Goal: Task Accomplishment & Management: Complete application form

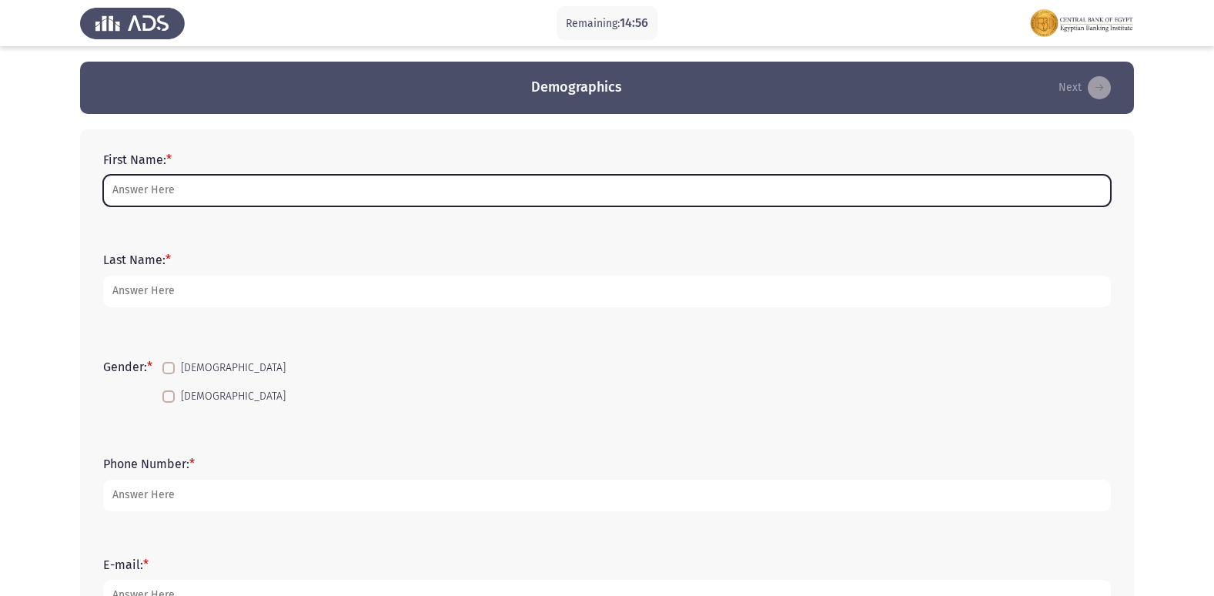
click at [161, 195] on input "First Name: *" at bounding box center [607, 191] width 1008 height 32
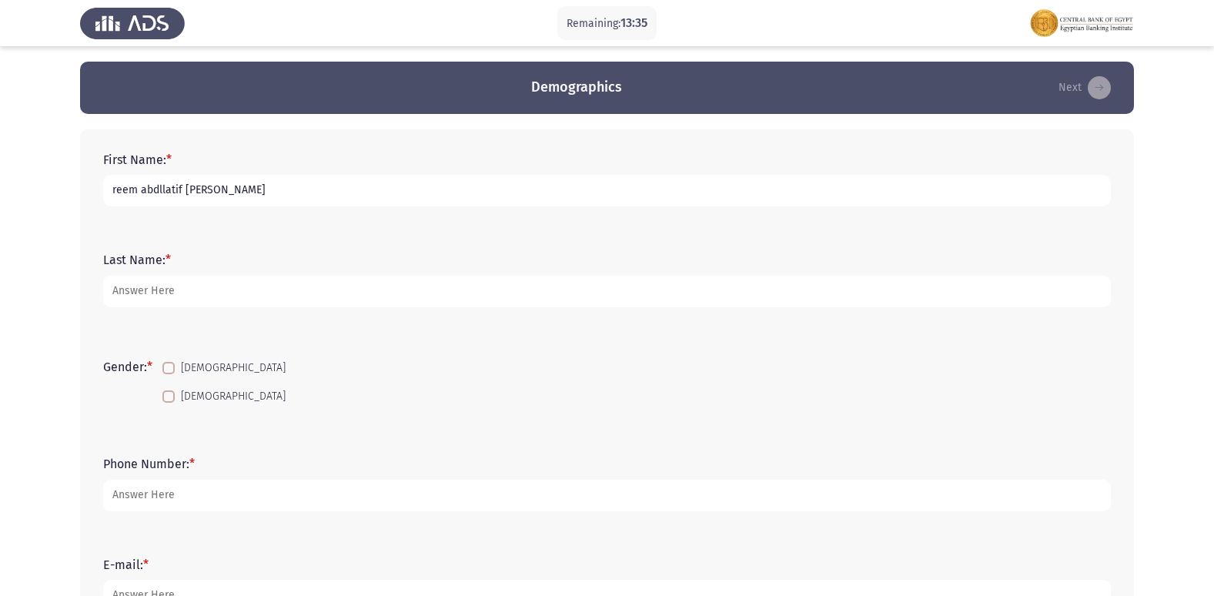
type input "reem abdllatif [PERSON_NAME]"
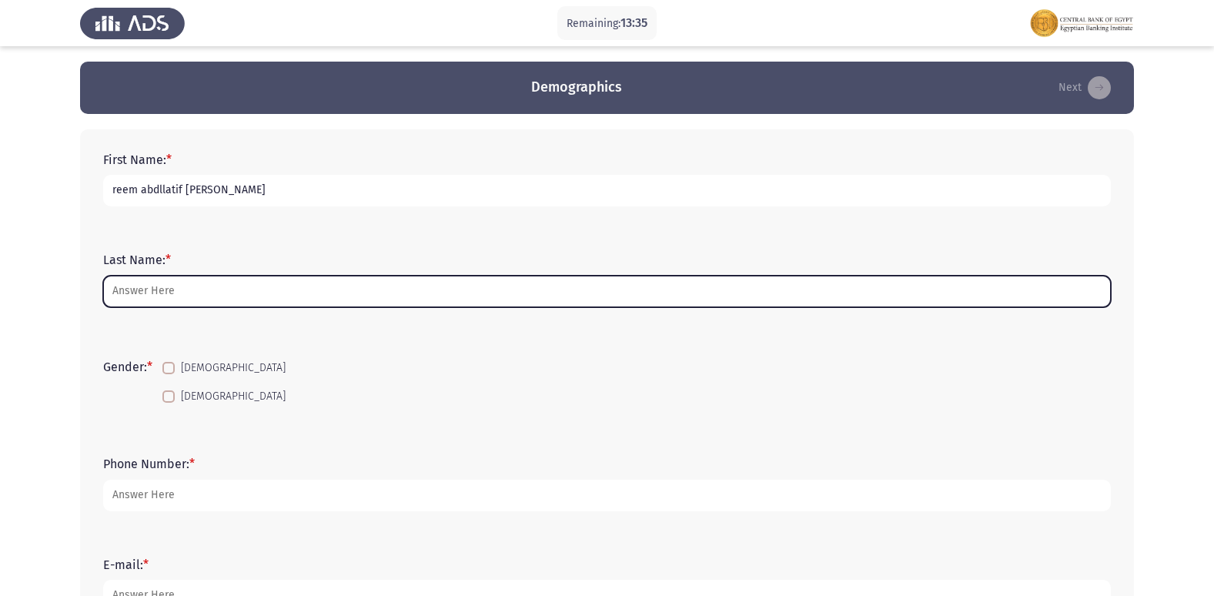
click at [145, 293] on input "Last Name: *" at bounding box center [607, 292] width 1008 height 32
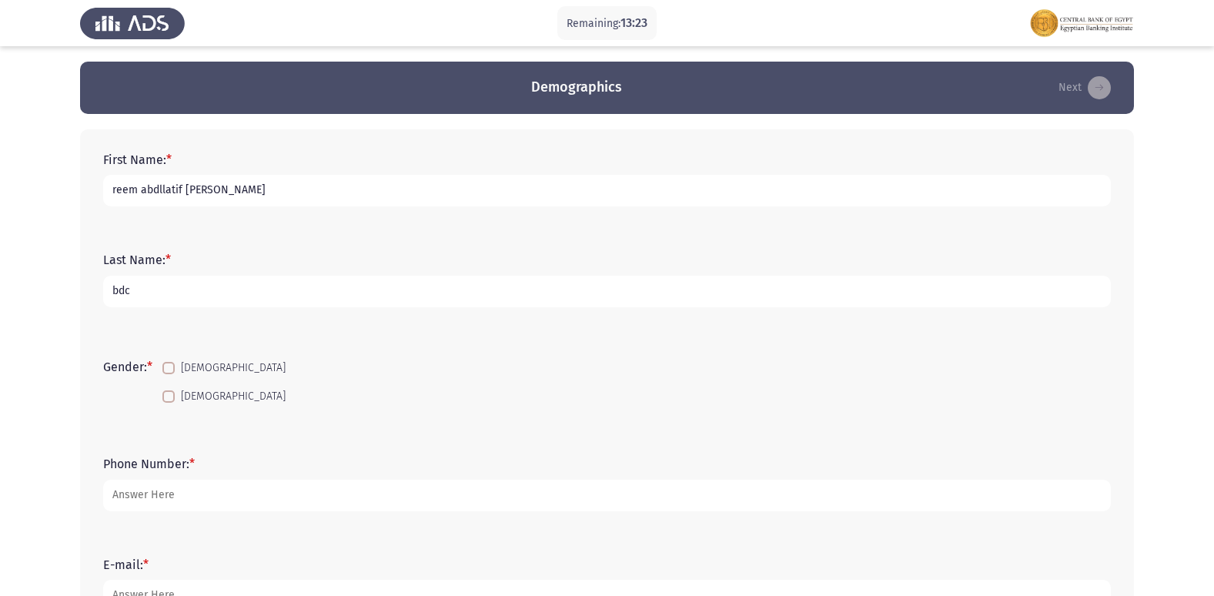
type input "bdc"
click at [173, 396] on span at bounding box center [168, 396] width 12 height 12
click at [169, 403] on input "[DEMOGRAPHIC_DATA]" at bounding box center [168, 403] width 1 height 1
checkbox input "true"
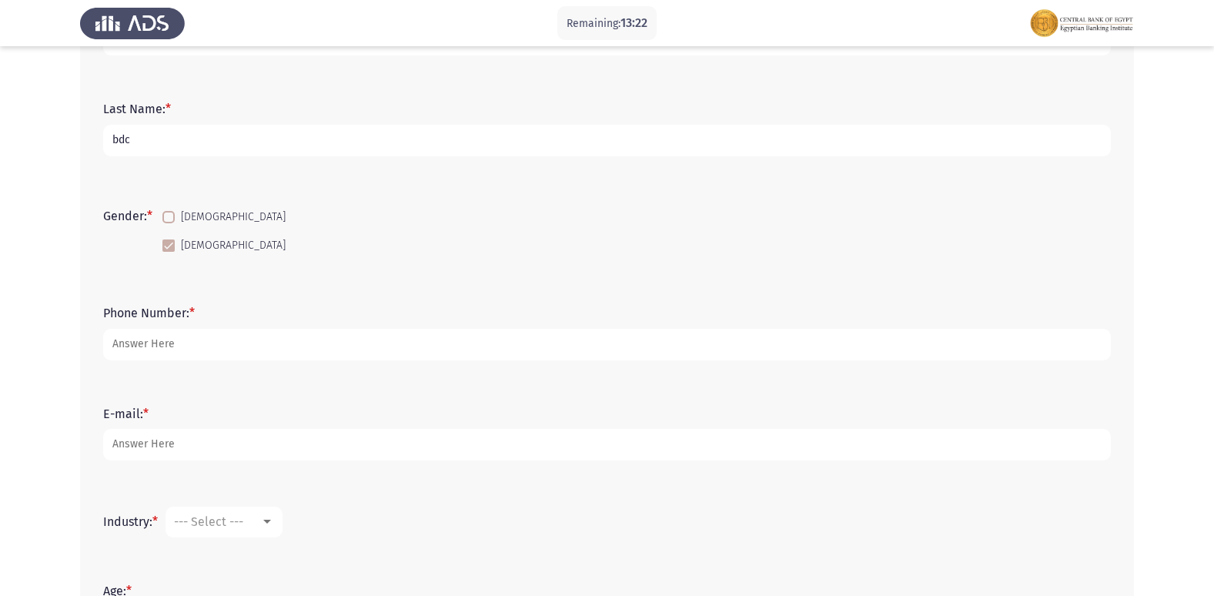
scroll to position [154, 0]
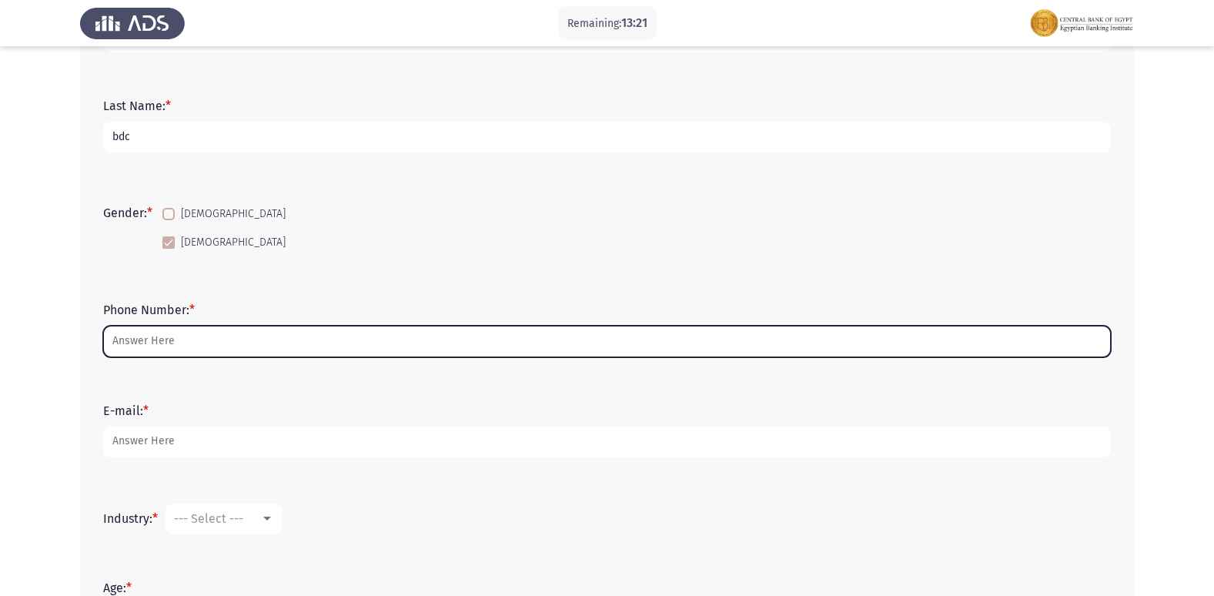
click at [171, 337] on input "Phone Number: *" at bounding box center [607, 342] width 1008 height 32
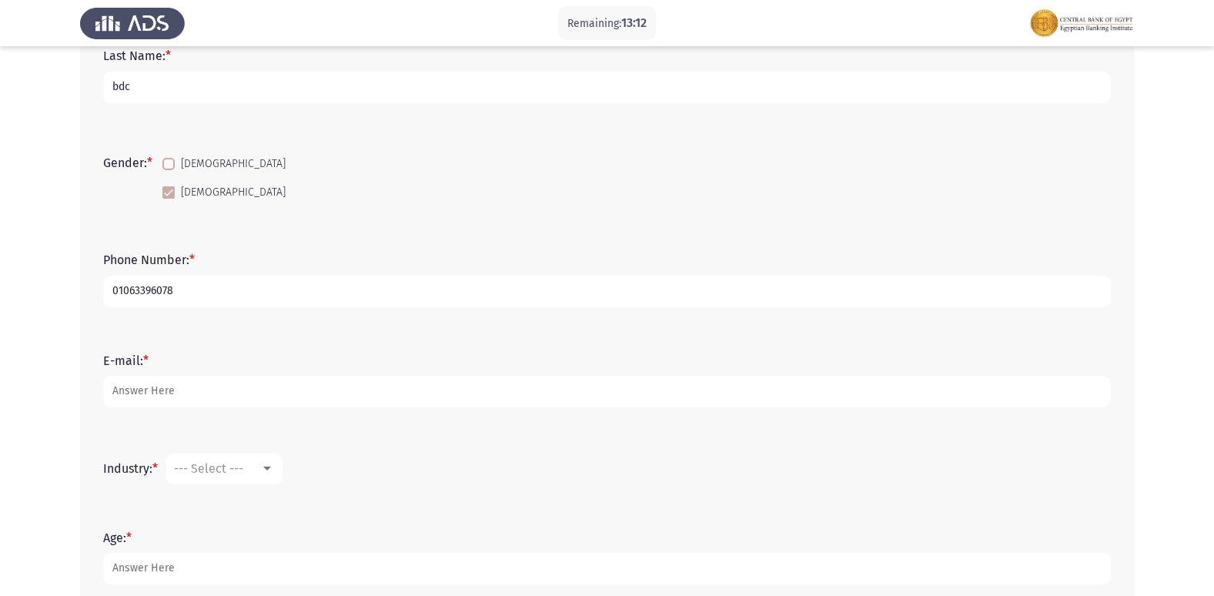
scroll to position [231, 0]
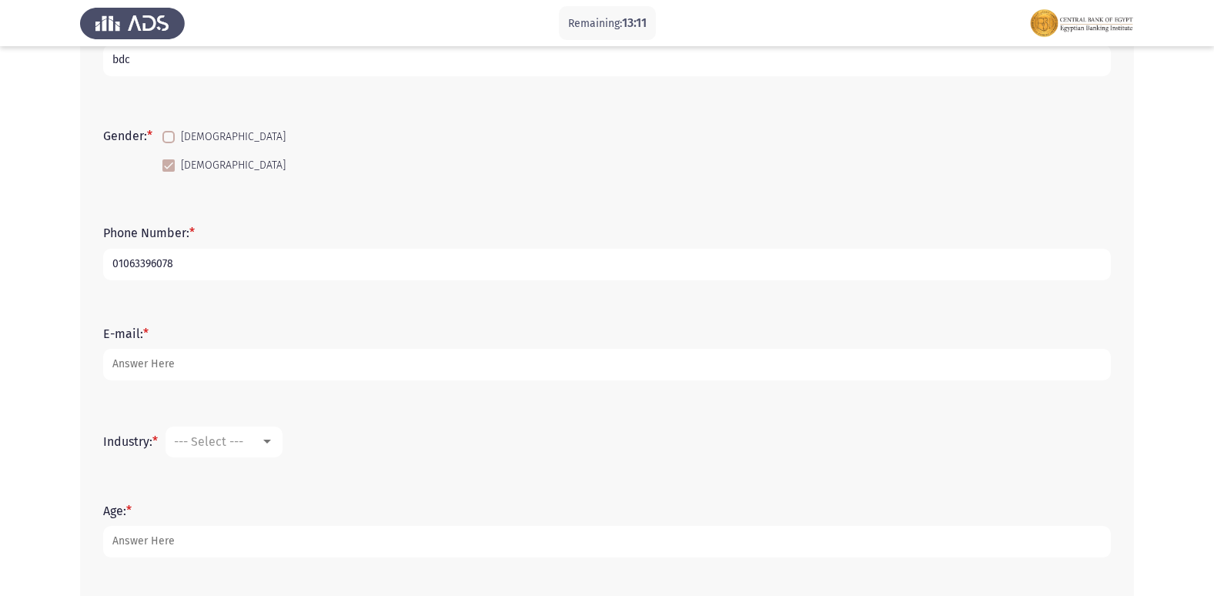
type input "01063396078"
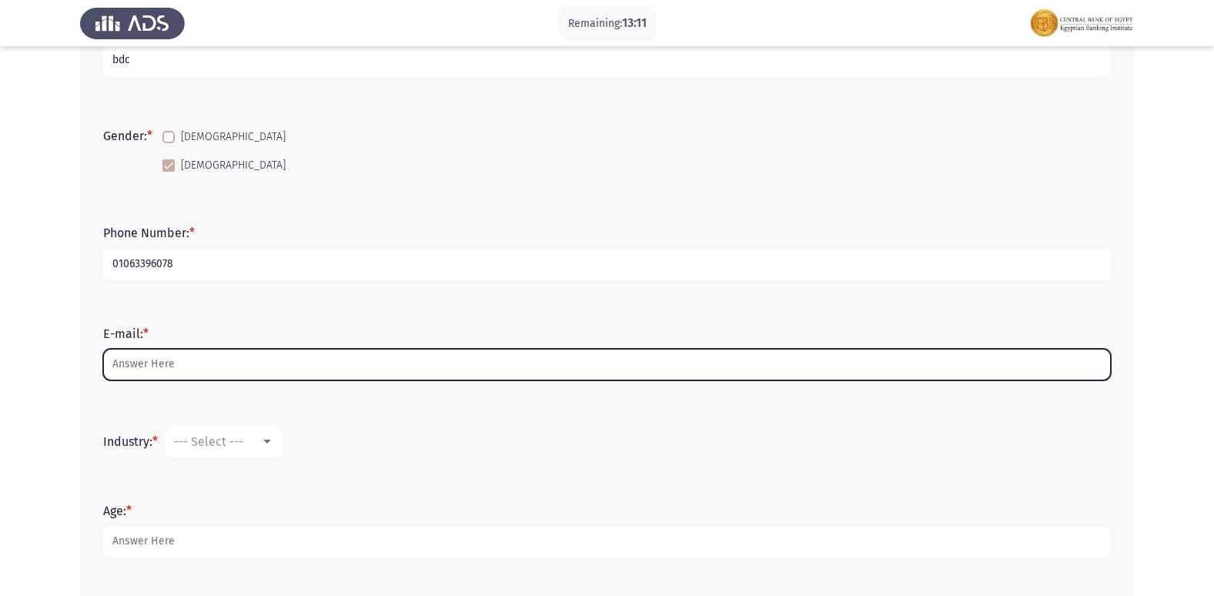
click at [162, 357] on input "E-mail: *" at bounding box center [607, 365] width 1008 height 32
type input "reemabdellatif777"
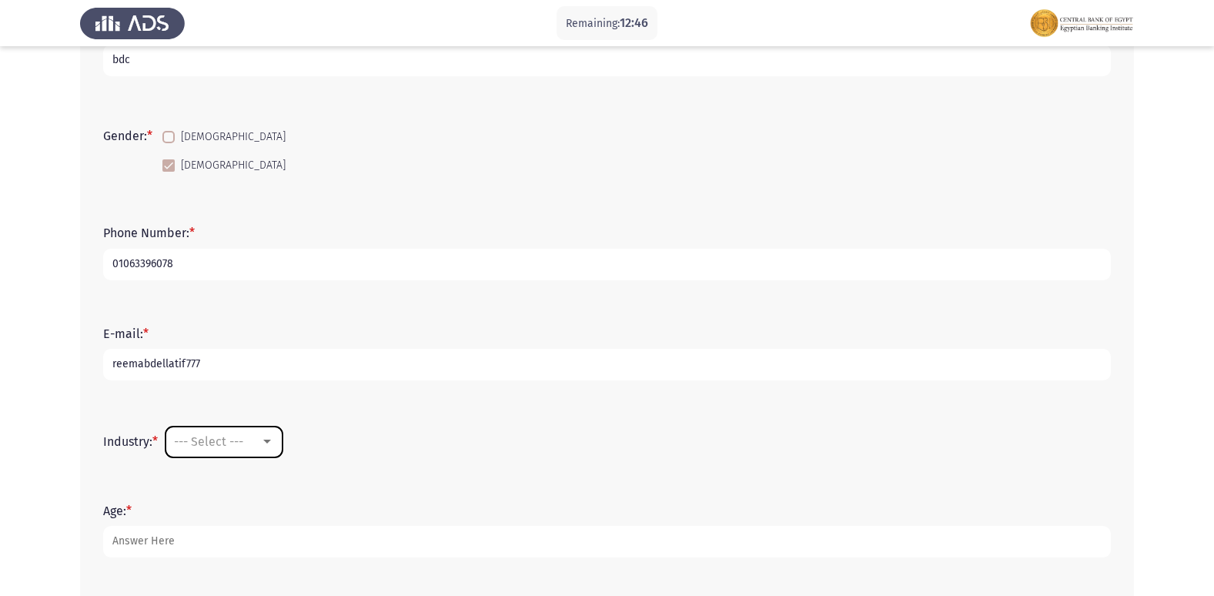
click at [211, 435] on span "--- Select ---" at bounding box center [208, 441] width 69 height 15
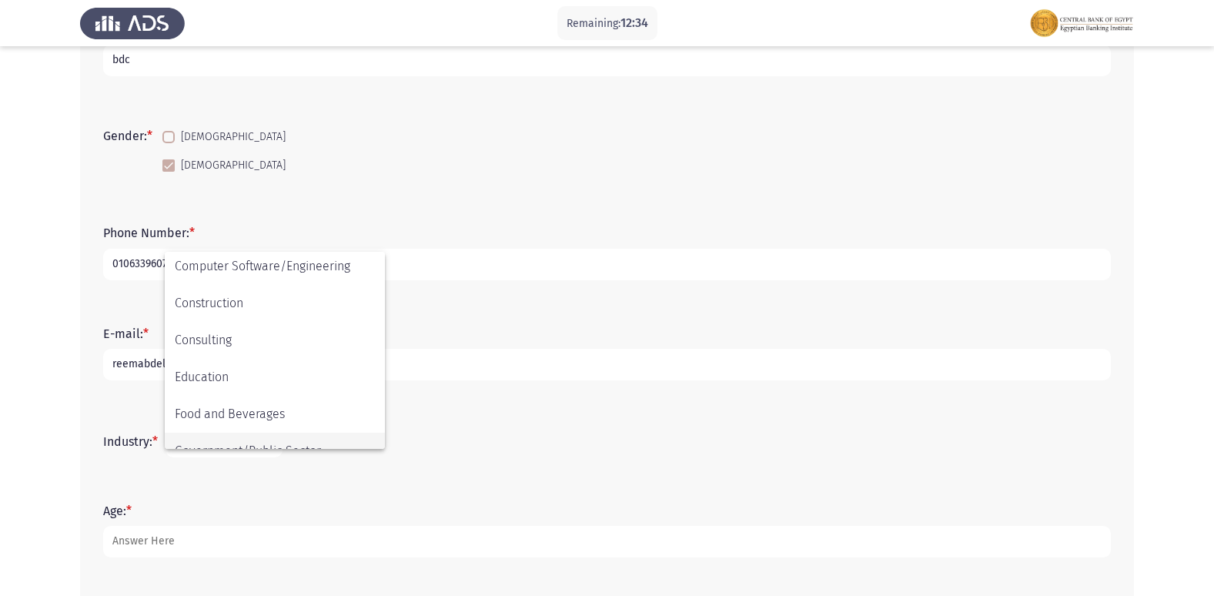
scroll to position [253, 0]
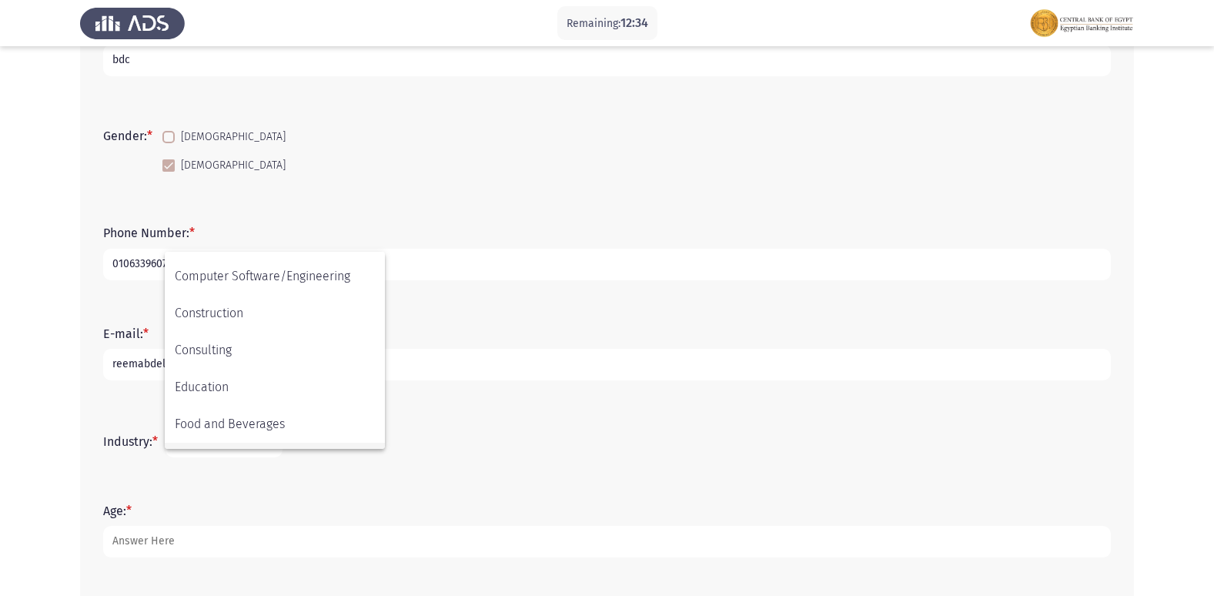
click at [583, 353] on div at bounding box center [607, 298] width 1214 height 596
click at [182, 440] on span "--- Select ---" at bounding box center [208, 441] width 69 height 15
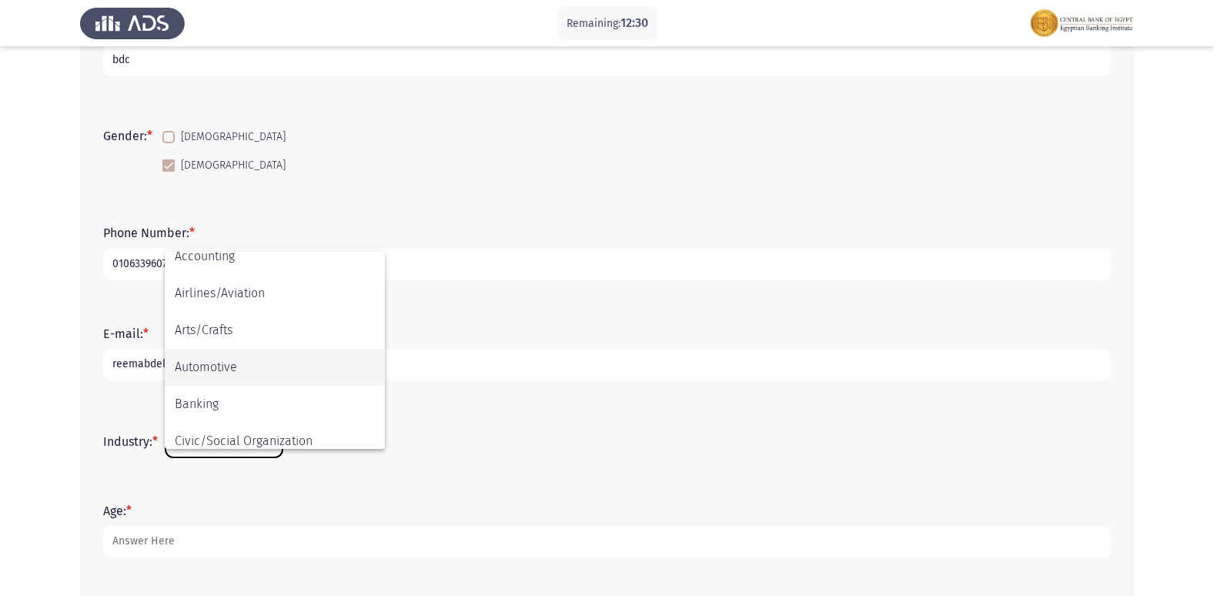
scroll to position [77, 0]
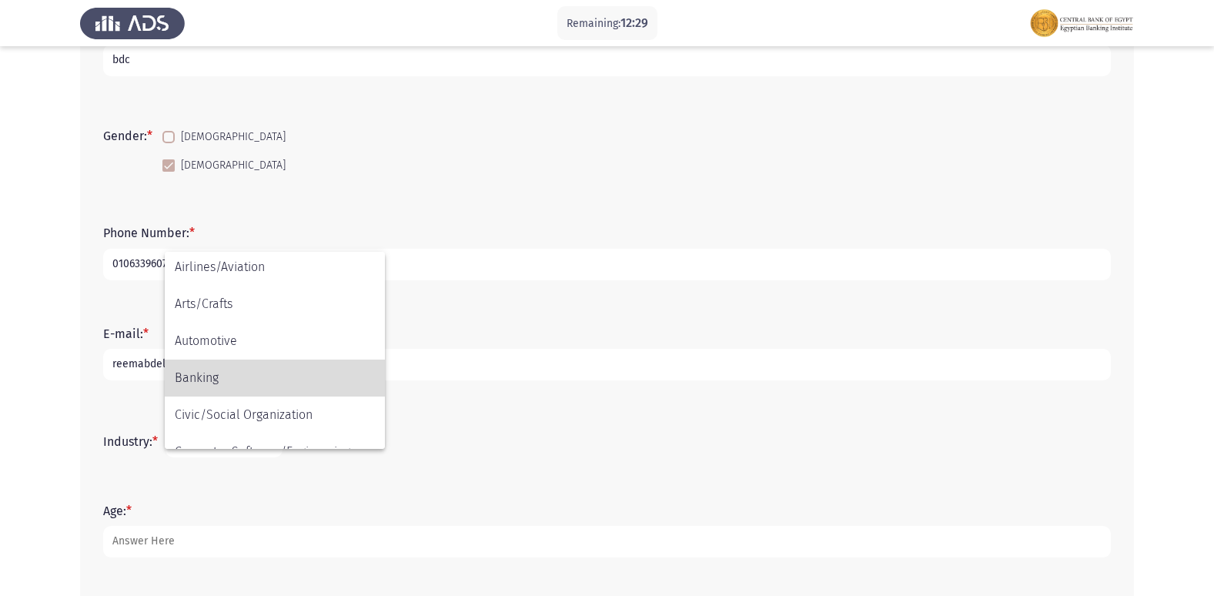
click at [225, 376] on span "Banking" at bounding box center [275, 378] width 200 height 37
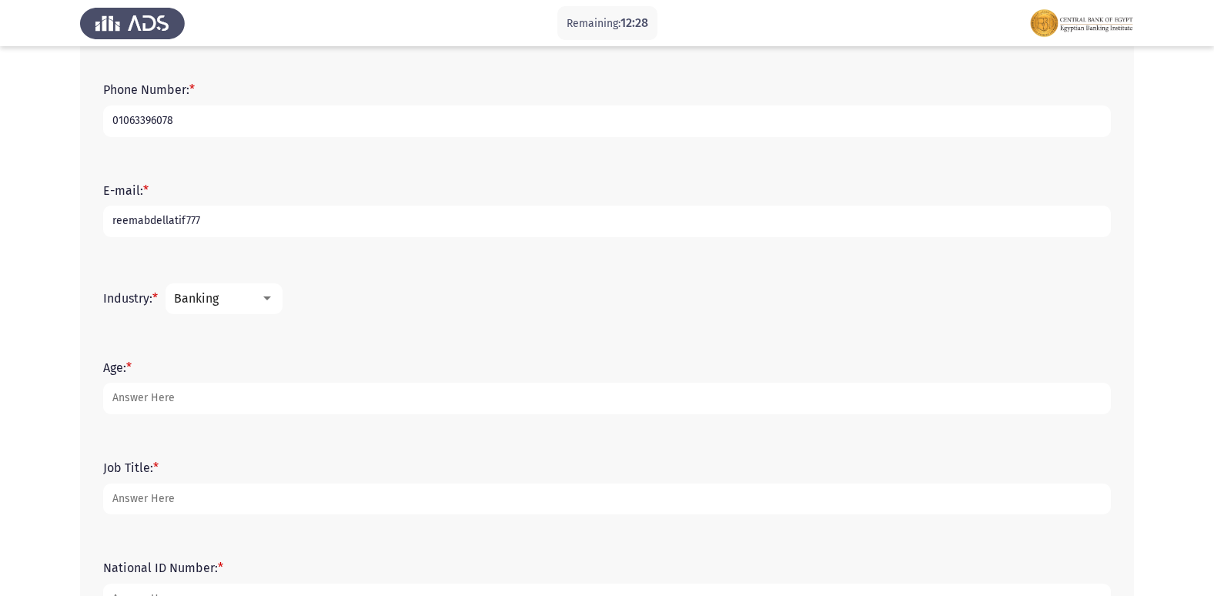
scroll to position [385, 0]
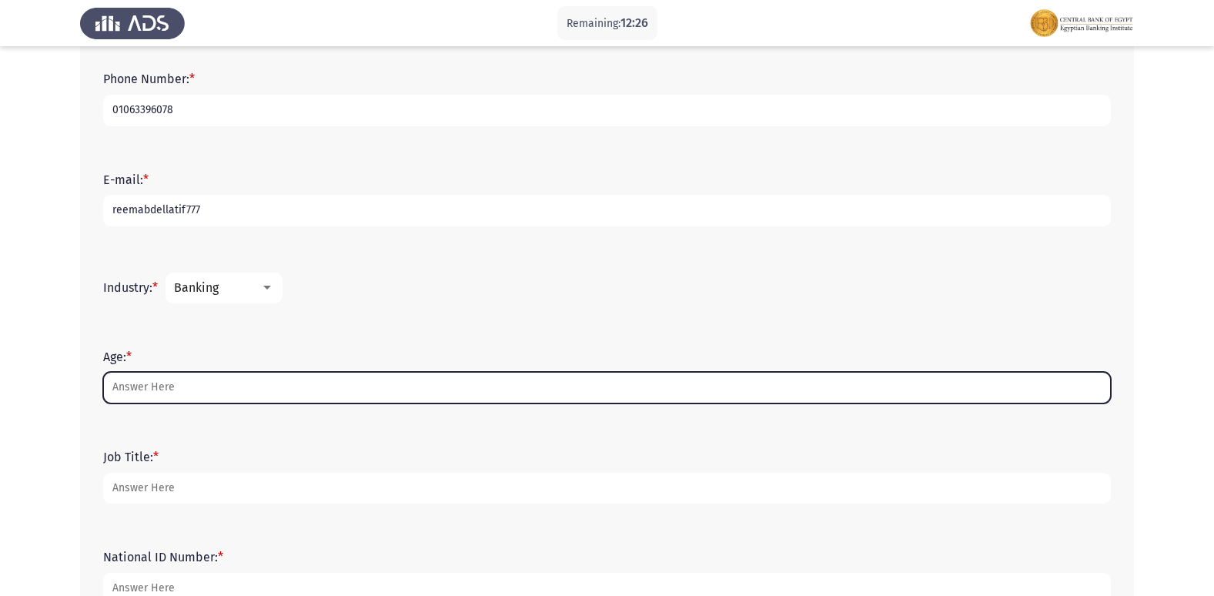
click at [161, 387] on input "Age: *" at bounding box center [607, 388] width 1008 height 32
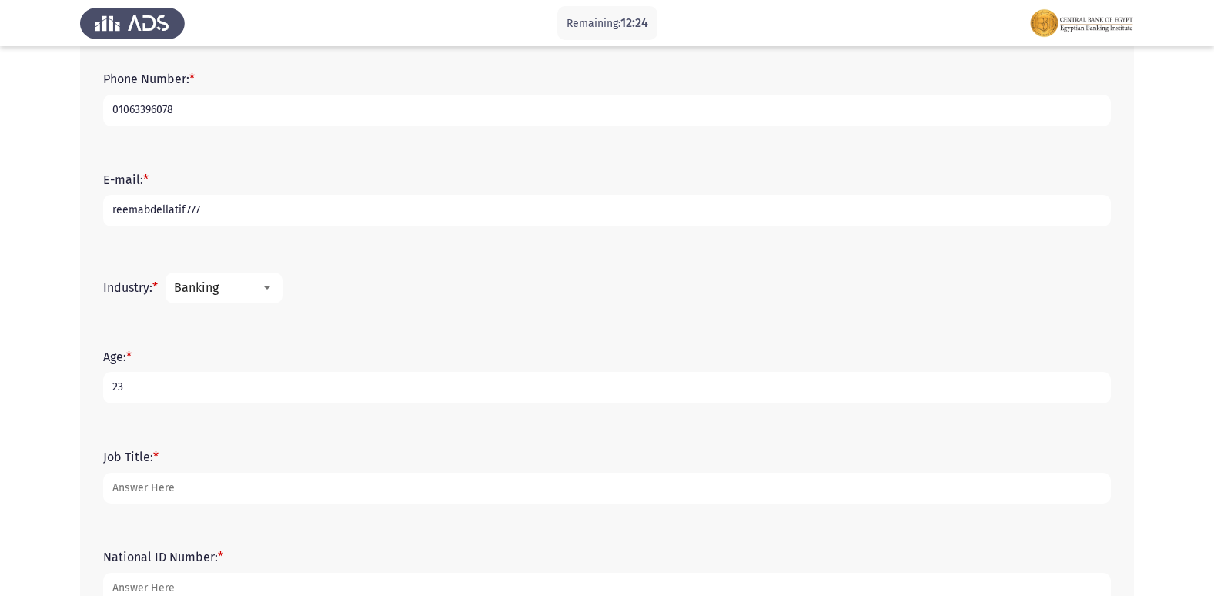
type input "23"
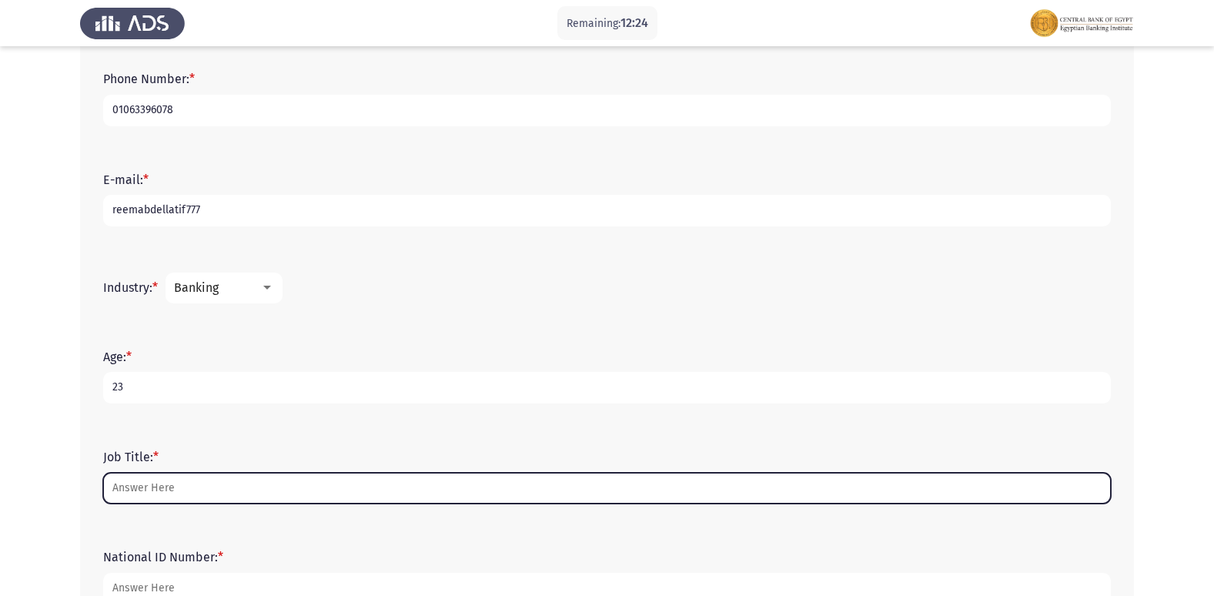
click at [167, 496] on input "Job Title: *" at bounding box center [607, 489] width 1008 height 32
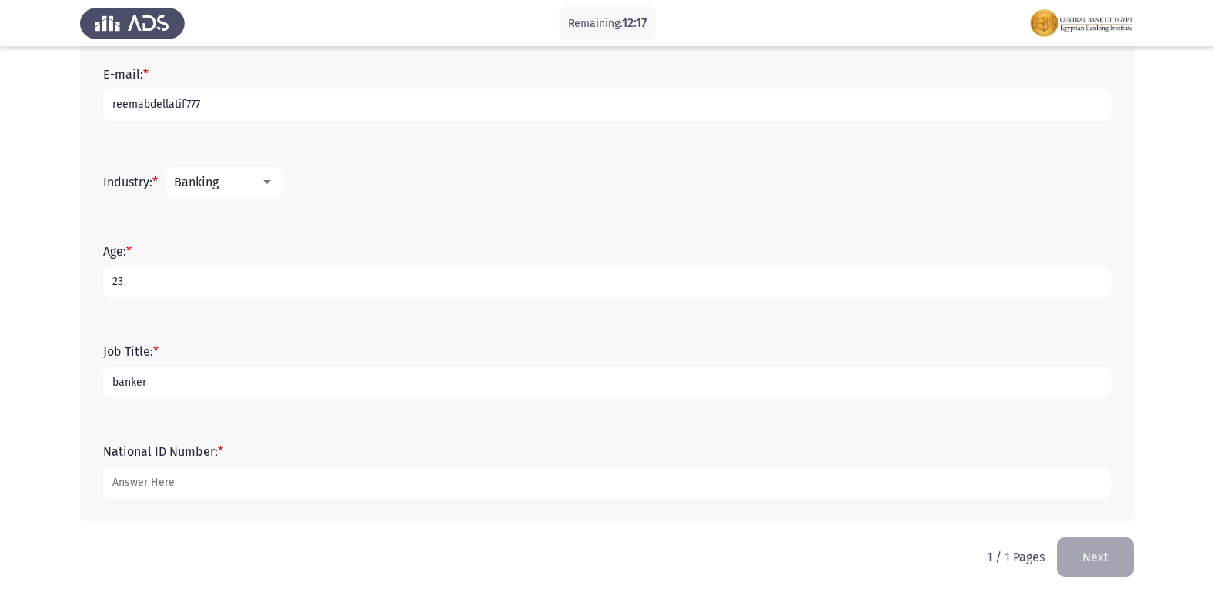
scroll to position [494, 0]
type input "banker"
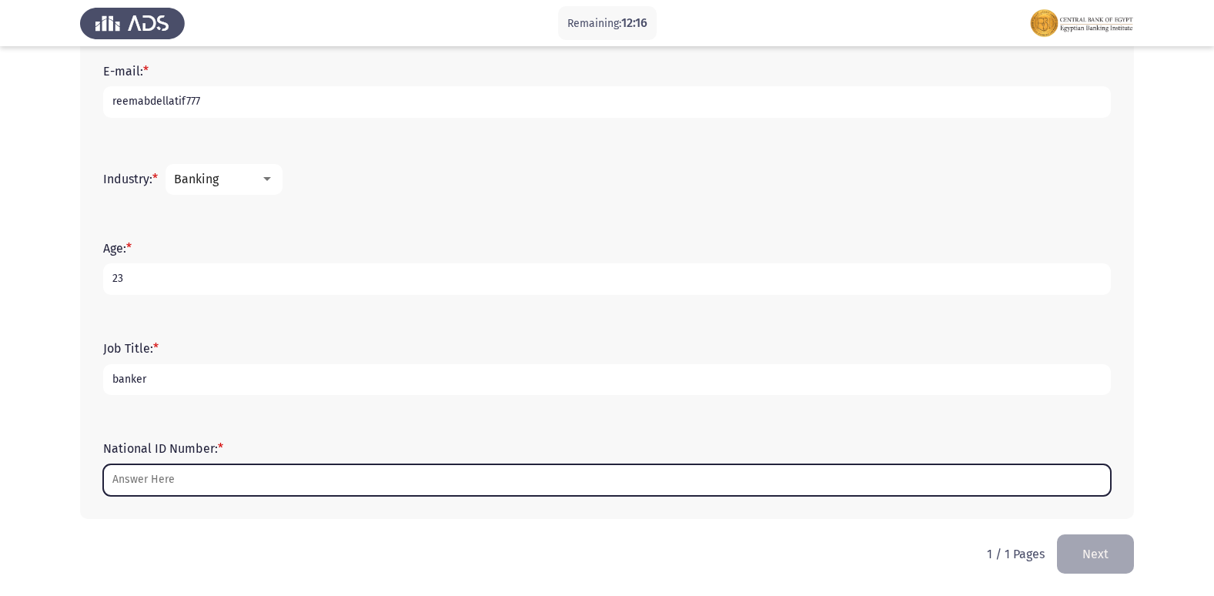
click at [193, 470] on input "National ID Number: *" at bounding box center [607, 480] width 1008 height 32
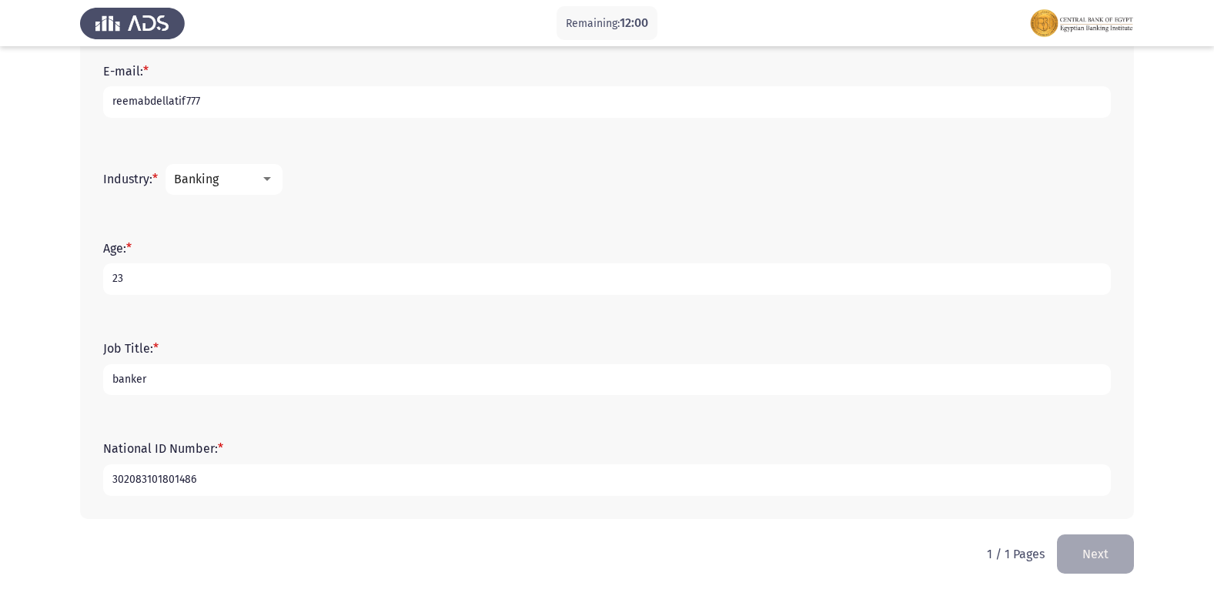
type input "302083101801486"
click at [1096, 550] on button "Next" at bounding box center [1095, 553] width 77 height 39
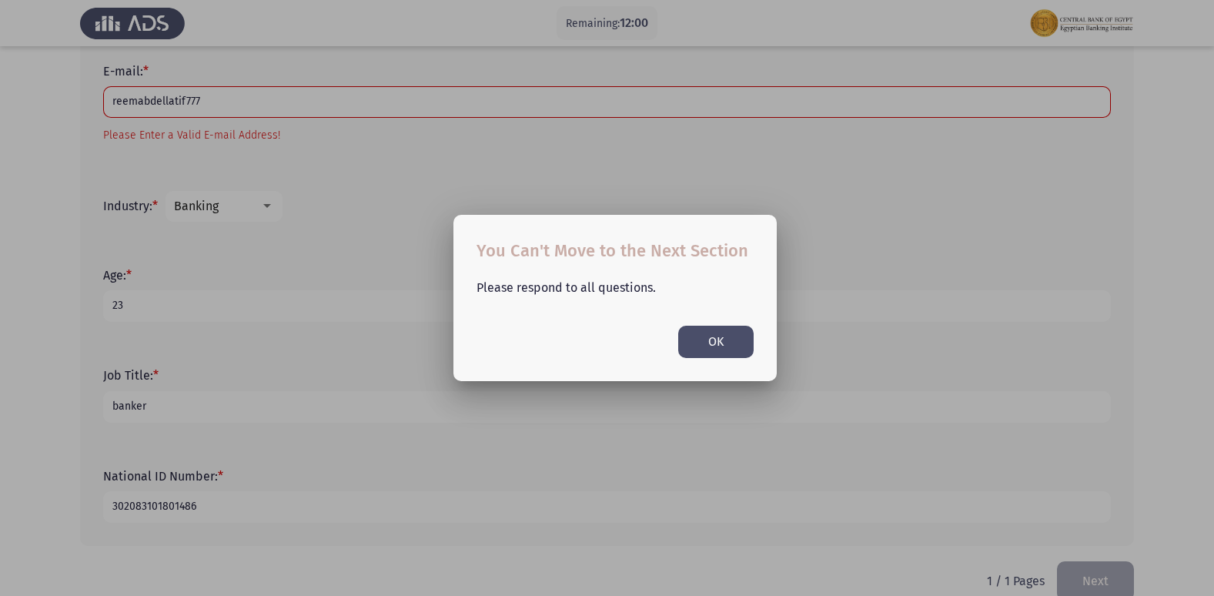
scroll to position [0, 0]
click at [226, 105] on div at bounding box center [607, 298] width 1214 height 596
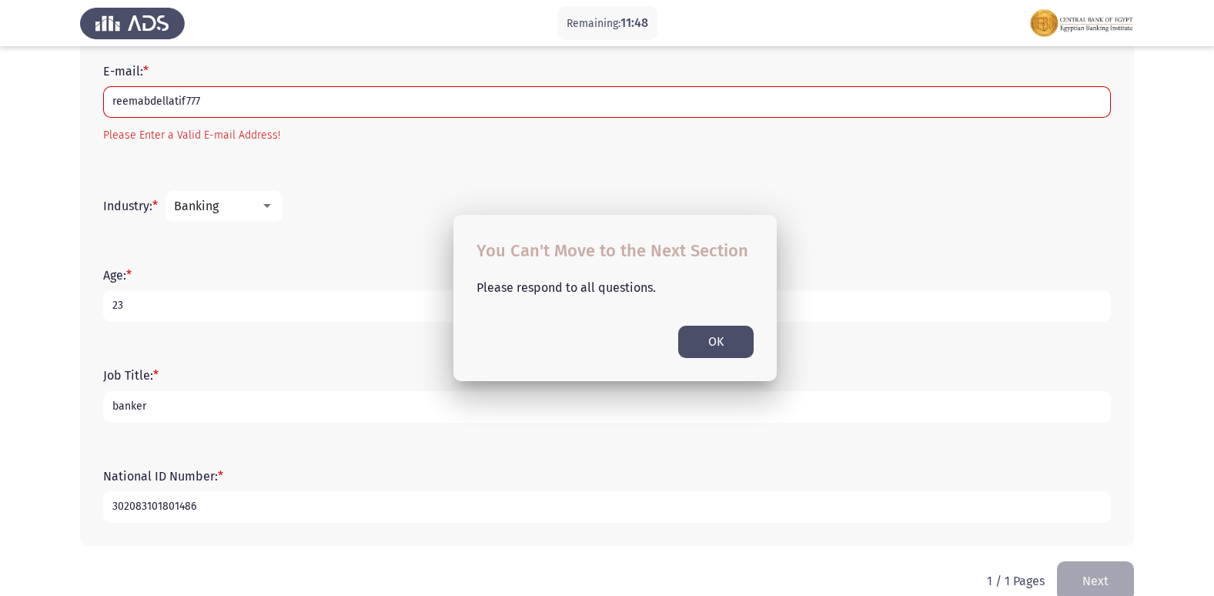
scroll to position [498, 0]
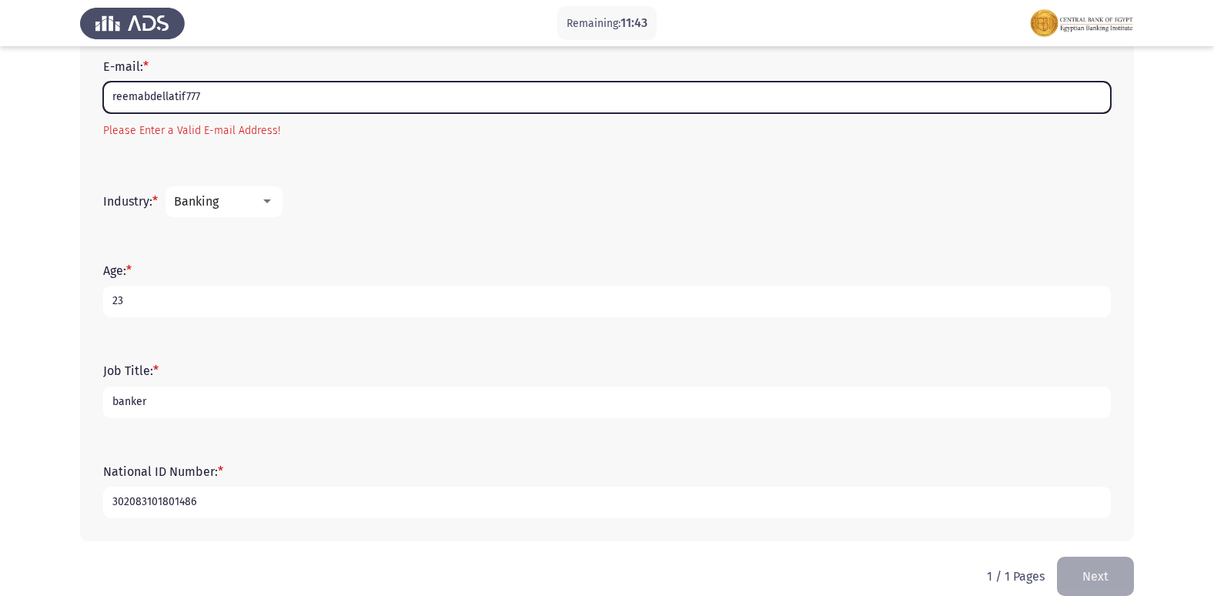
click at [201, 94] on input "reemabdellatif777" at bounding box center [607, 98] width 1008 height 32
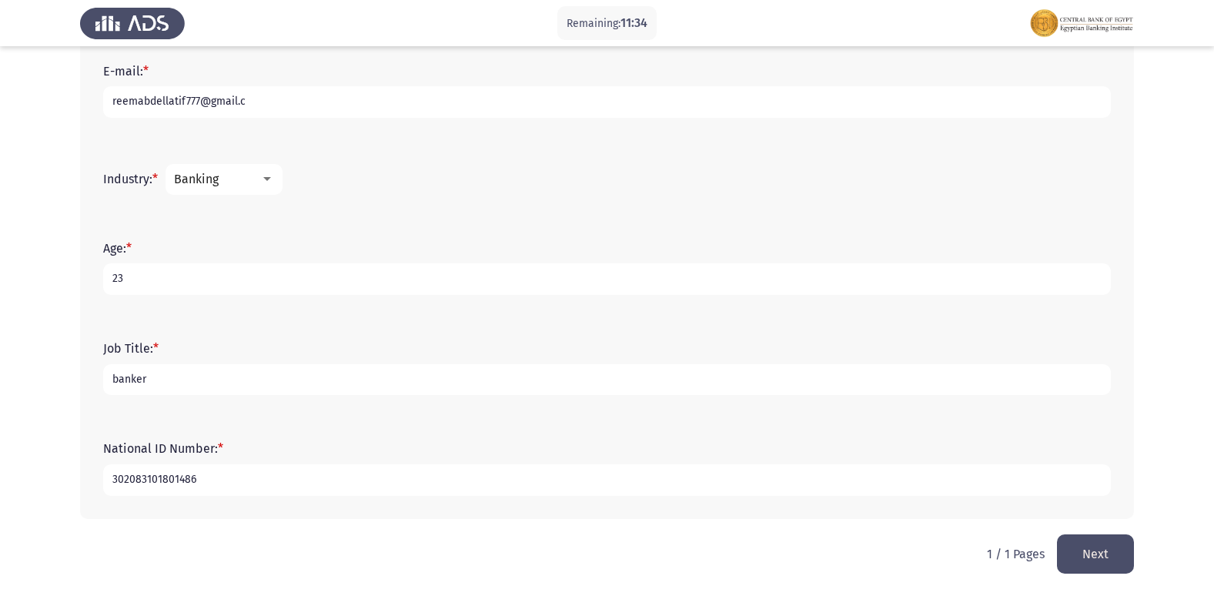
scroll to position [494, 0]
type input "[EMAIL_ADDRESS][DOMAIN_NAME]"
click at [1101, 554] on button "Next" at bounding box center [1095, 553] width 77 height 39
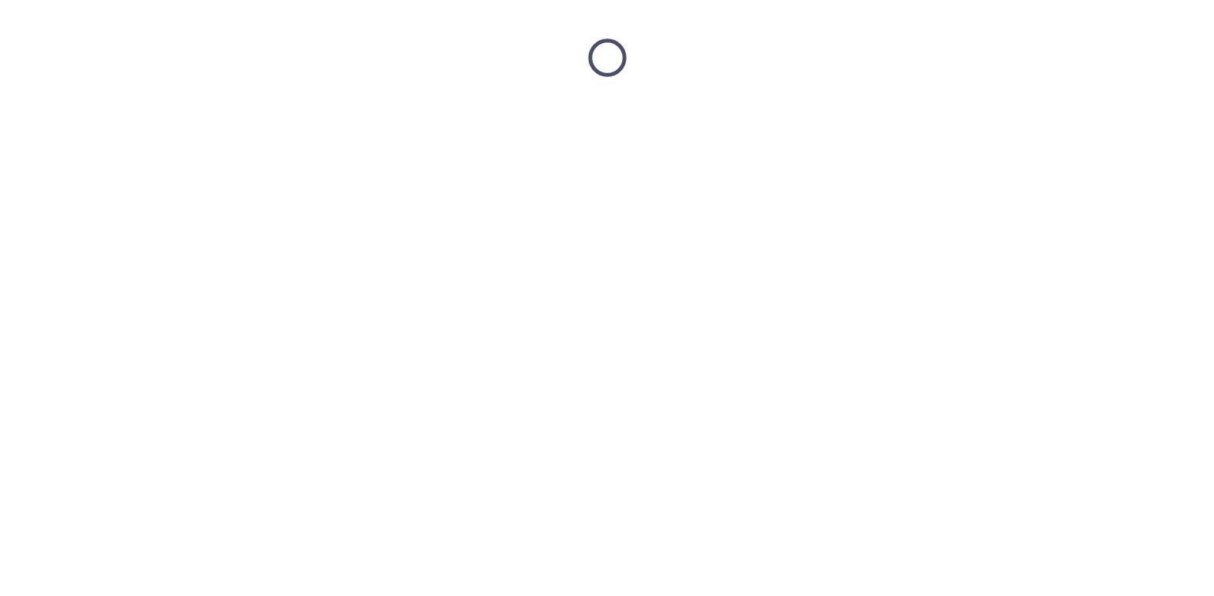
scroll to position [0, 0]
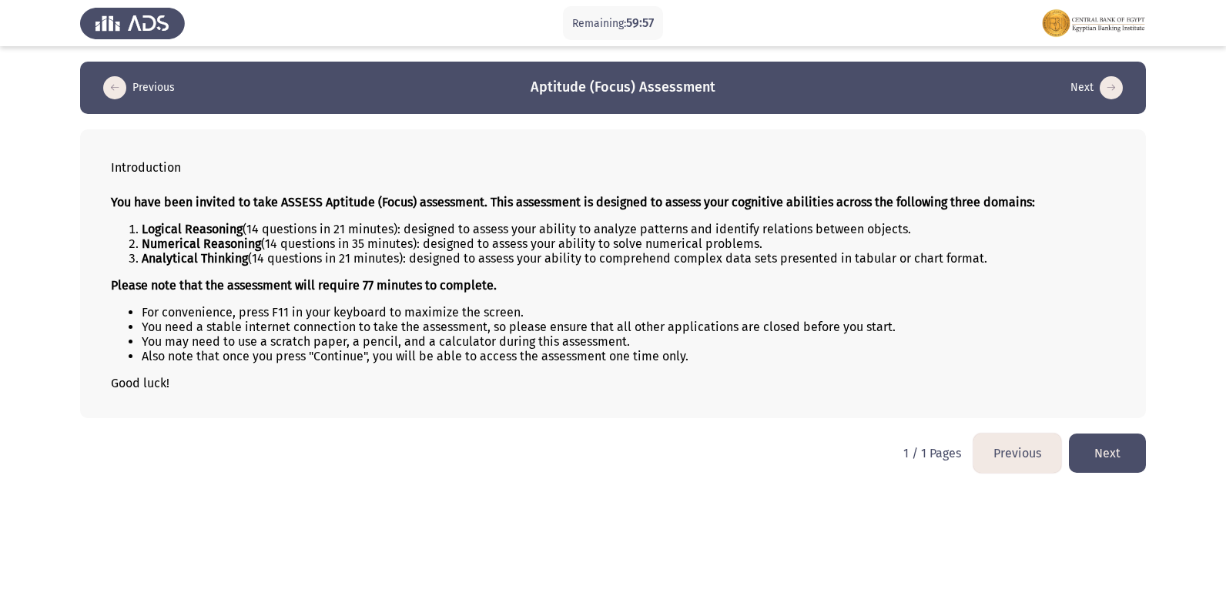
click at [1111, 450] on button "Next" at bounding box center [1107, 452] width 77 height 39
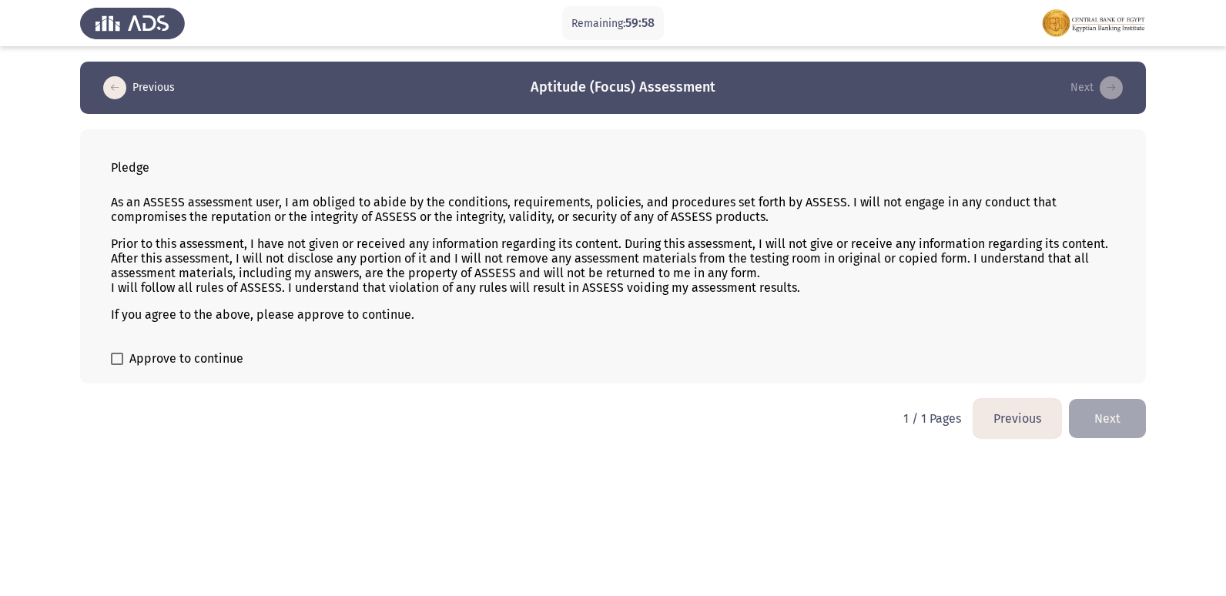
click at [104, 356] on div "Pledge As an ASSESS assessment user, I am obliged to abide by the conditions, r…" at bounding box center [613, 256] width 1066 height 254
click at [115, 360] on span at bounding box center [117, 359] width 12 height 12
click at [116, 365] on input "Approve to continue" at bounding box center [116, 365] width 1 height 1
checkbox input "true"
click at [1130, 417] on button "Next" at bounding box center [1107, 418] width 77 height 39
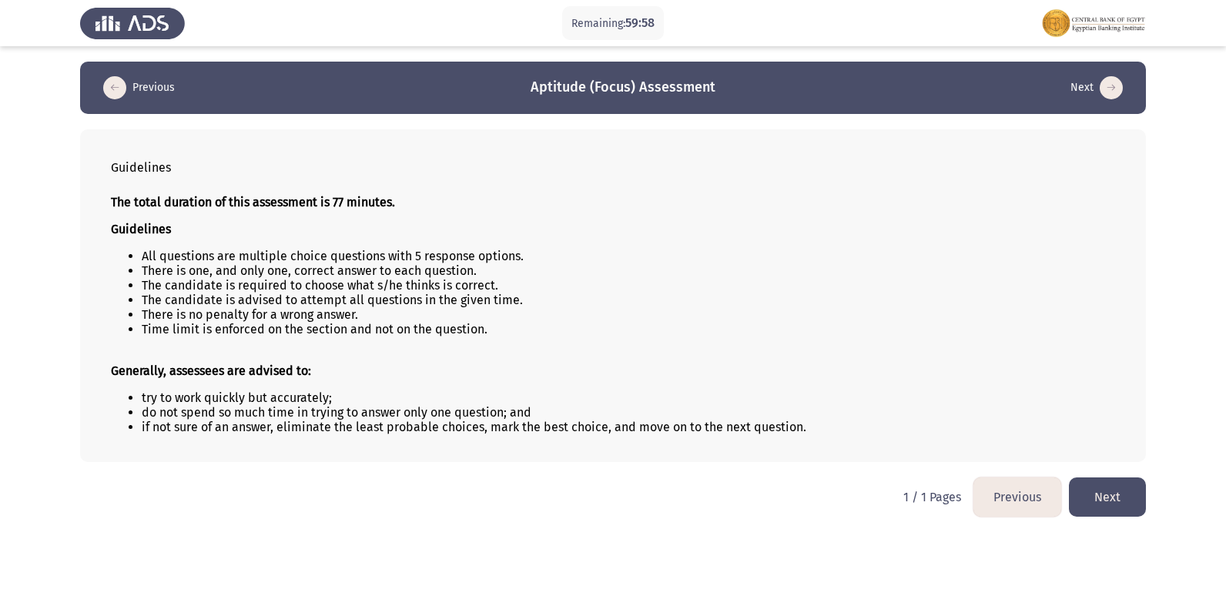
click at [1112, 499] on button "Next" at bounding box center [1107, 496] width 77 height 39
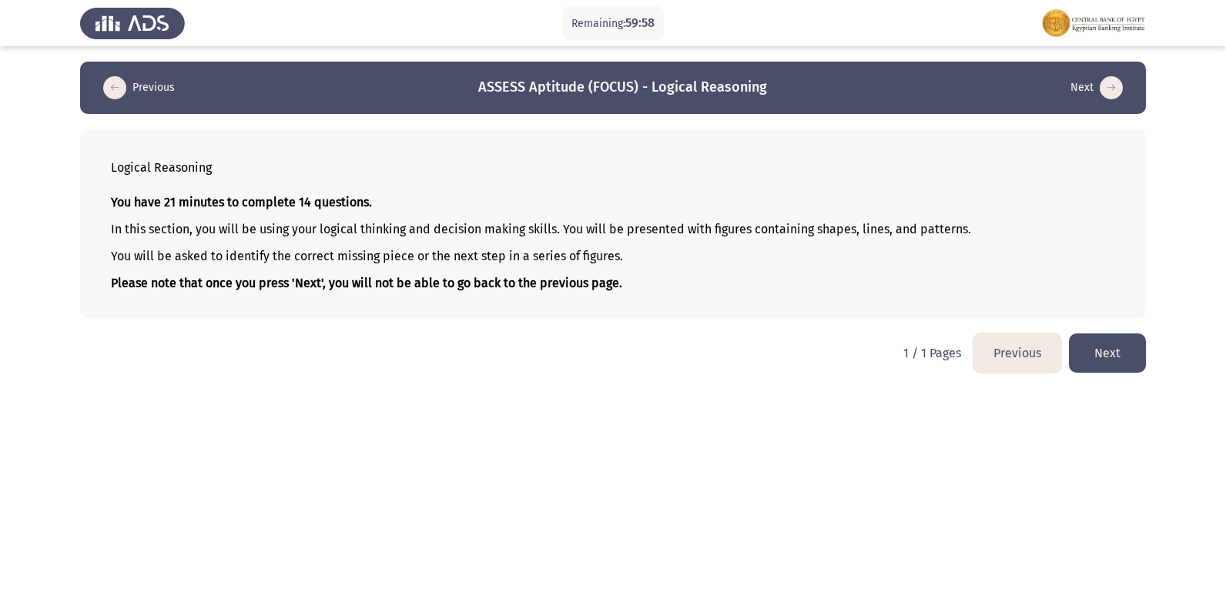
click at [1109, 355] on button "Next" at bounding box center [1107, 352] width 77 height 39
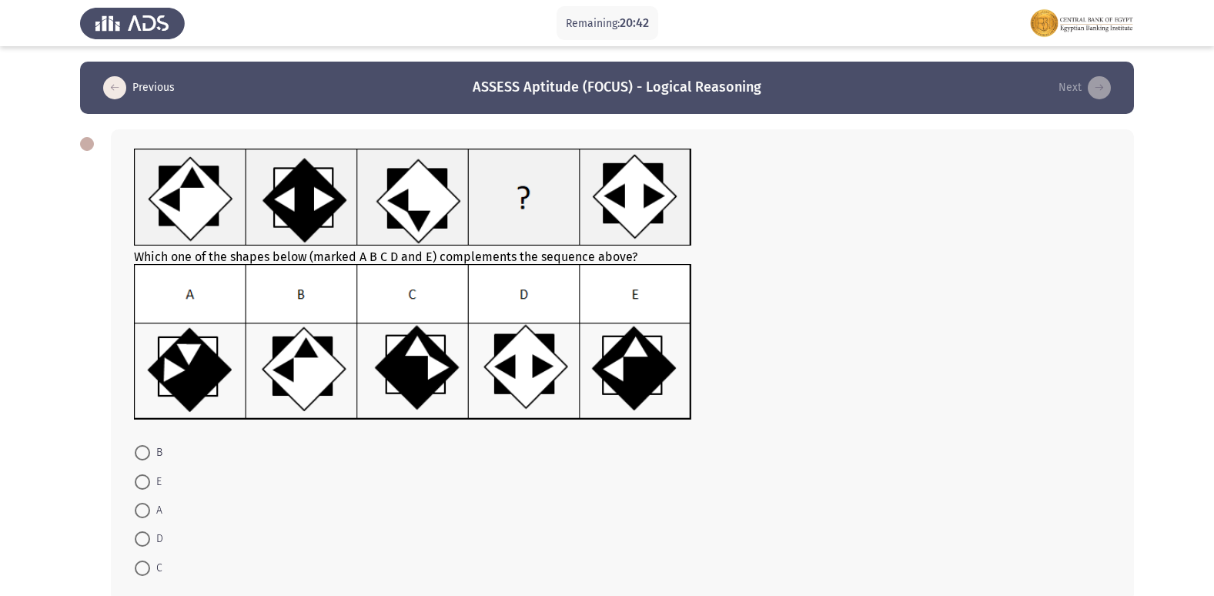
click at [561, 21] on div "Remaining: 20:42" at bounding box center [608, 23] width 102 height 35
click at [105, 89] on icon "load previous page" at bounding box center [114, 87] width 23 height 23
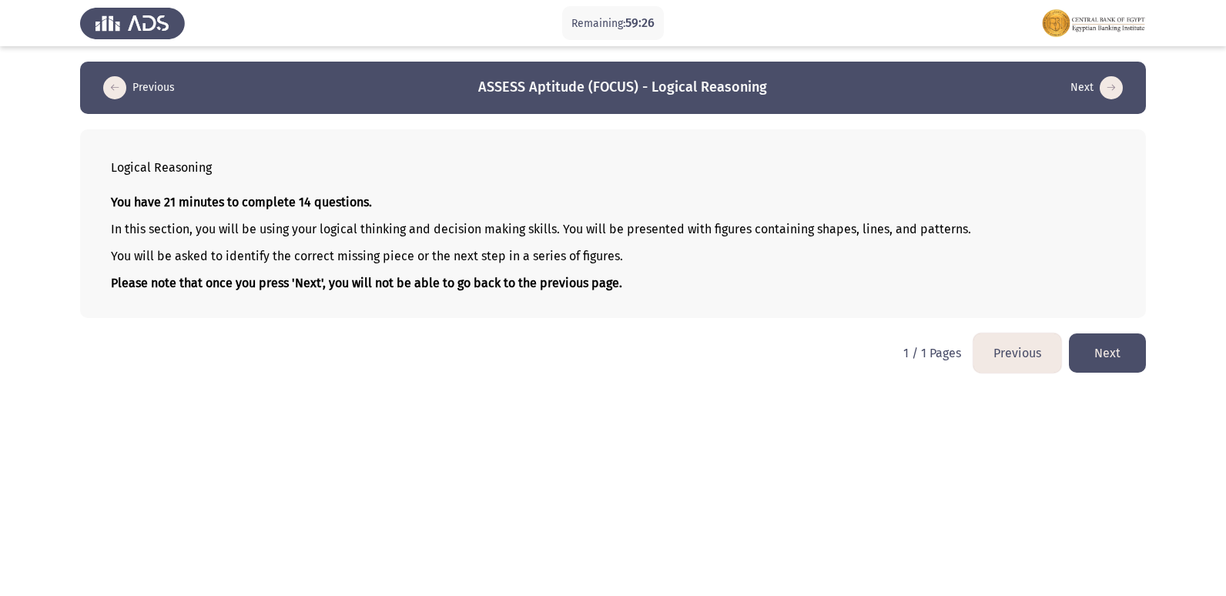
click at [1124, 353] on button "Next" at bounding box center [1107, 352] width 77 height 39
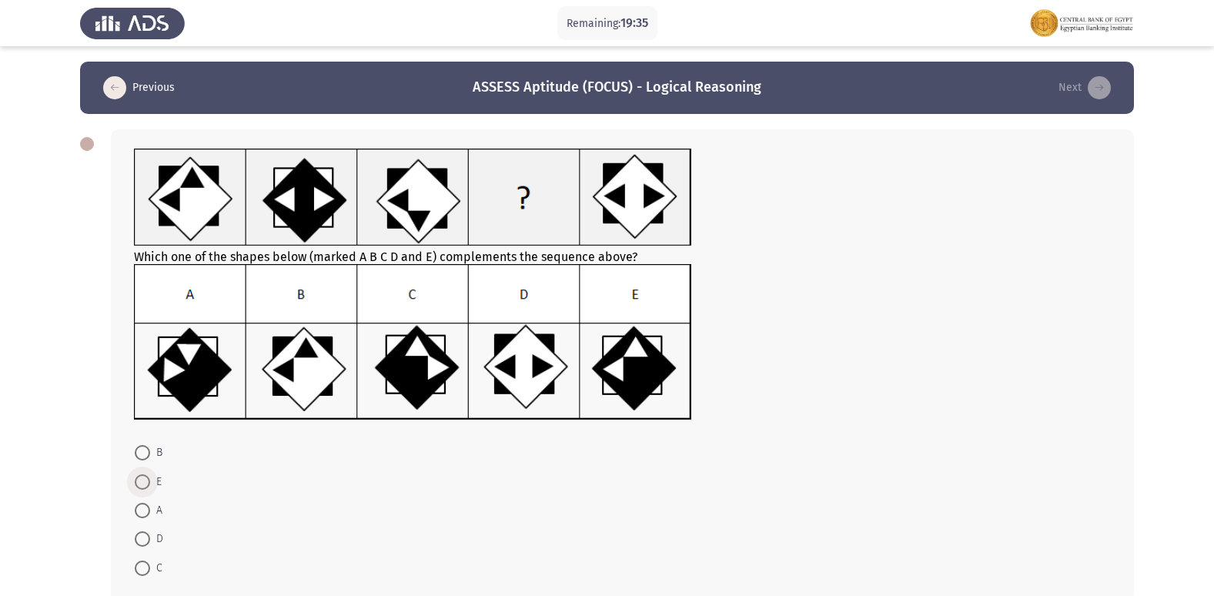
click at [139, 482] on span at bounding box center [142, 481] width 15 height 15
click at [139, 482] on input "E" at bounding box center [142, 481] width 15 height 15
radio input "true"
click at [1096, 87] on icon "load next page" at bounding box center [1099, 87] width 23 height 23
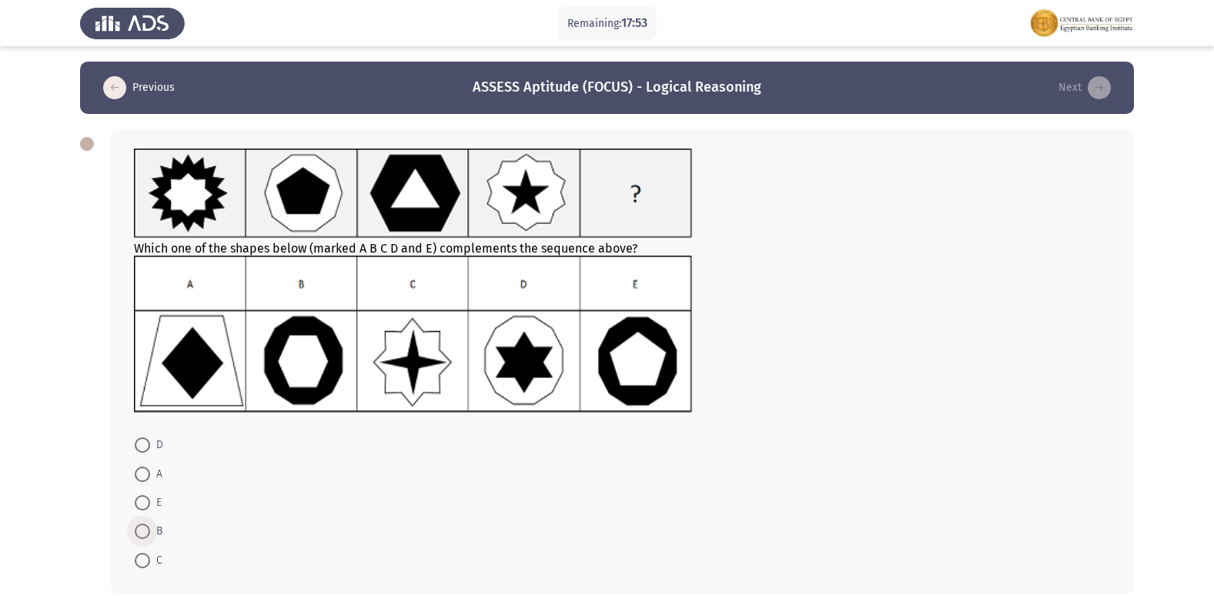
click at [148, 528] on span at bounding box center [142, 531] width 15 height 15
click at [148, 528] on input "B" at bounding box center [142, 531] width 15 height 15
radio input "true"
click at [1097, 84] on icon "load next page" at bounding box center [1099, 87] width 23 height 23
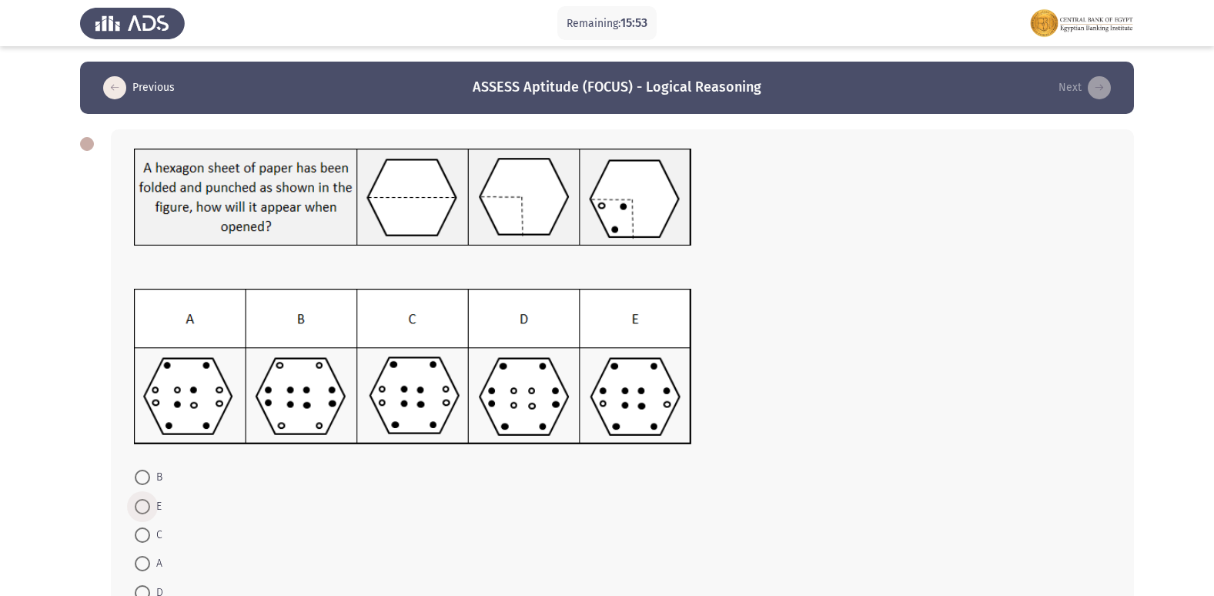
click at [136, 507] on span at bounding box center [142, 506] width 15 height 15
click at [136, 507] on input "E" at bounding box center [142, 506] width 15 height 15
radio input "true"
click at [1097, 85] on icon "load next page" at bounding box center [1099, 87] width 23 height 23
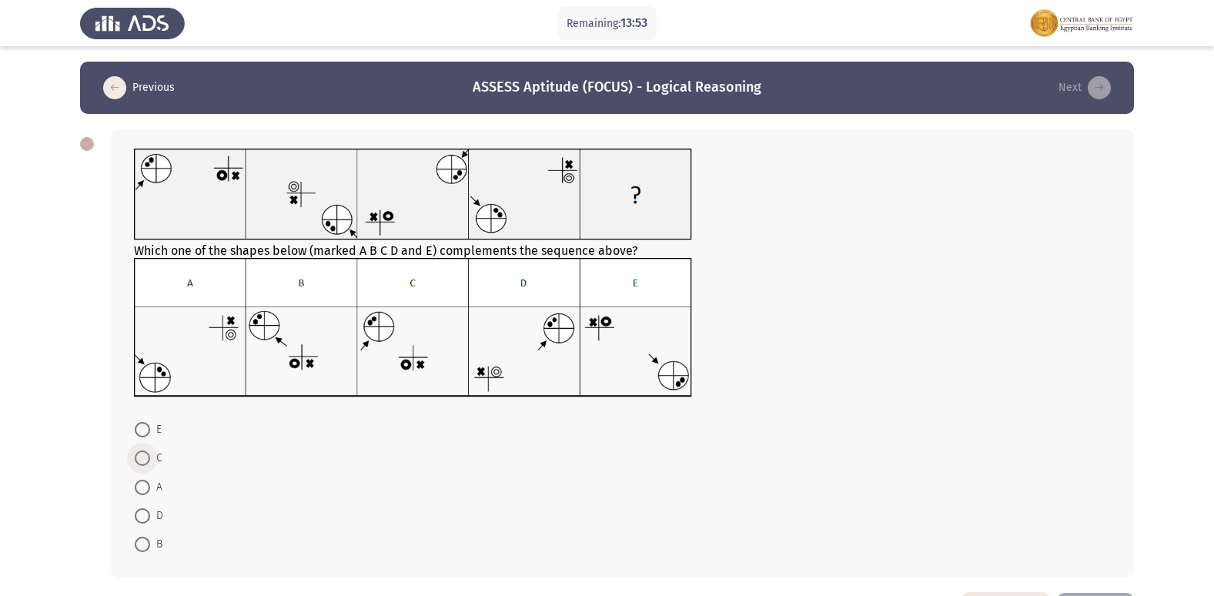
click at [144, 455] on span at bounding box center [142, 457] width 15 height 15
click at [144, 455] on input "C" at bounding box center [142, 457] width 15 height 15
radio input "true"
click at [1098, 86] on icon "load next page" at bounding box center [1099, 87] width 23 height 23
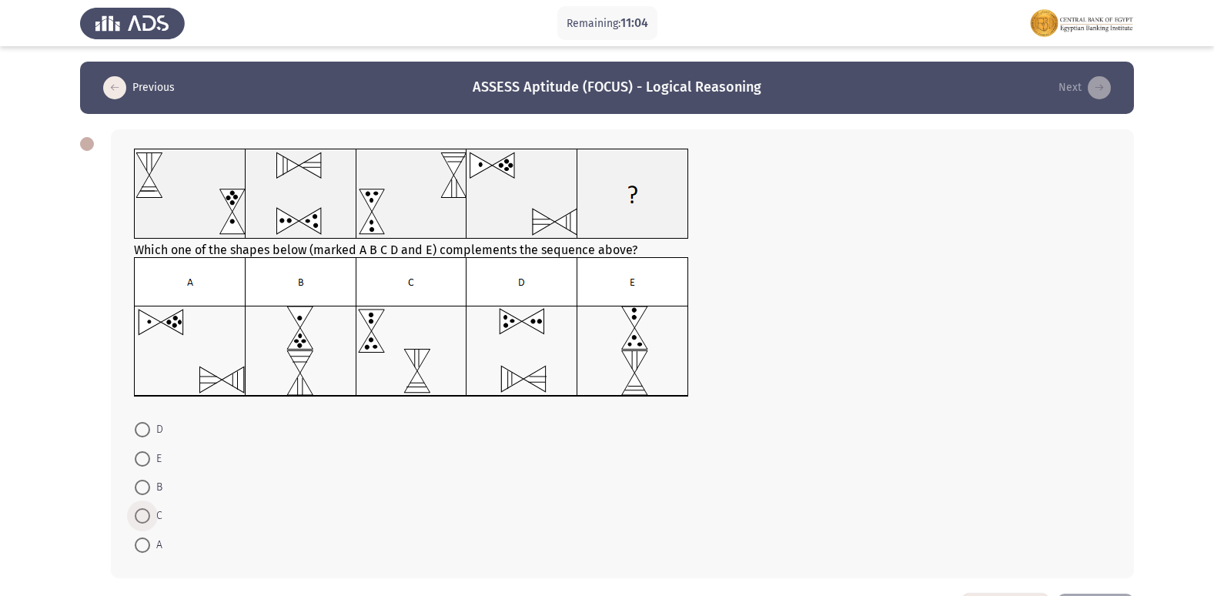
click at [142, 512] on span at bounding box center [142, 515] width 15 height 15
click at [142, 512] on input "C" at bounding box center [142, 515] width 15 height 15
radio input "true"
click at [1107, 82] on icon "load next page" at bounding box center [1099, 87] width 23 height 23
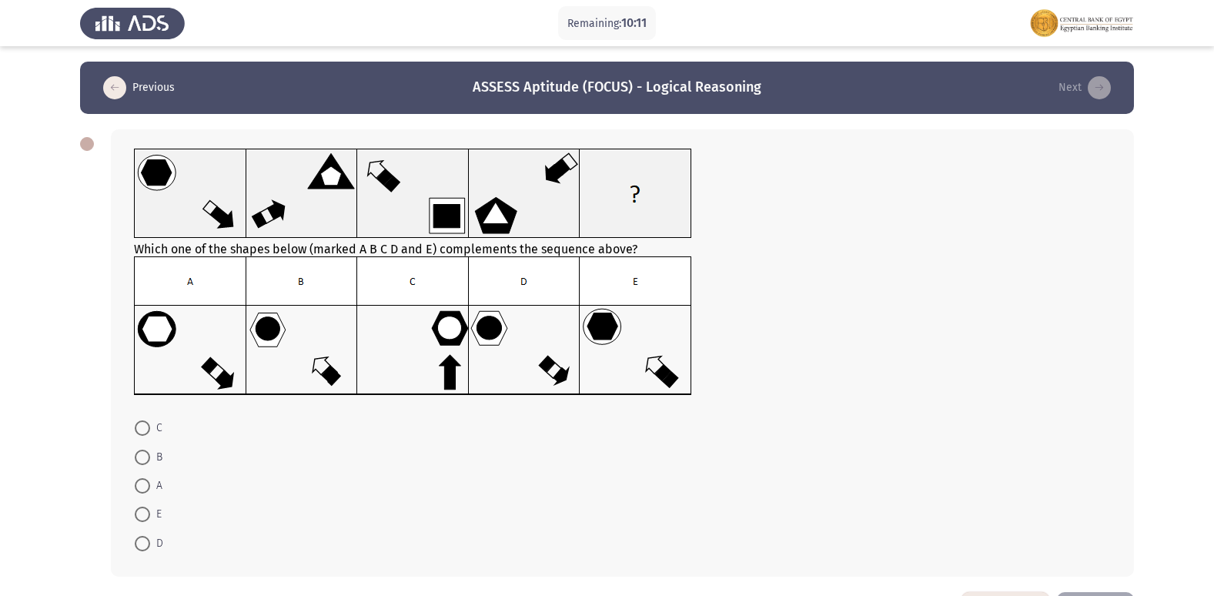
click at [143, 544] on span at bounding box center [142, 543] width 15 height 15
click at [143, 544] on input "D" at bounding box center [142, 543] width 15 height 15
radio input "true"
click at [1103, 85] on icon "load next page" at bounding box center [1099, 87] width 23 height 23
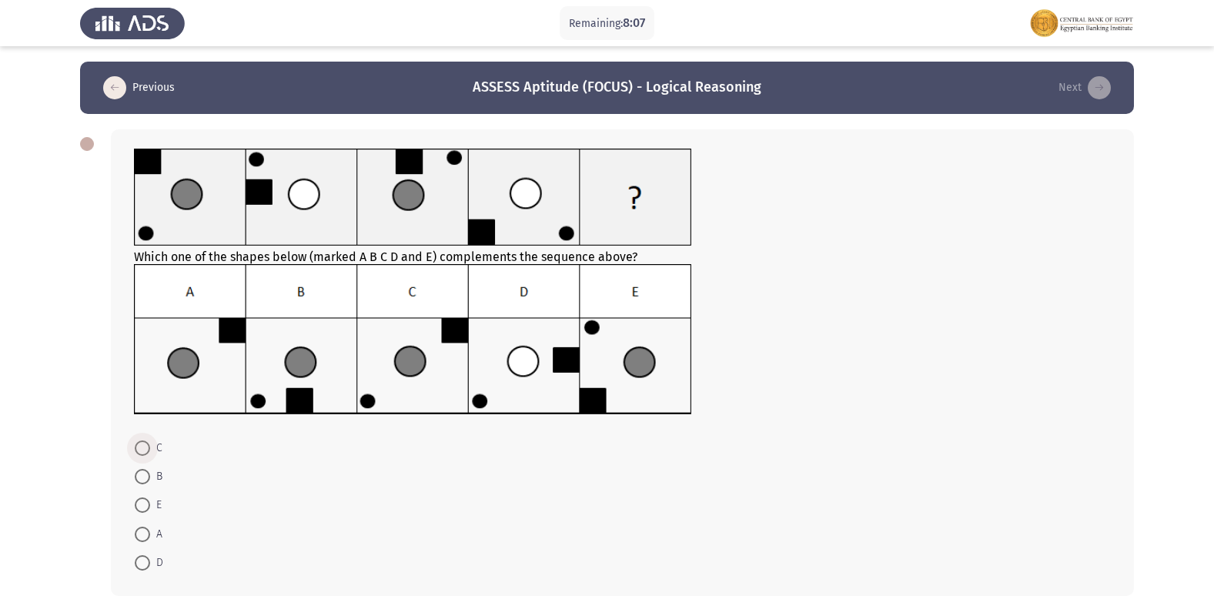
click at [145, 447] on span at bounding box center [142, 447] width 15 height 15
click at [145, 447] on input "C" at bounding box center [142, 447] width 15 height 15
radio input "true"
click at [1103, 84] on icon "load next page" at bounding box center [1099, 87] width 23 height 23
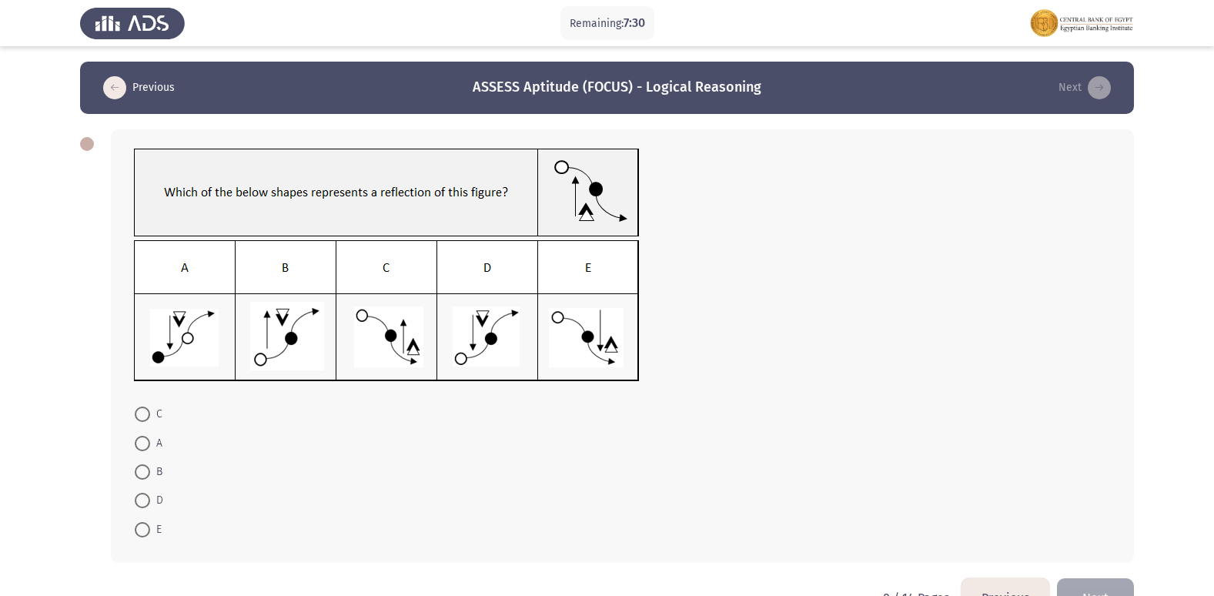
click at [140, 500] on span at bounding box center [142, 500] width 15 height 15
click at [140, 500] on input "D" at bounding box center [142, 500] width 15 height 15
radio input "true"
click at [1100, 81] on icon "load next page" at bounding box center [1099, 87] width 23 height 23
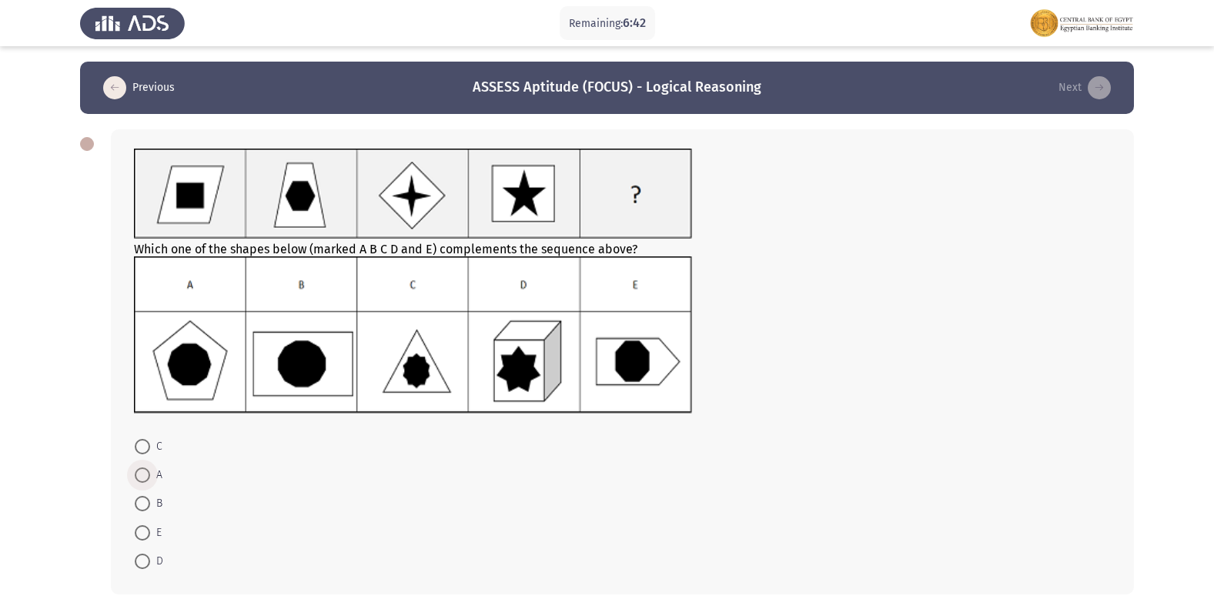
click at [144, 473] on span at bounding box center [142, 474] width 15 height 15
click at [144, 473] on input "A" at bounding box center [142, 474] width 15 height 15
radio input "true"
click at [1109, 85] on icon "load next page" at bounding box center [1099, 87] width 23 height 23
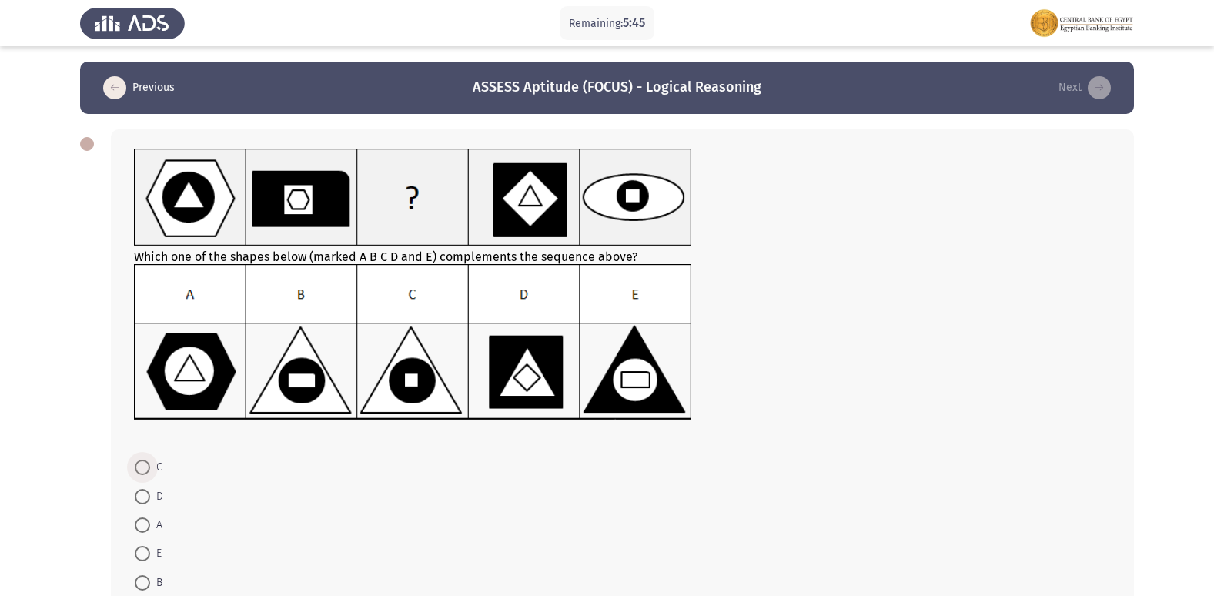
click at [141, 464] on span at bounding box center [142, 467] width 15 height 15
click at [141, 464] on input "C" at bounding box center [142, 467] width 15 height 15
radio input "true"
click at [1099, 92] on icon "load next page" at bounding box center [1099, 87] width 23 height 23
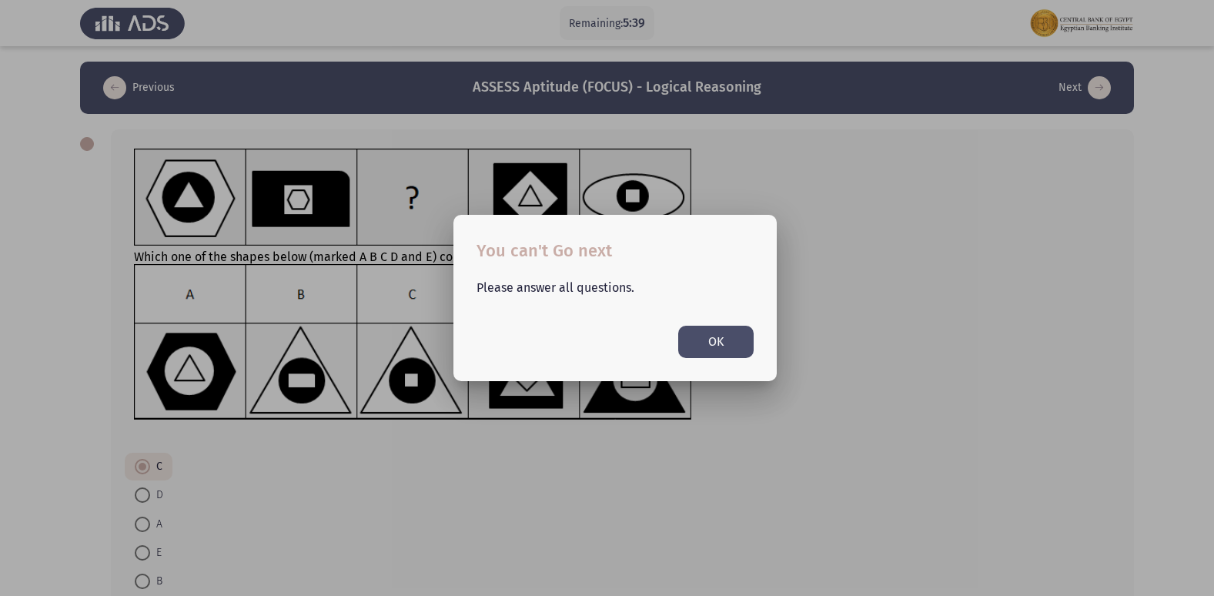
click at [714, 337] on button "OK" at bounding box center [715, 342] width 75 height 32
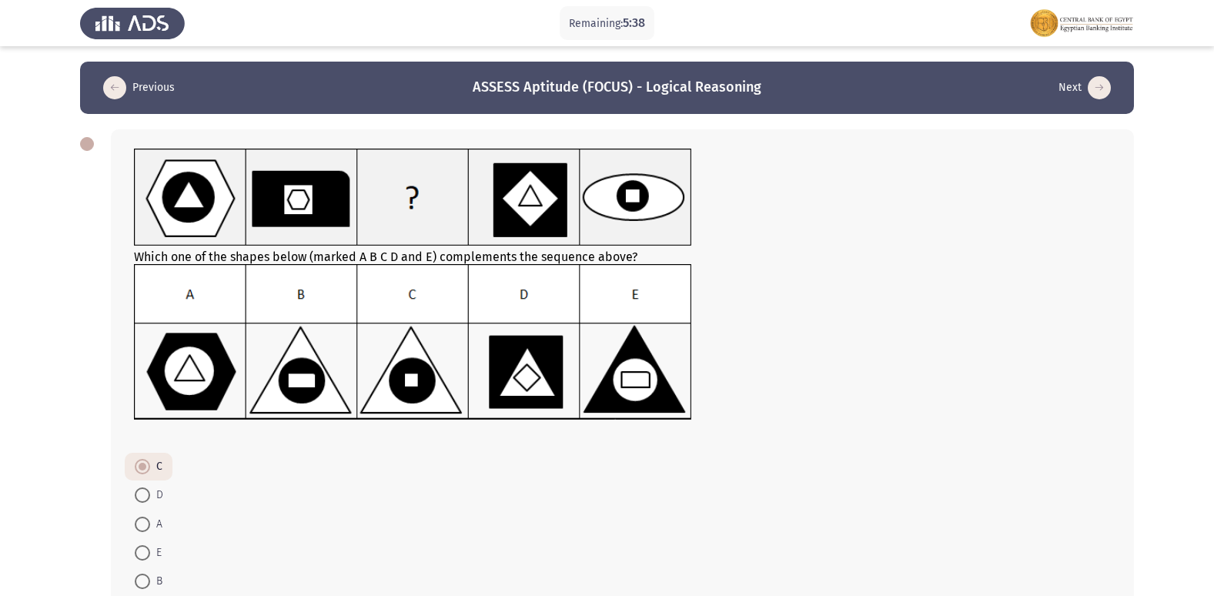
click at [1105, 80] on icon "load next page" at bounding box center [1099, 87] width 23 height 23
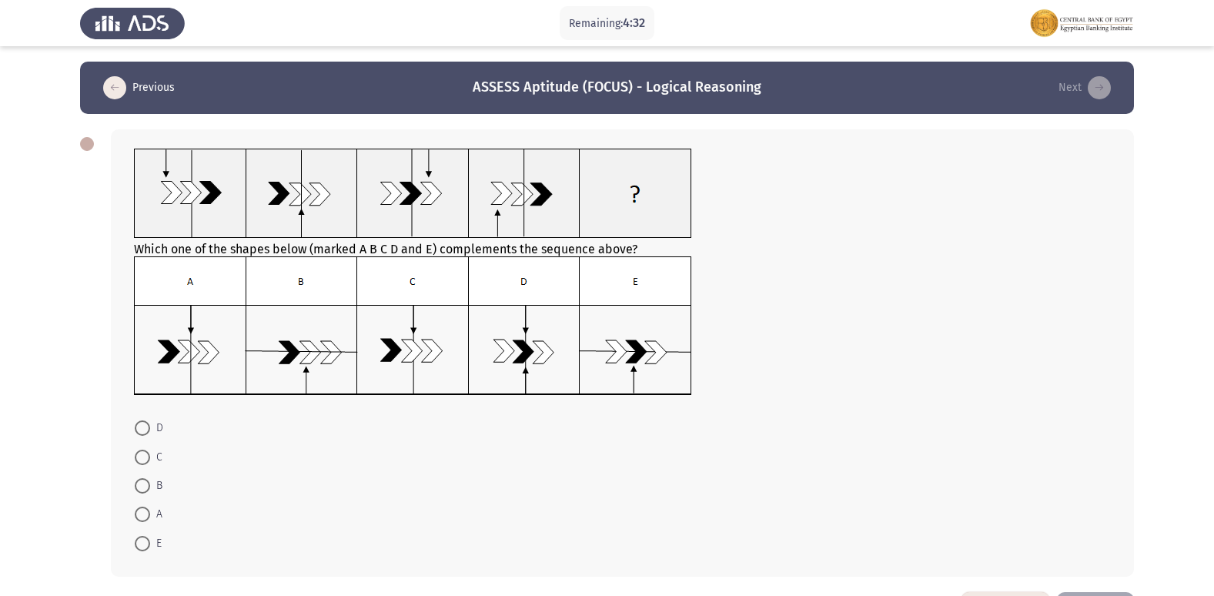
click at [142, 484] on span at bounding box center [142, 485] width 15 height 15
click at [142, 484] on input "B" at bounding box center [142, 485] width 15 height 15
radio input "true"
click at [1106, 87] on icon "load next page" at bounding box center [1099, 87] width 23 height 23
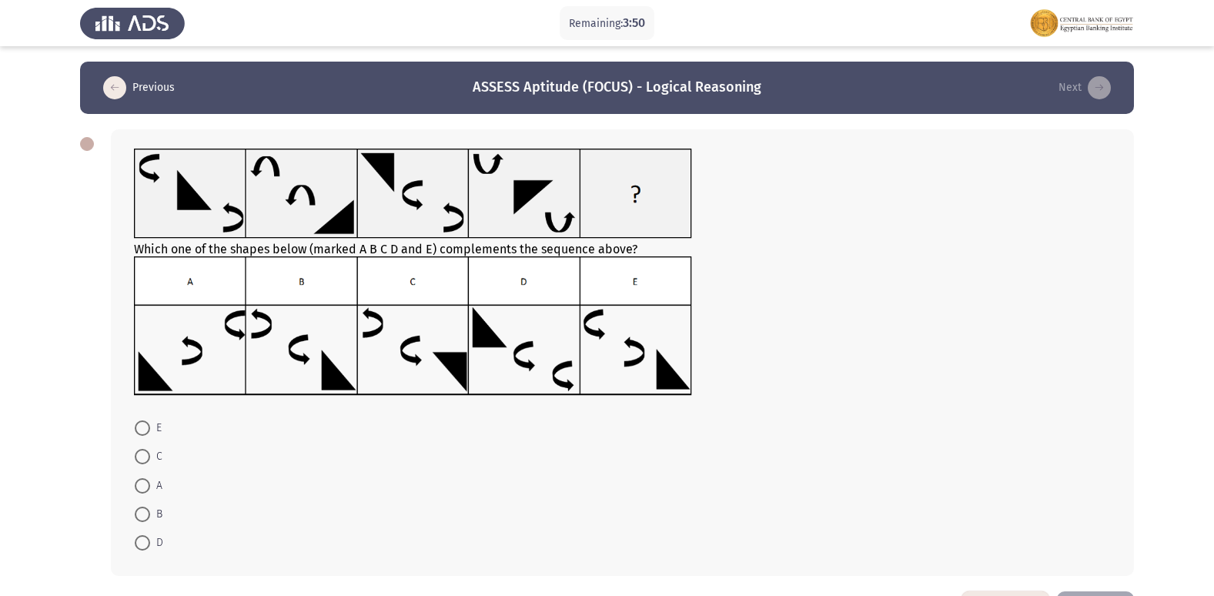
click at [142, 489] on span at bounding box center [142, 485] width 15 height 15
click at [142, 489] on input "A" at bounding box center [142, 485] width 15 height 15
radio input "true"
click at [1102, 88] on icon "load next page" at bounding box center [1099, 87] width 23 height 23
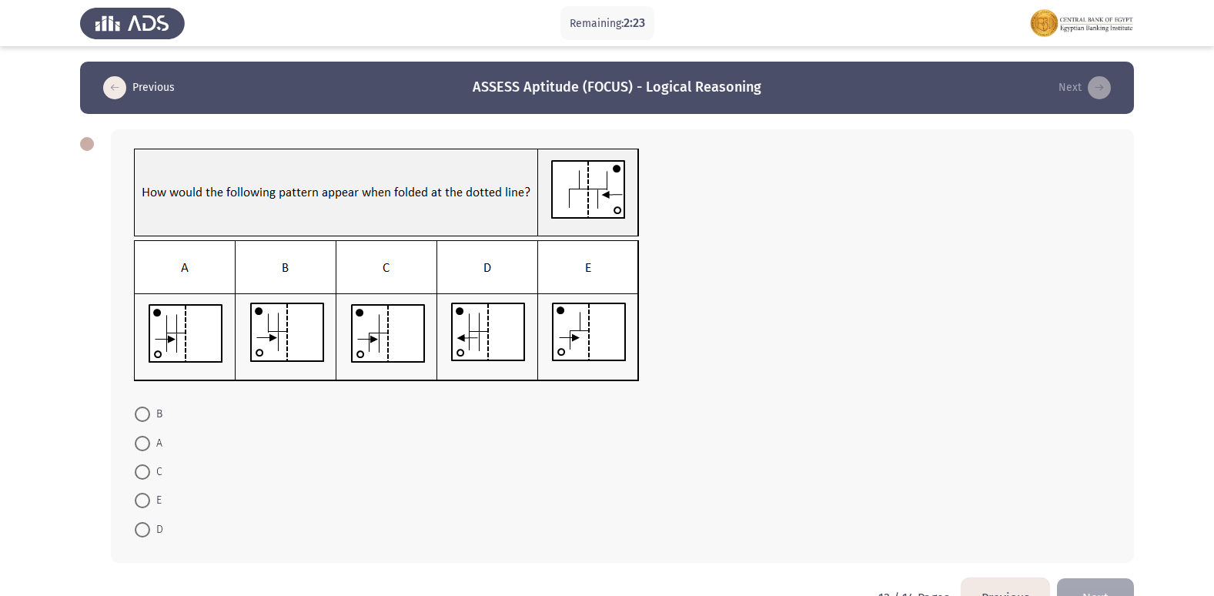
click at [146, 439] on span at bounding box center [142, 443] width 15 height 15
click at [146, 439] on input "A" at bounding box center [142, 443] width 15 height 15
radio input "true"
click at [1099, 87] on icon "load next page" at bounding box center [1099, 87] width 23 height 23
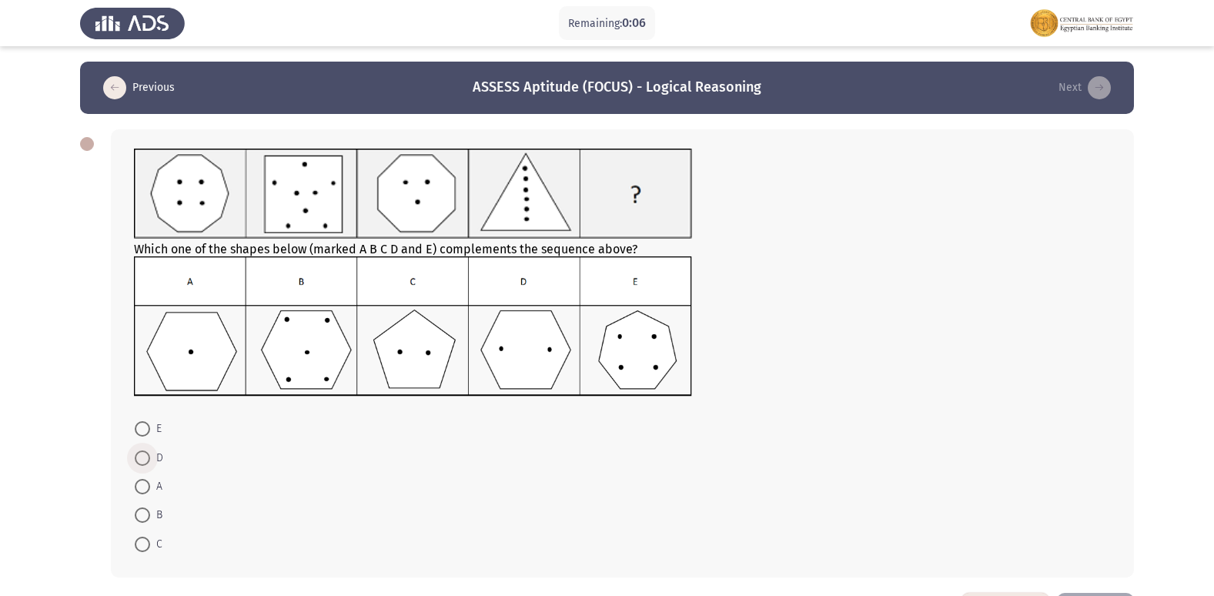
click at [142, 451] on span at bounding box center [142, 457] width 15 height 15
click at [142, 451] on input "D" at bounding box center [142, 457] width 15 height 15
radio input "true"
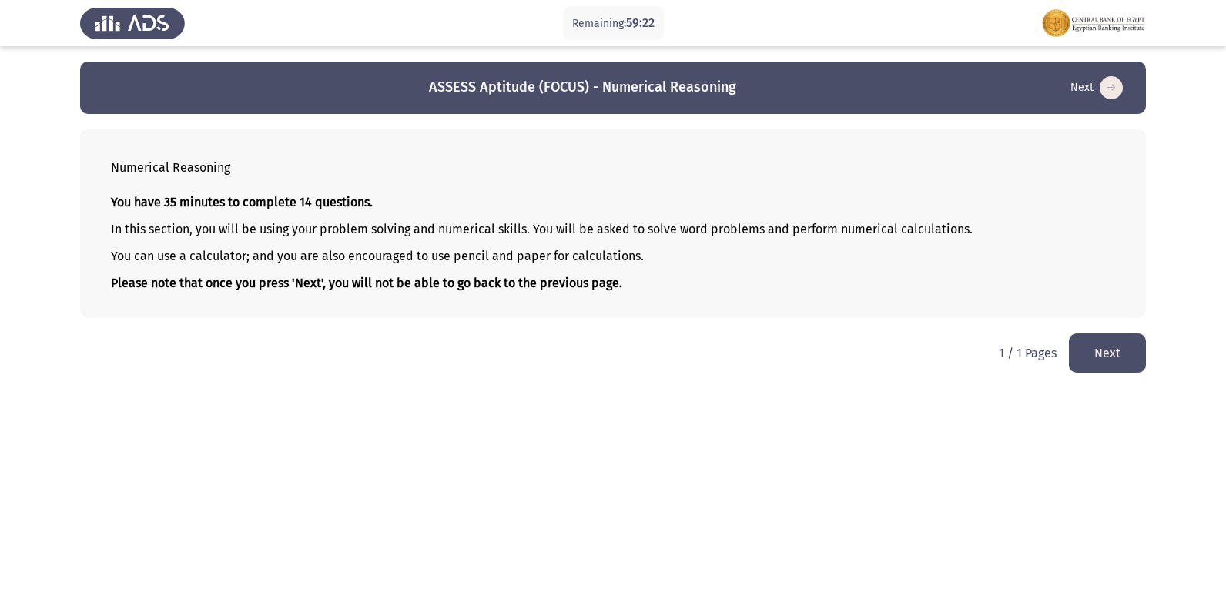
click at [1123, 348] on button "Next" at bounding box center [1107, 352] width 77 height 39
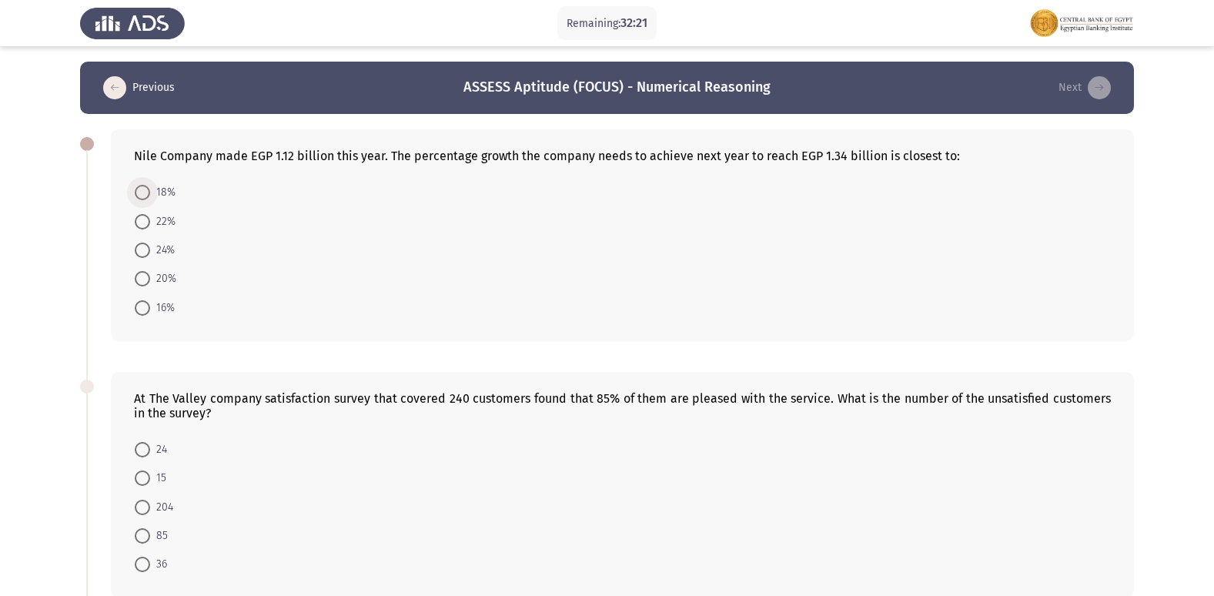
click at [140, 196] on span at bounding box center [142, 192] width 15 height 15
click at [140, 196] on input "18%" at bounding box center [142, 192] width 15 height 15
radio input "true"
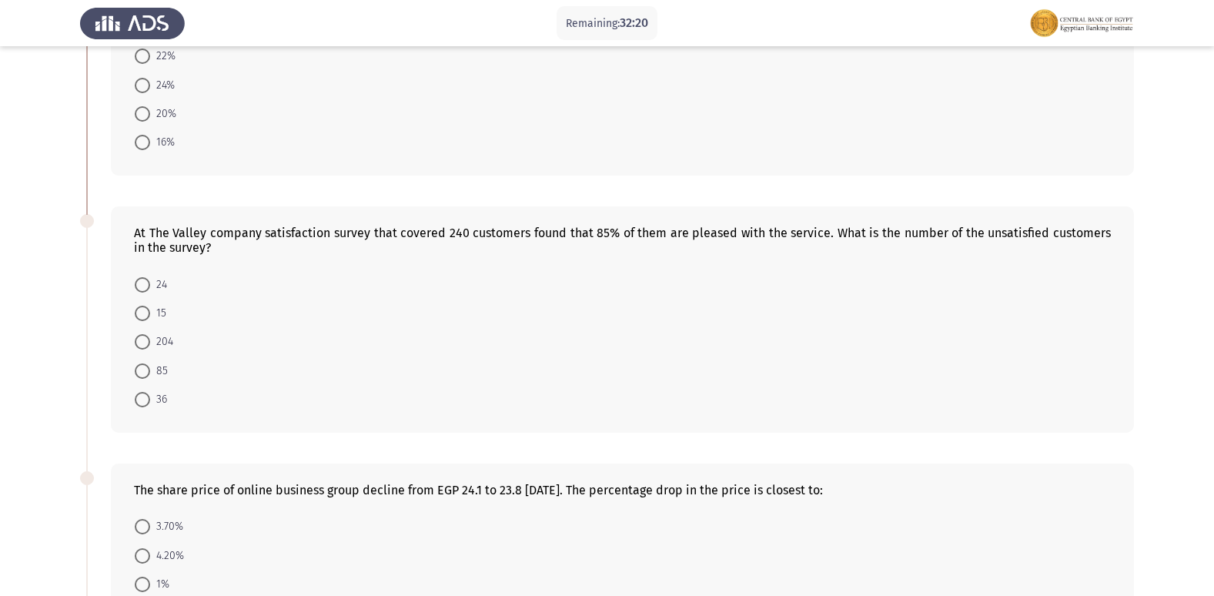
scroll to position [231, 0]
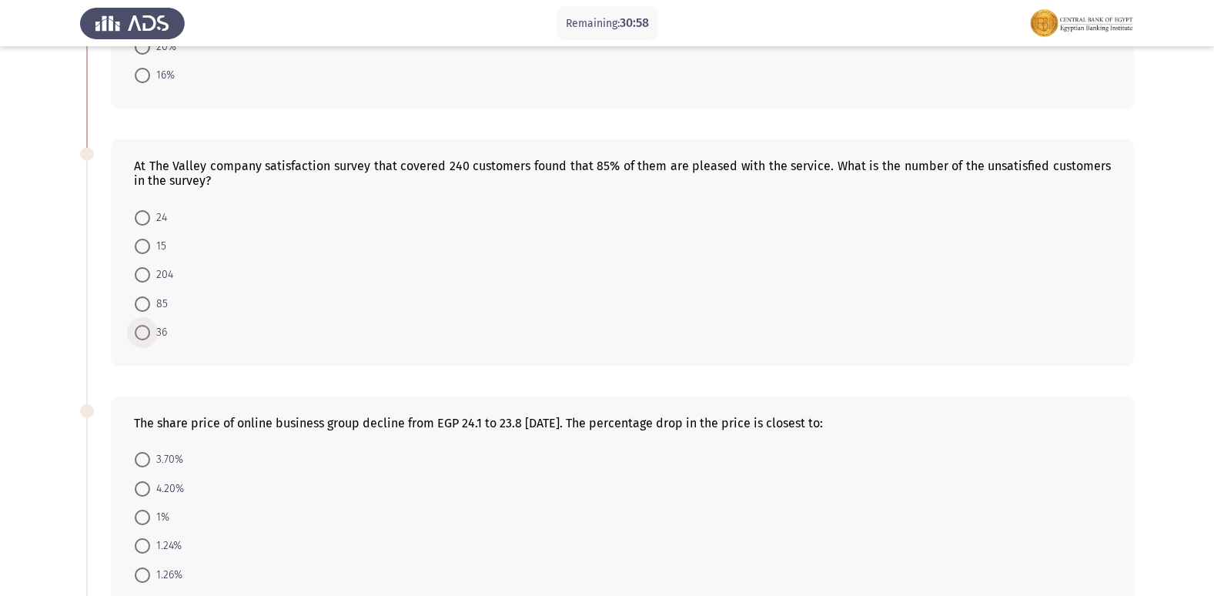
click at [140, 331] on span at bounding box center [142, 332] width 15 height 15
click at [140, 331] on input "36" at bounding box center [142, 332] width 15 height 15
radio input "true"
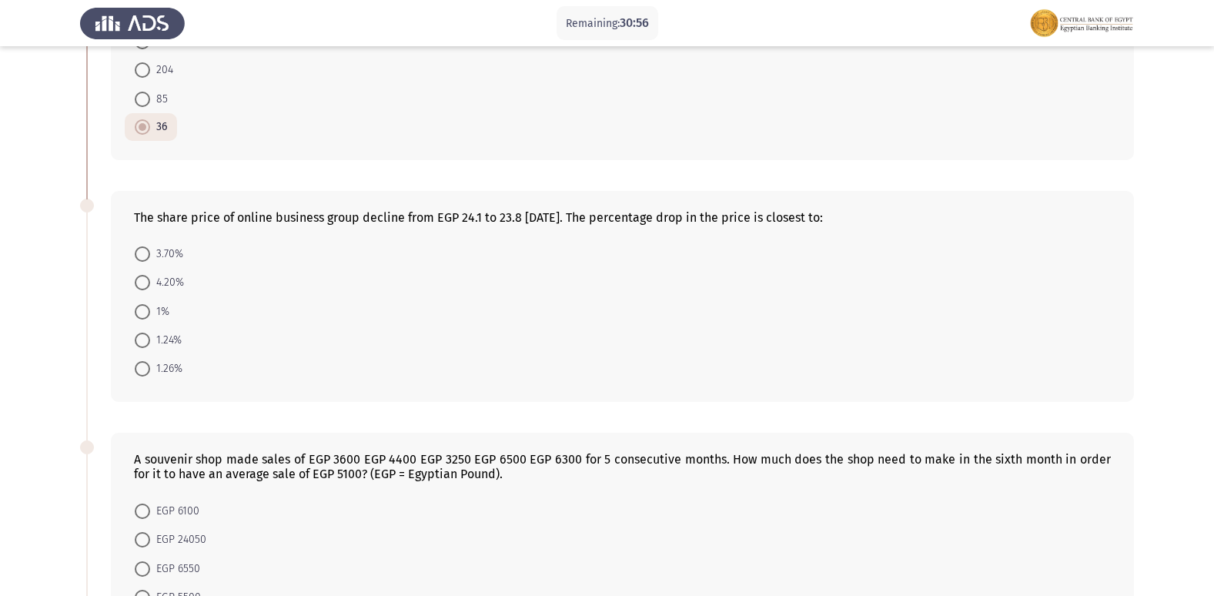
scroll to position [462, 0]
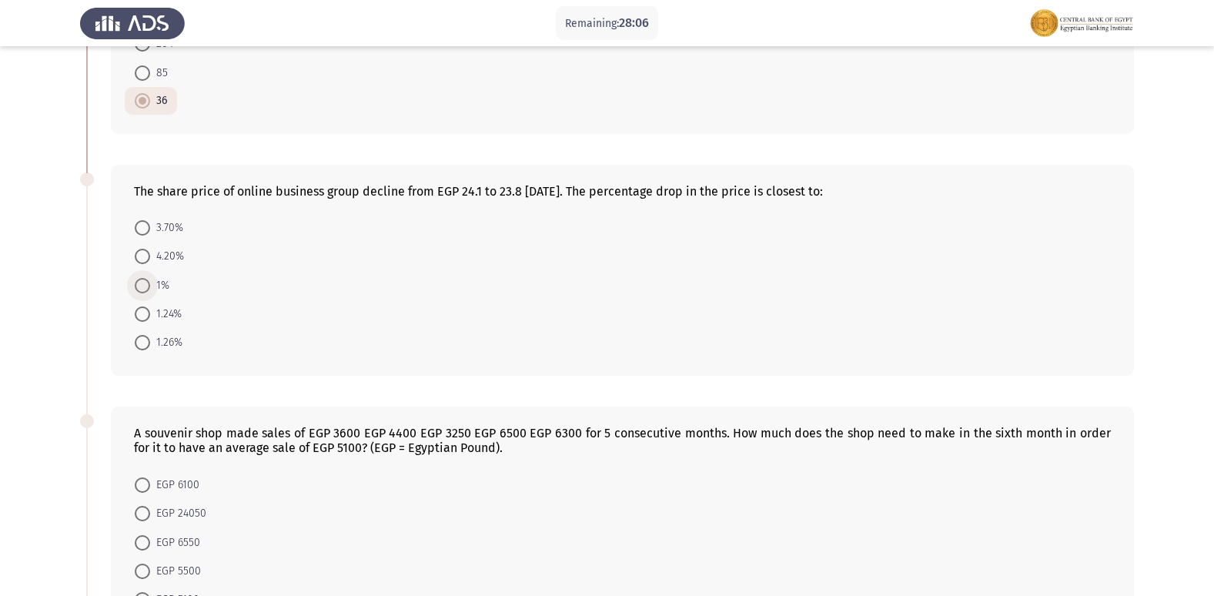
click at [140, 286] on span at bounding box center [142, 285] width 15 height 15
click at [140, 286] on input "1%" at bounding box center [142, 285] width 15 height 15
radio input "true"
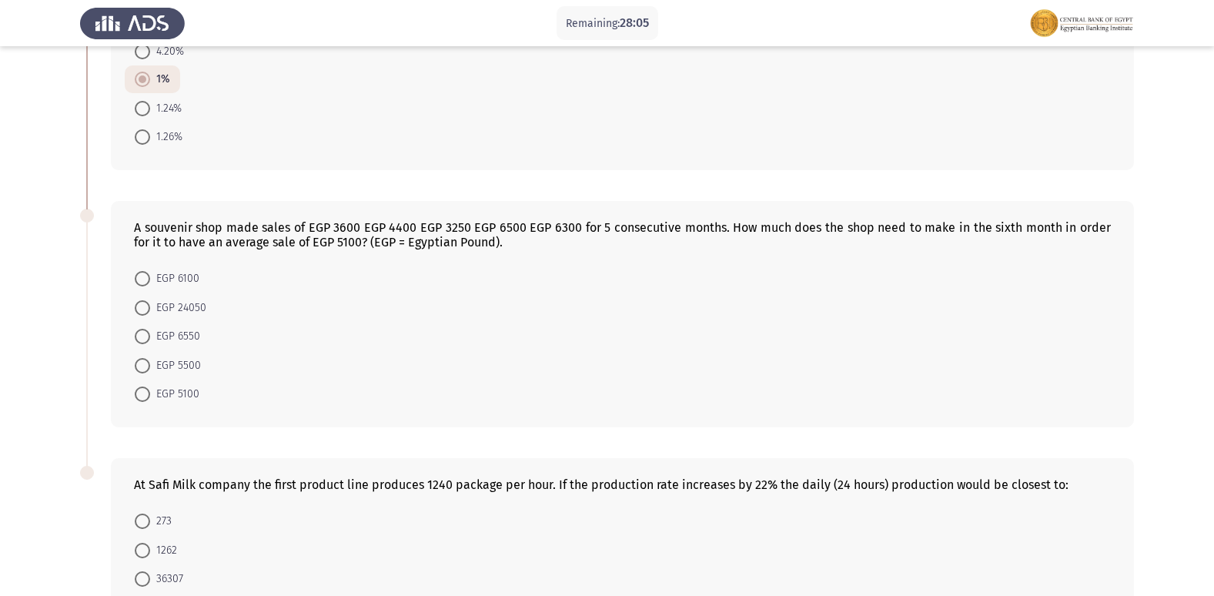
scroll to position [693, 0]
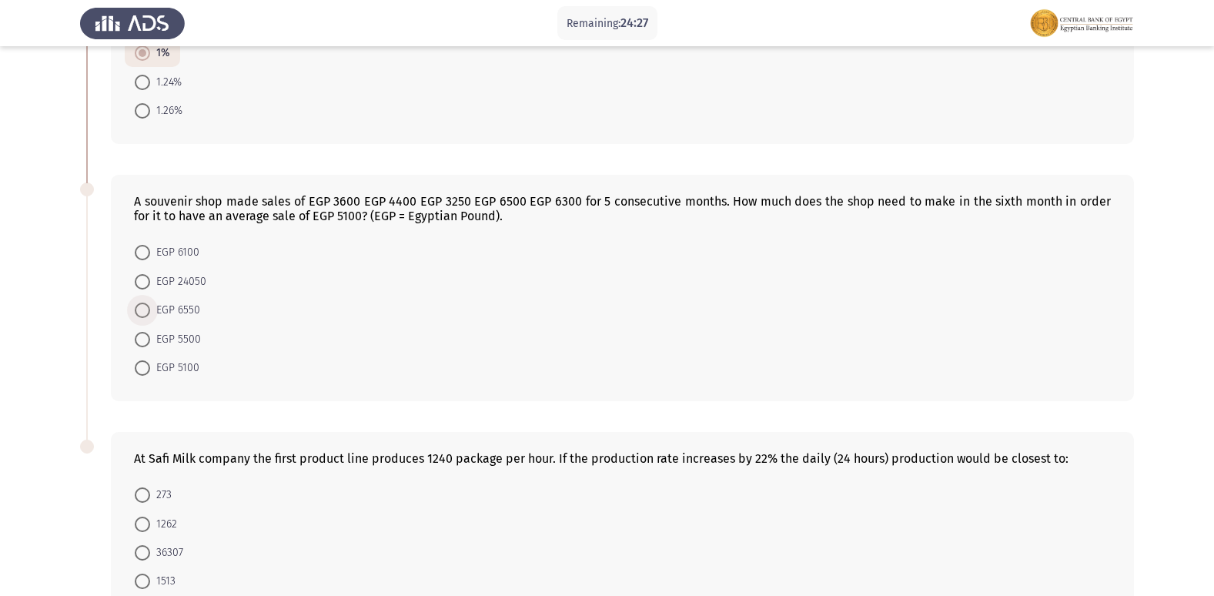
click at [142, 314] on span at bounding box center [142, 310] width 15 height 15
click at [142, 314] on input "EGP 6550" at bounding box center [142, 310] width 15 height 15
radio input "true"
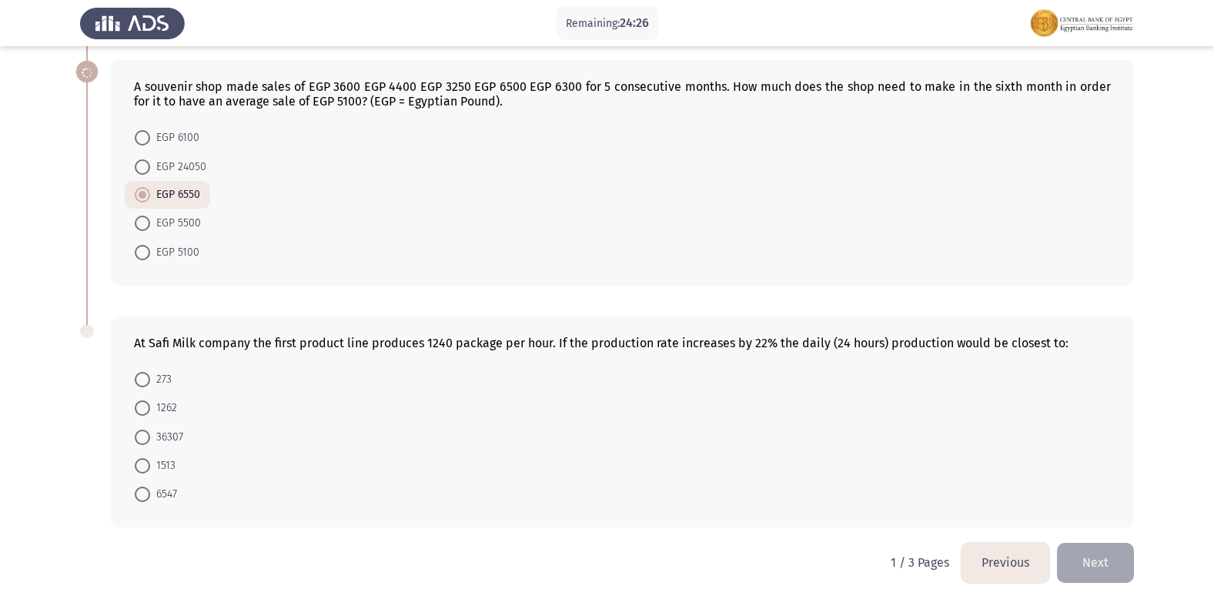
scroll to position [816, 0]
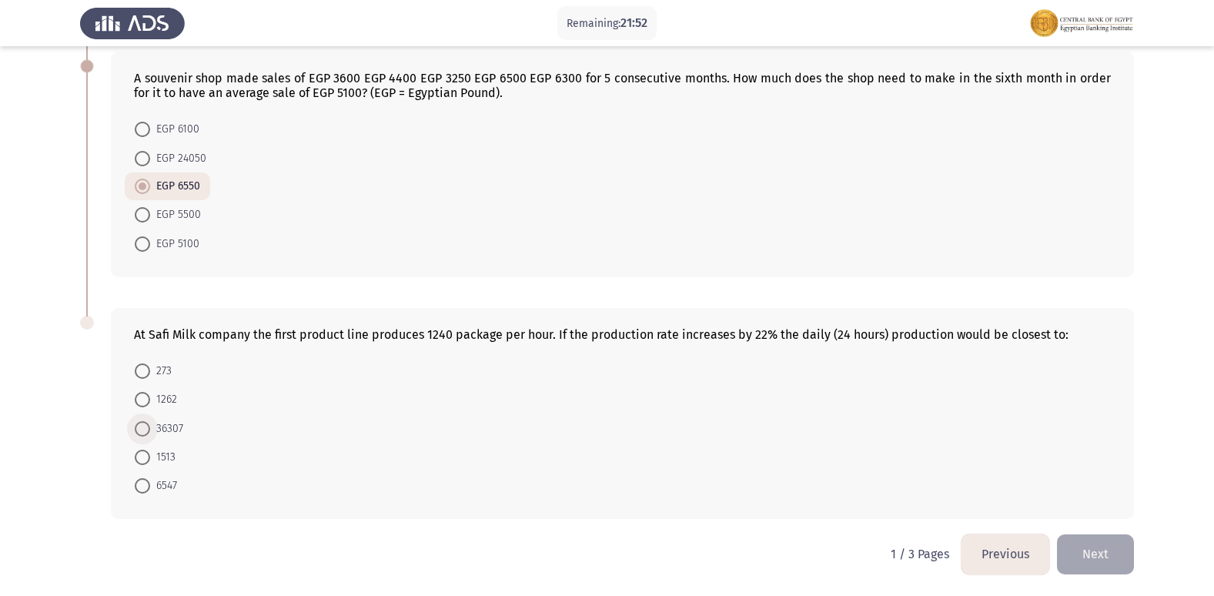
click at [142, 426] on span at bounding box center [142, 428] width 15 height 15
click at [142, 426] on input "36307" at bounding box center [142, 428] width 15 height 15
radio input "true"
click at [1092, 553] on button "Next" at bounding box center [1095, 553] width 77 height 39
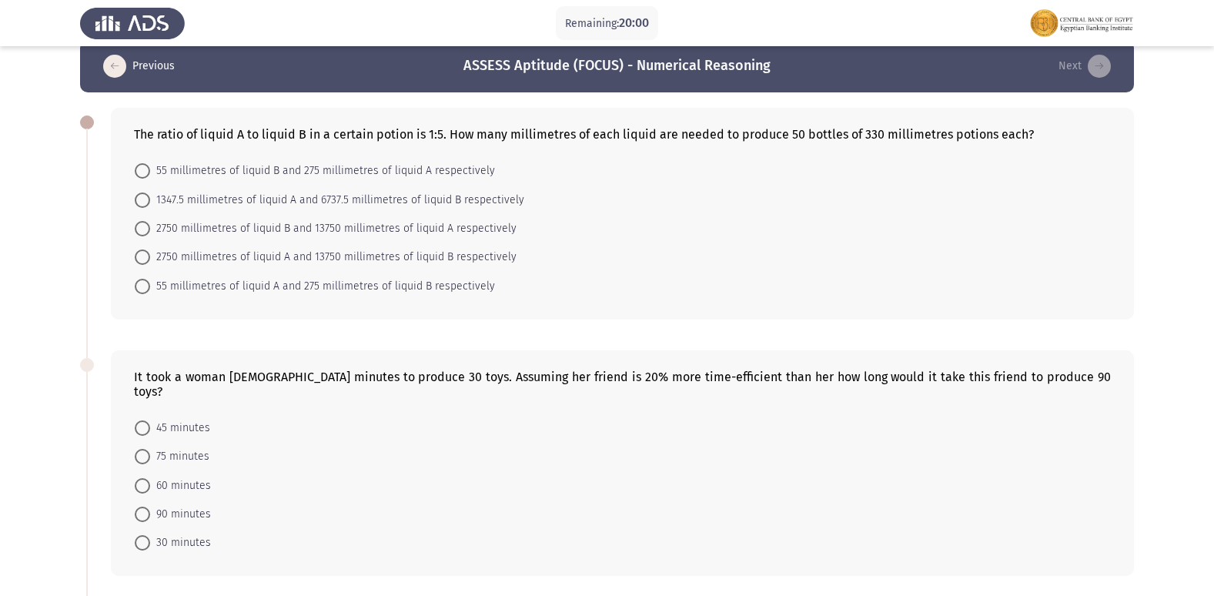
scroll to position [0, 0]
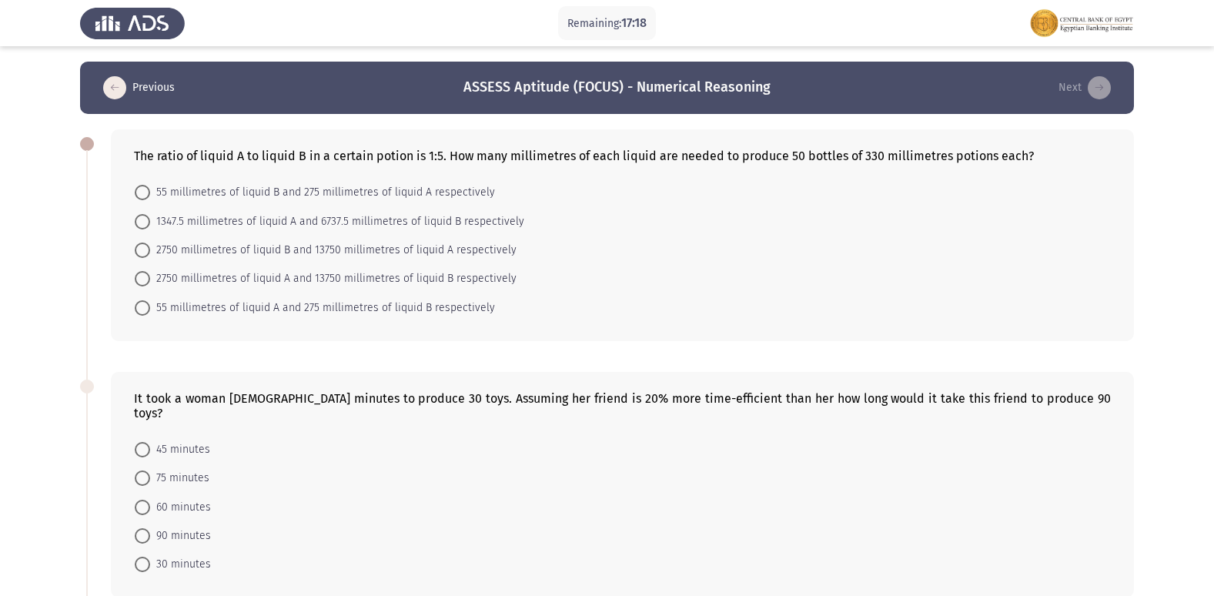
click at [141, 279] on span at bounding box center [142, 278] width 15 height 15
click at [141, 279] on input "2750 millimetres of liquid A and 13750 millimetres of liquid B respectively" at bounding box center [142, 278] width 15 height 15
radio input "true"
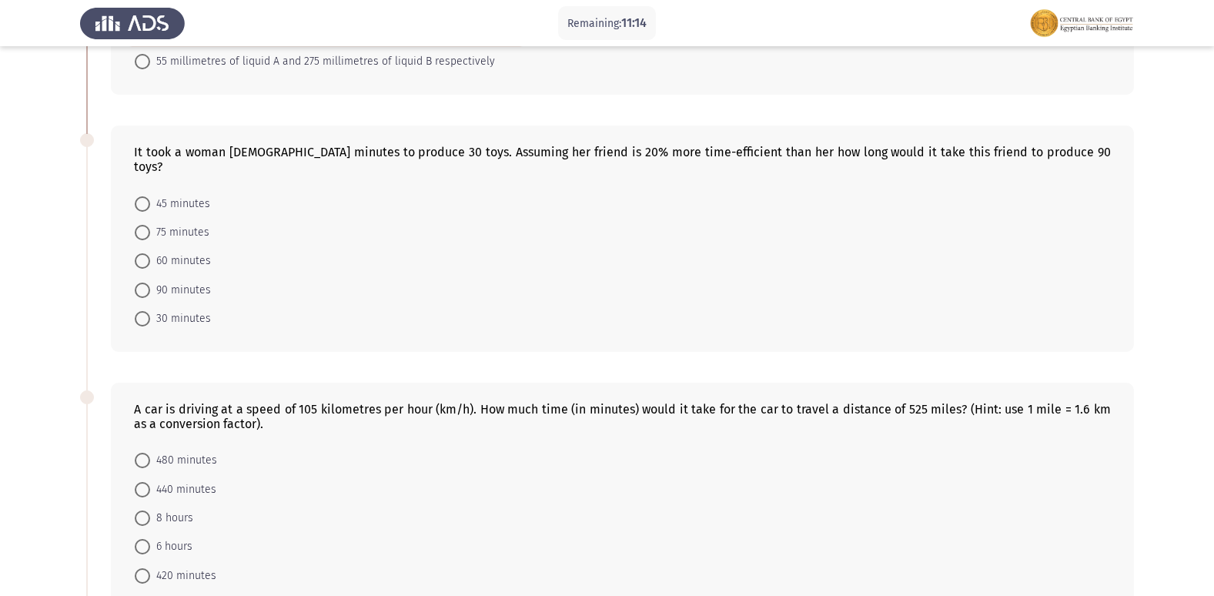
scroll to position [231, 0]
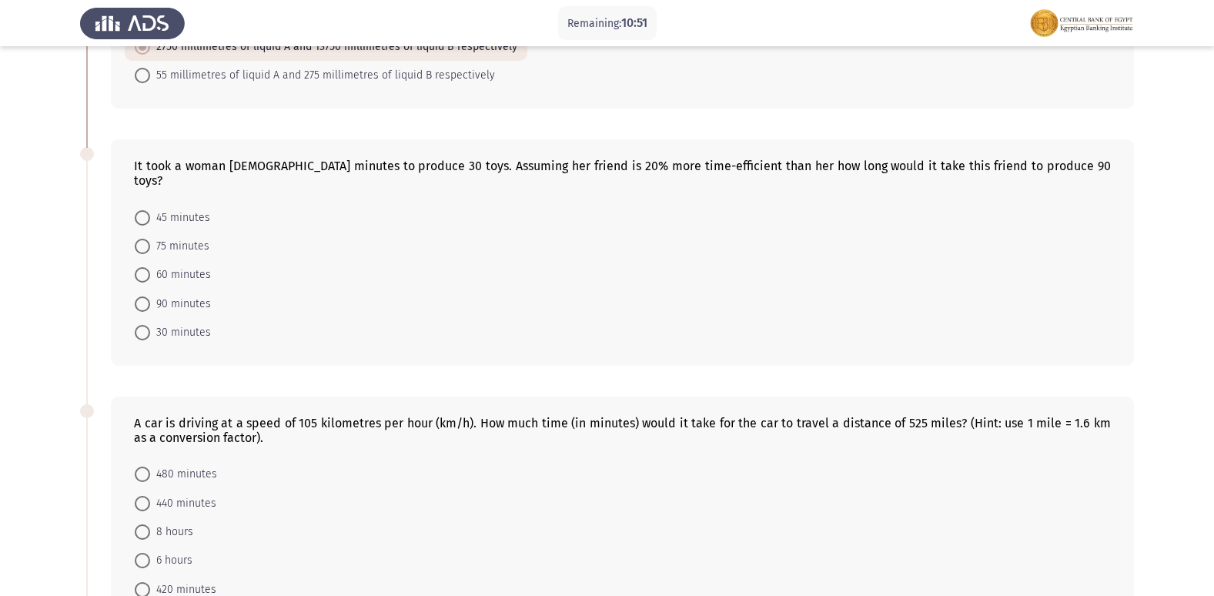
click at [149, 267] on span at bounding box center [142, 274] width 15 height 15
click at [149, 267] on input "60 minutes" at bounding box center [142, 274] width 15 height 15
radio input "true"
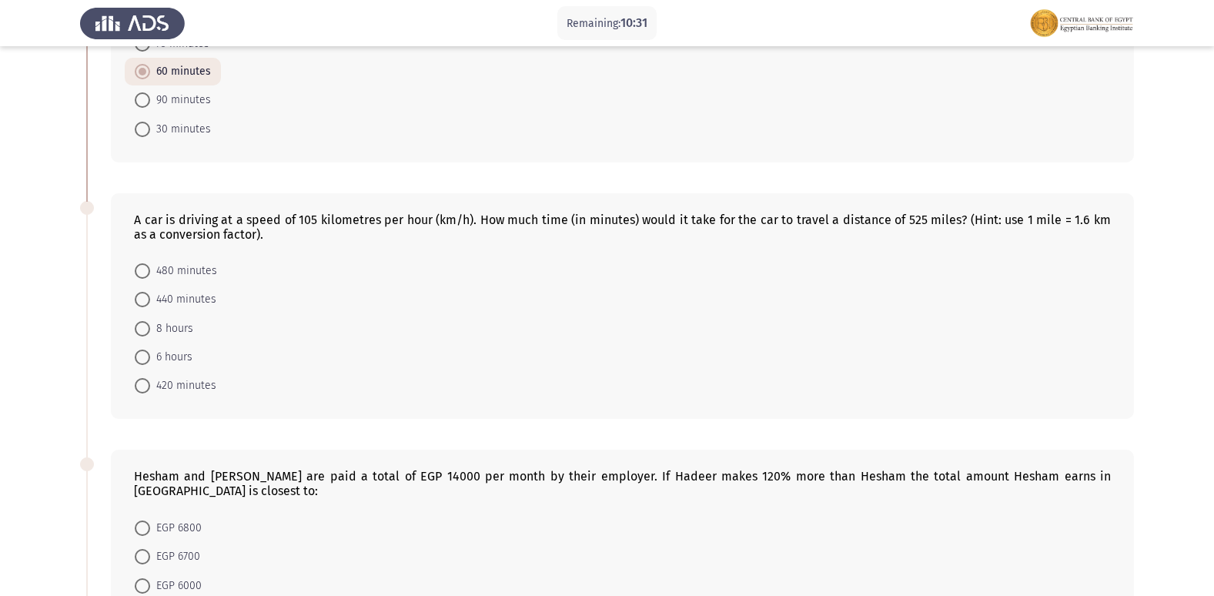
scroll to position [510, 0]
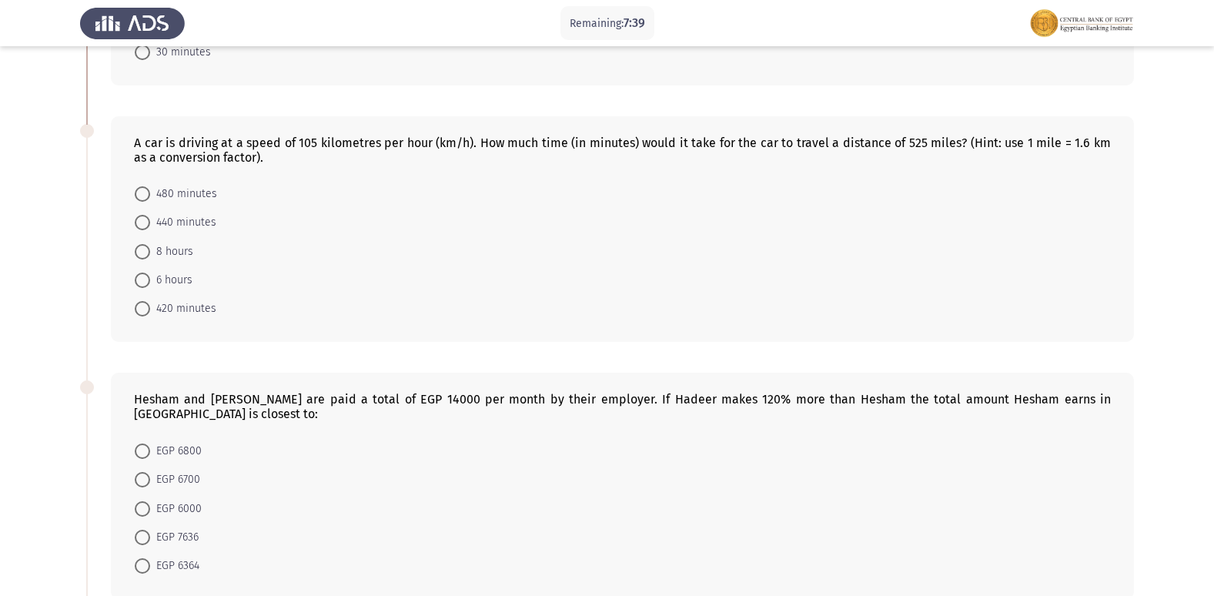
click at [145, 186] on span at bounding box center [142, 193] width 15 height 15
click at [145, 186] on input "480 minutes" at bounding box center [142, 193] width 15 height 15
radio input "true"
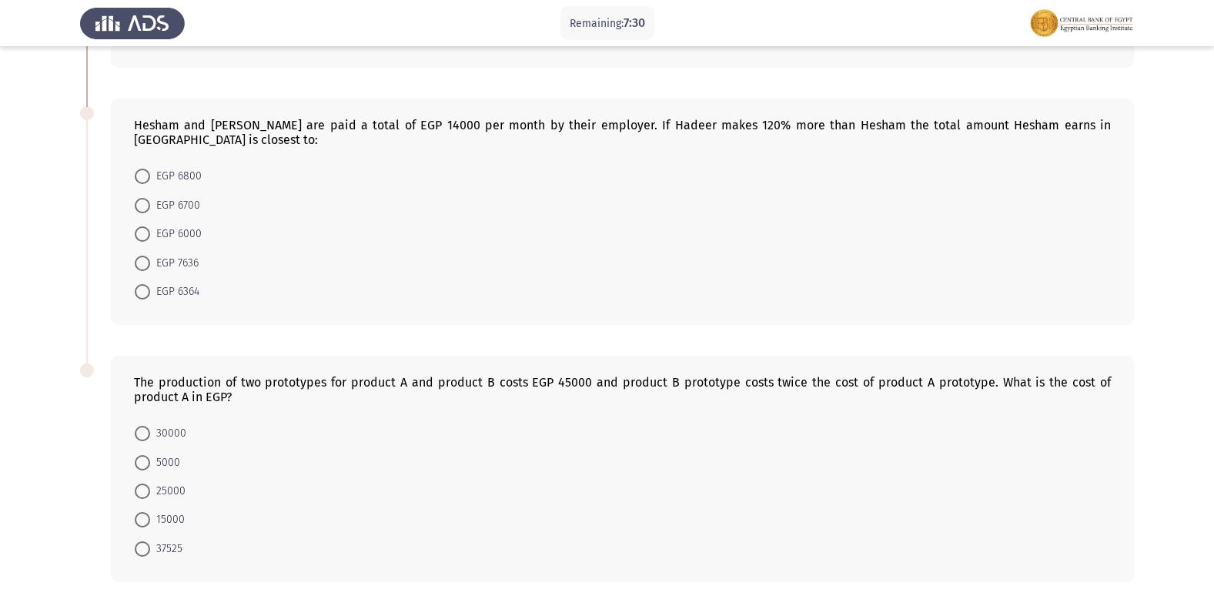
scroll to position [818, 0]
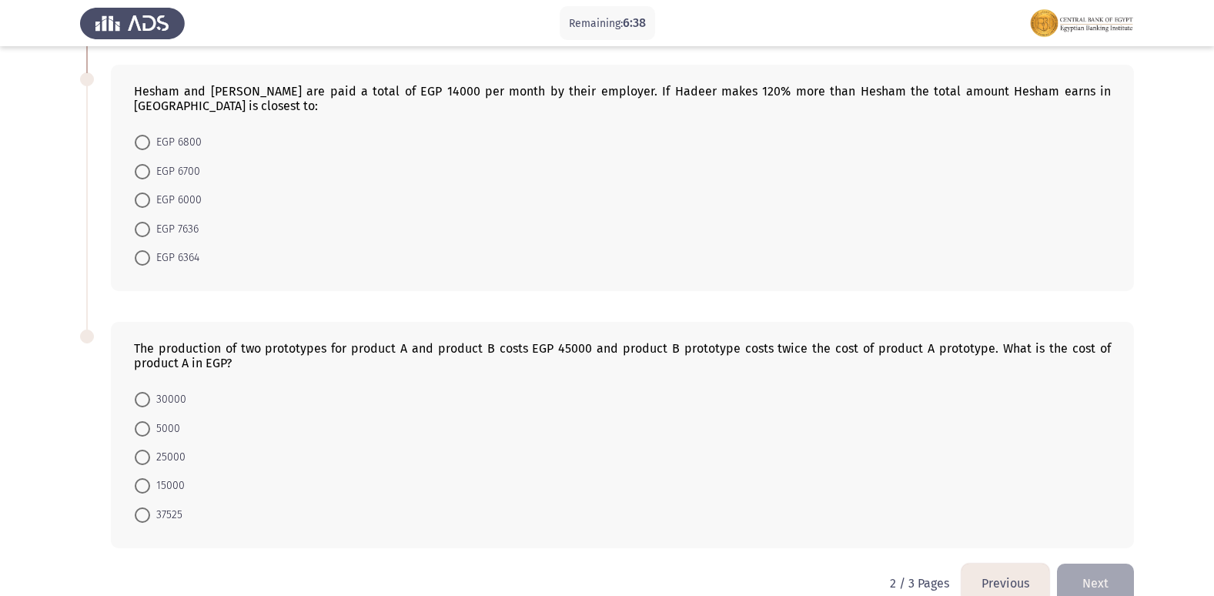
click at [1100, 564] on button "Next" at bounding box center [1095, 583] width 77 height 39
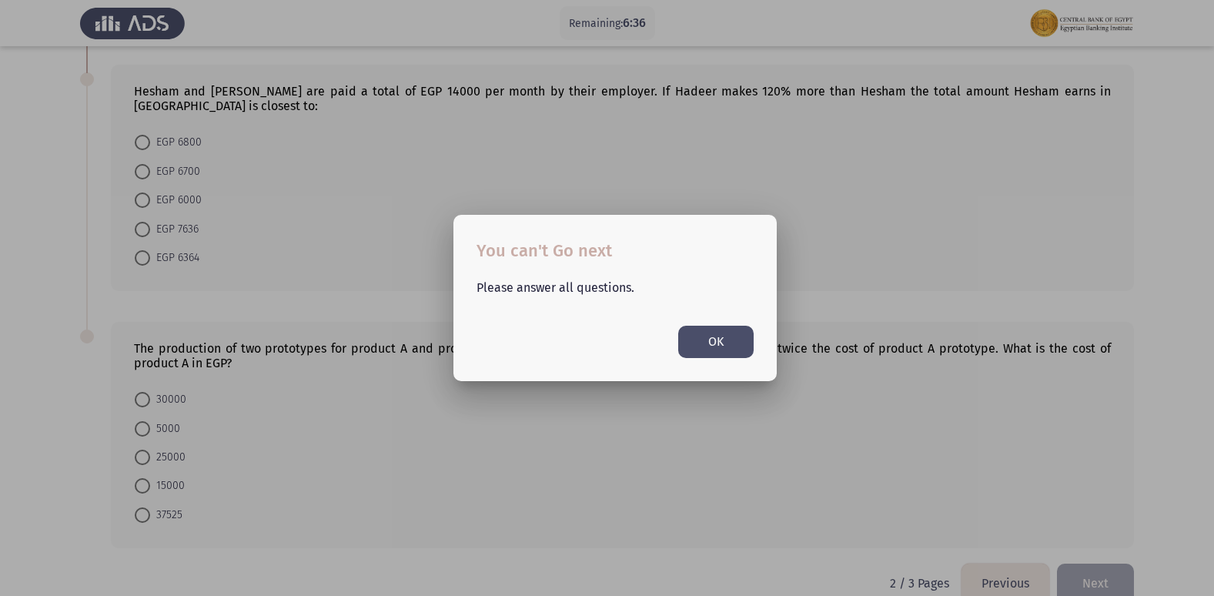
click at [724, 337] on button "OK" at bounding box center [715, 342] width 75 height 32
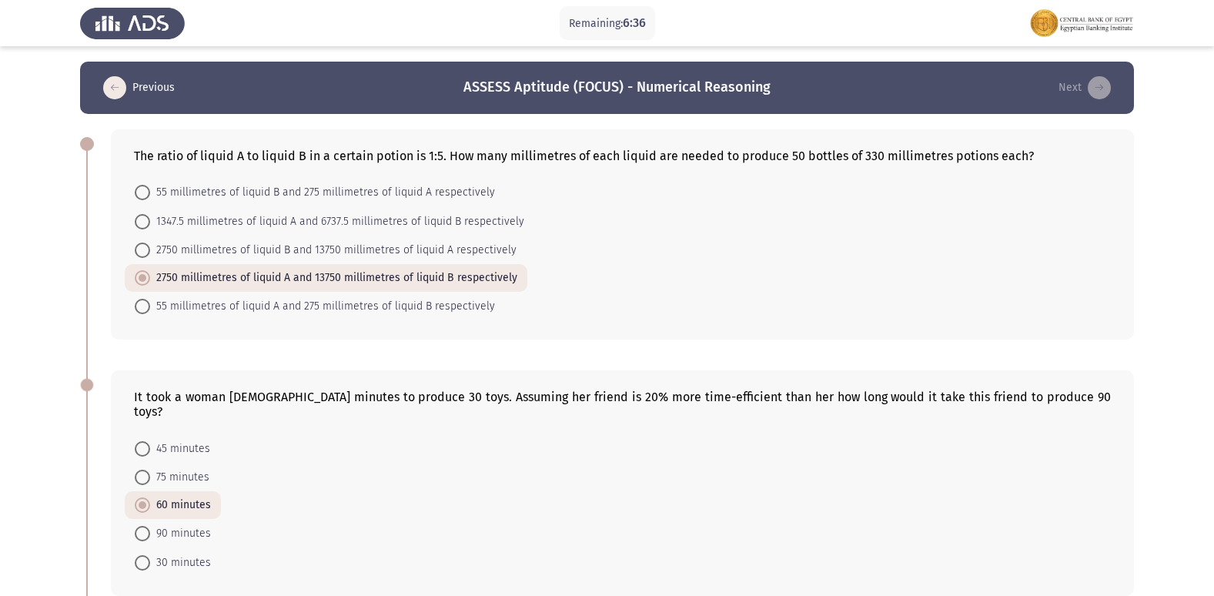
scroll to position [818, 0]
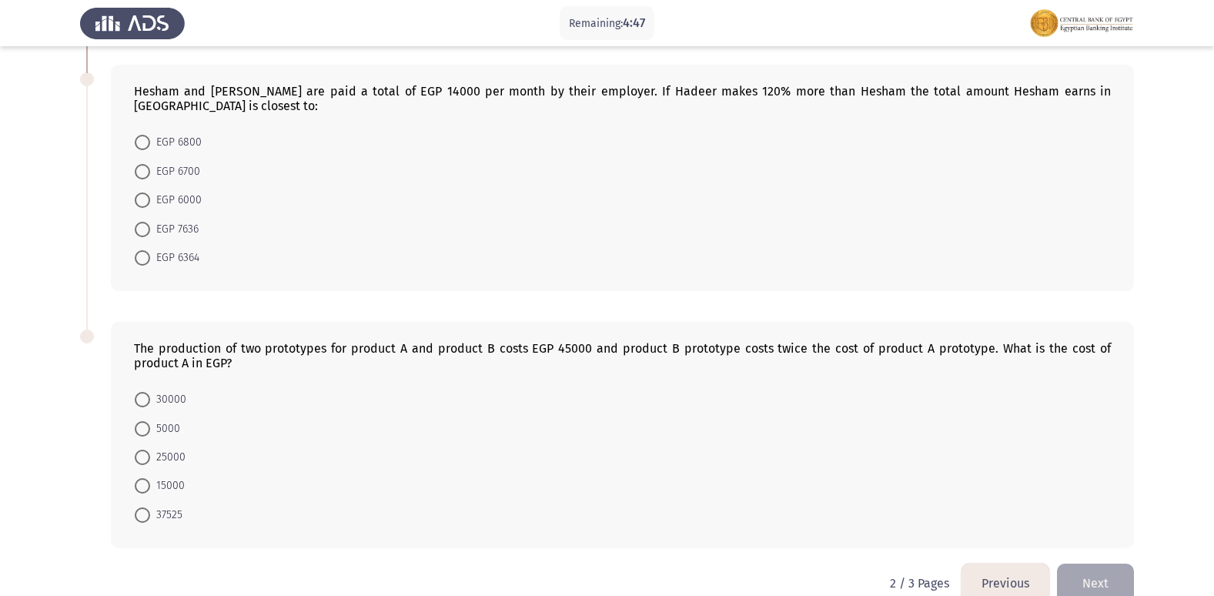
click at [137, 250] on span at bounding box center [142, 257] width 15 height 15
click at [137, 250] on input "EGP 6364" at bounding box center [142, 257] width 15 height 15
radio input "true"
click at [140, 479] on span at bounding box center [142, 486] width 15 height 15
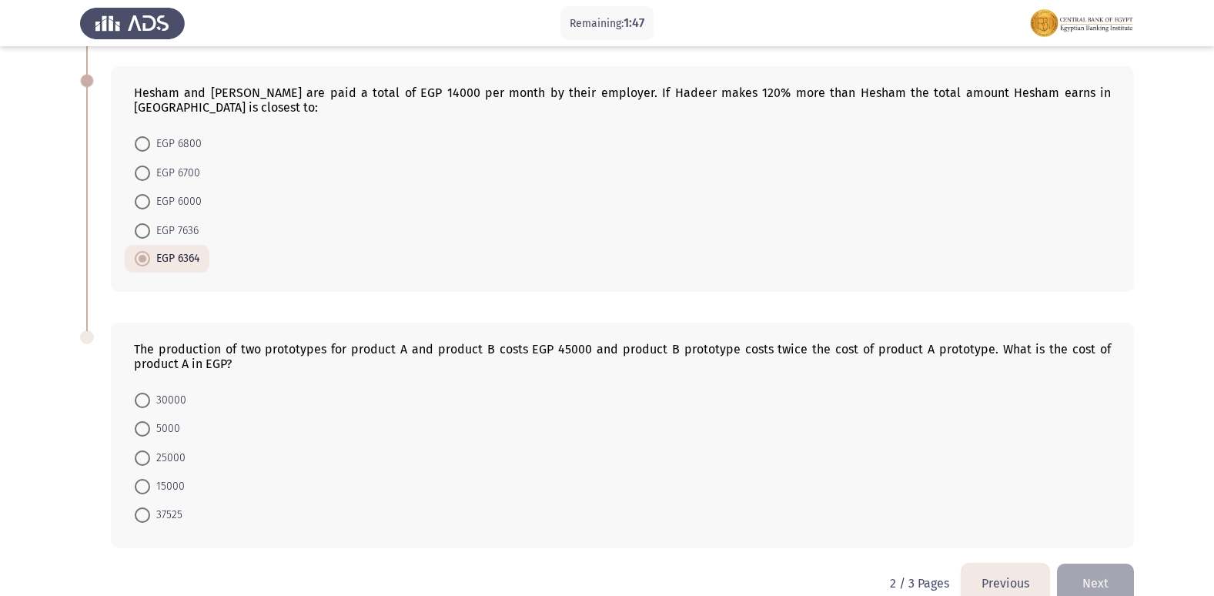
click at [140, 479] on input "15000" at bounding box center [142, 486] width 15 height 15
radio input "true"
click at [1064, 564] on button "Next" at bounding box center [1095, 583] width 77 height 39
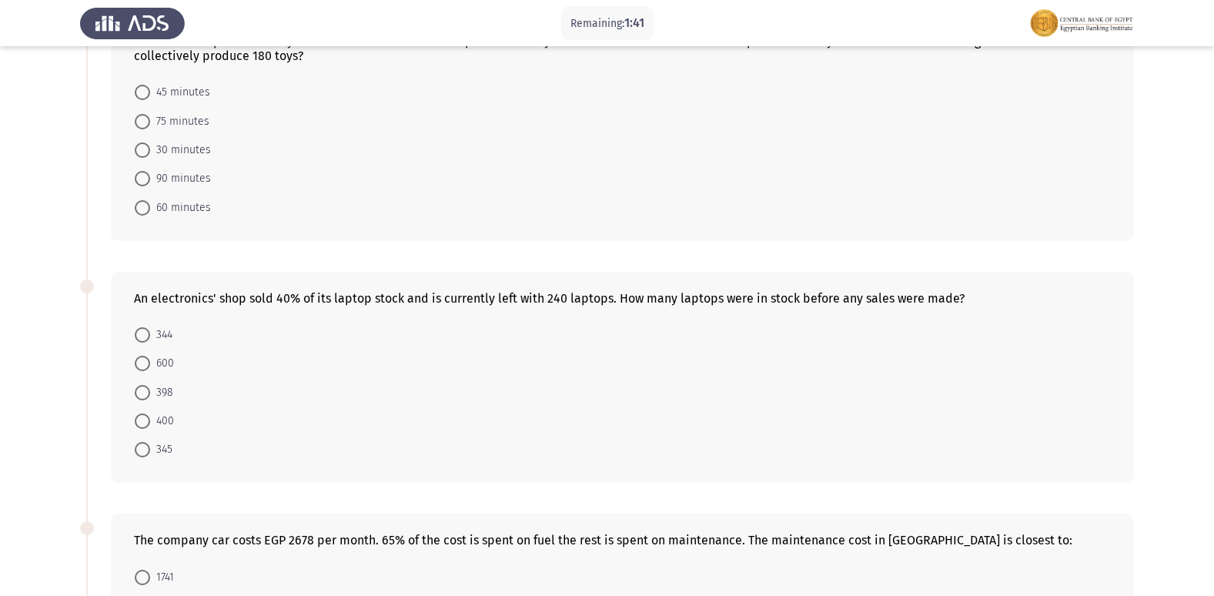
scroll to position [0, 0]
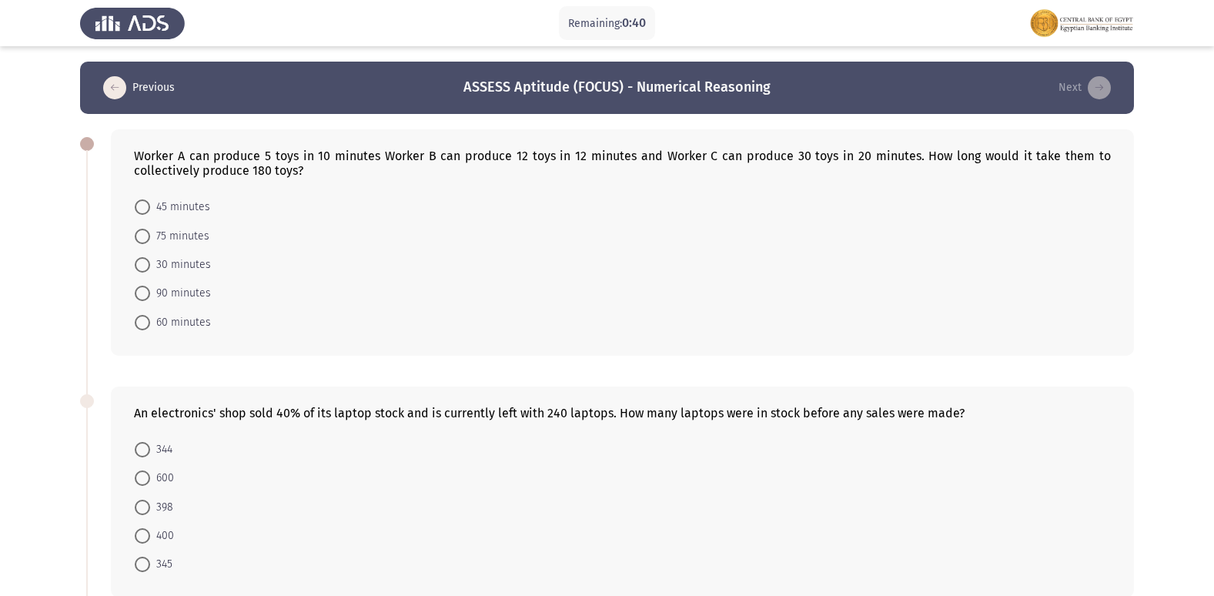
click at [139, 213] on span at bounding box center [142, 206] width 15 height 15
click at [139, 213] on input "45 minutes" at bounding box center [142, 206] width 15 height 15
radio input "true"
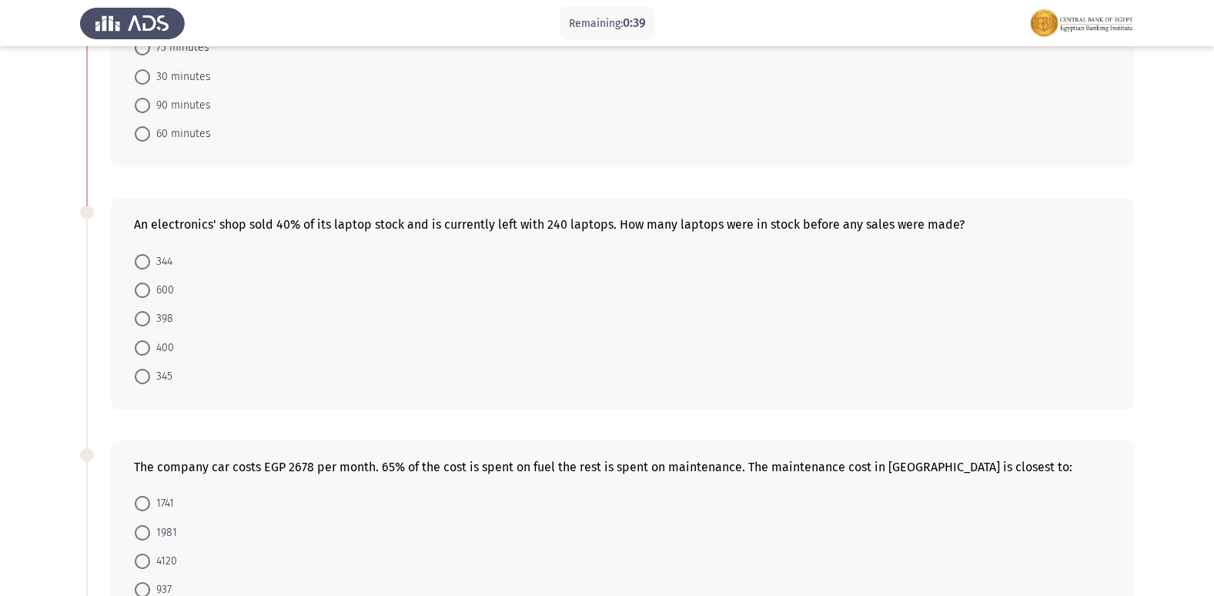
scroll to position [231, 0]
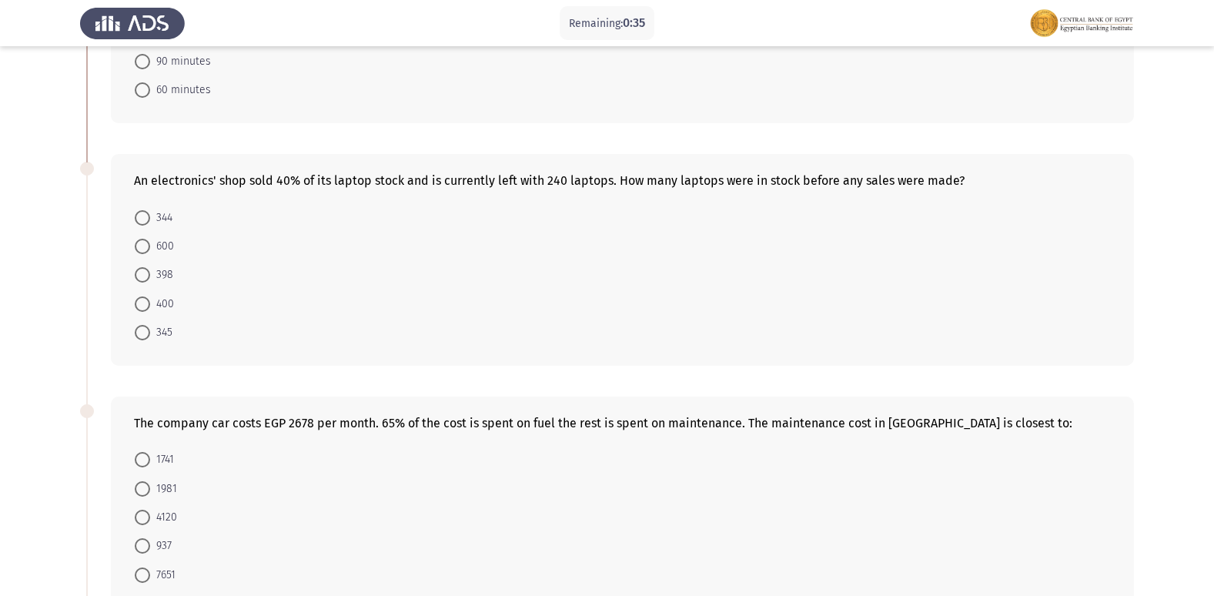
click at [142, 270] on span at bounding box center [142, 274] width 15 height 15
click at [142, 270] on input "398" at bounding box center [142, 274] width 15 height 15
radio input "true"
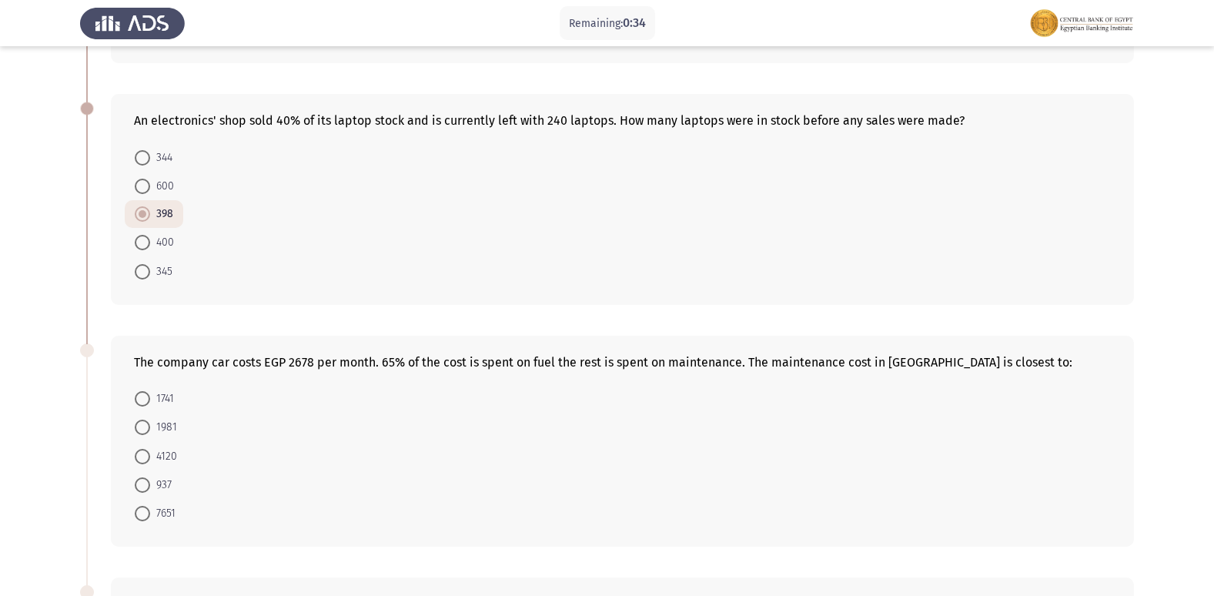
scroll to position [462, 0]
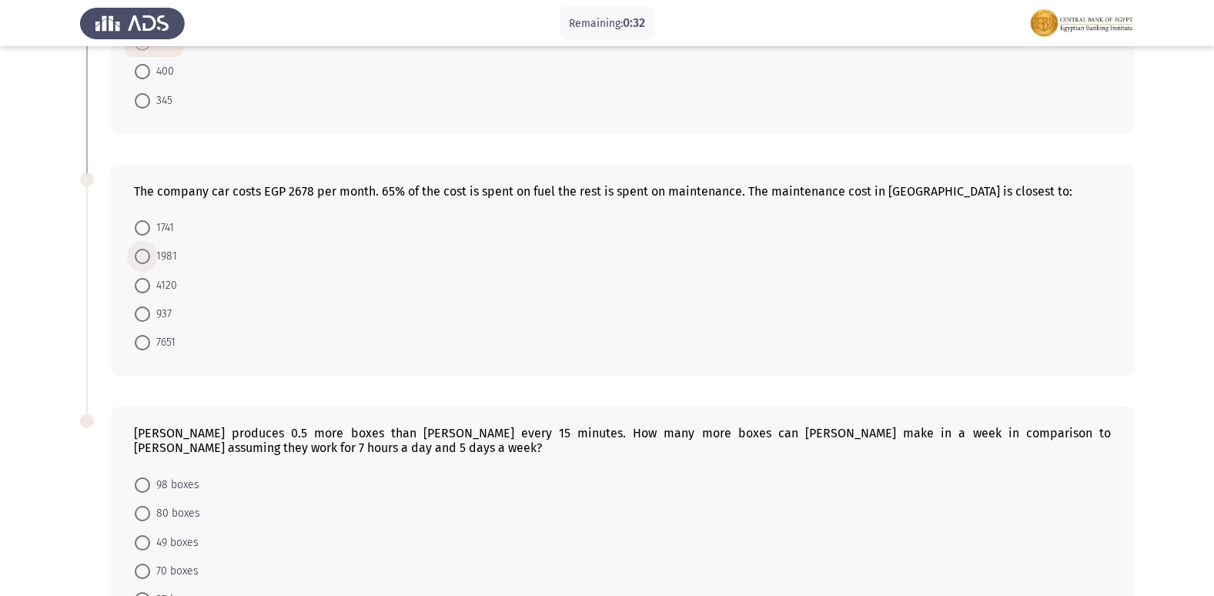
click at [149, 256] on span at bounding box center [142, 256] width 15 height 15
click at [149, 256] on input "1981" at bounding box center [142, 256] width 15 height 15
radio input "true"
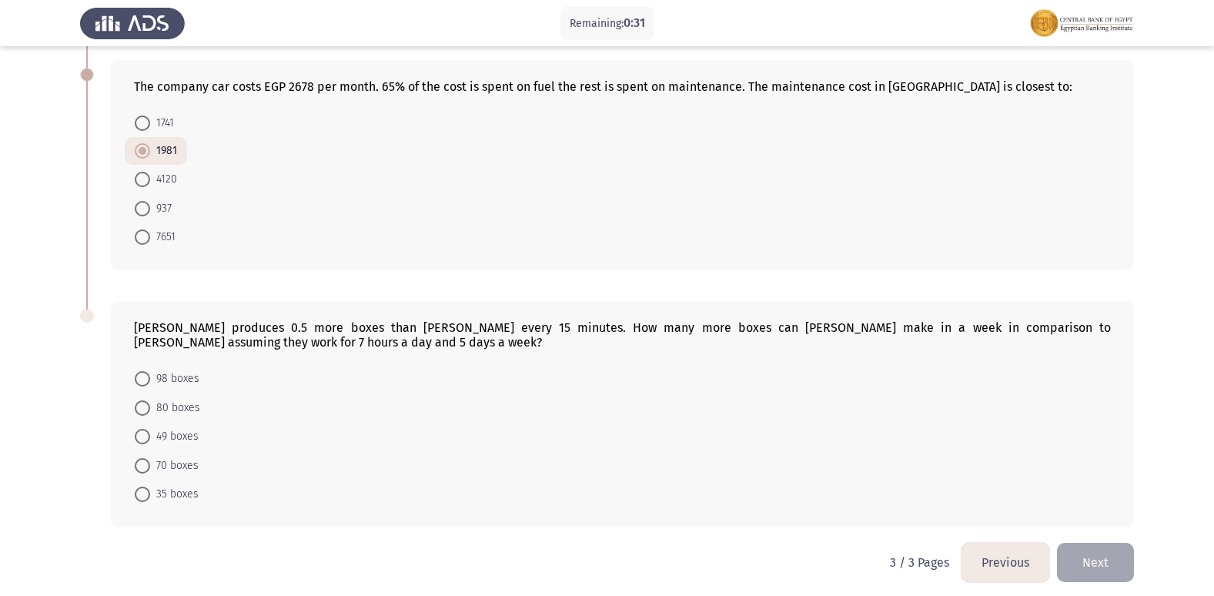
scroll to position [575, 0]
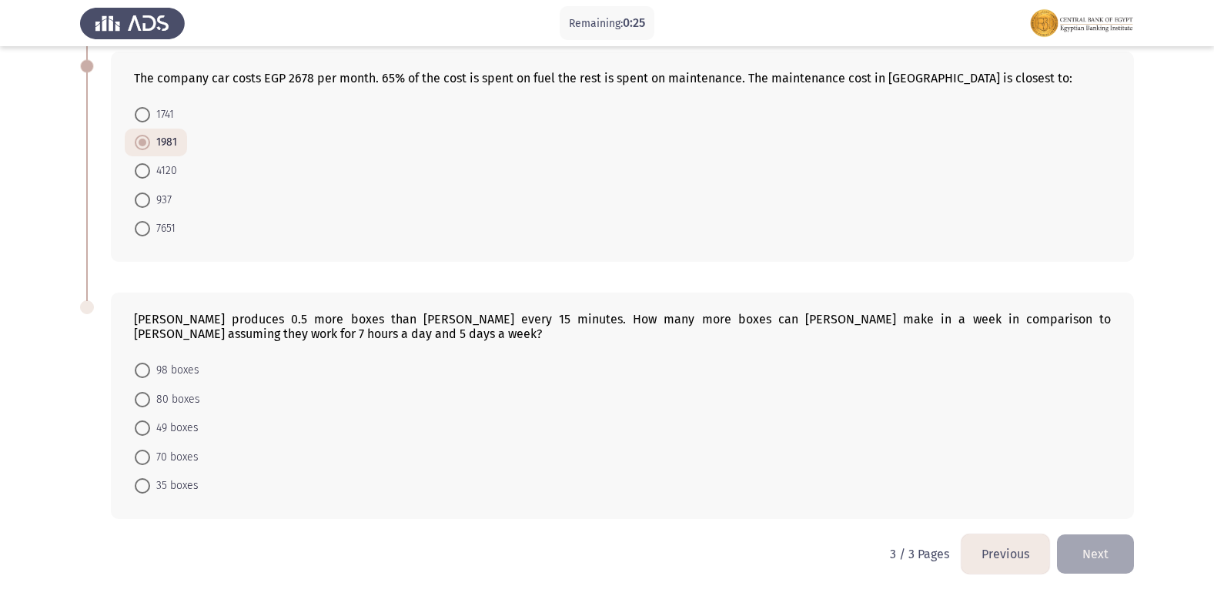
click at [140, 485] on span at bounding box center [142, 485] width 15 height 15
click at [140, 485] on input "35 boxes" at bounding box center [142, 485] width 15 height 15
radio input "true"
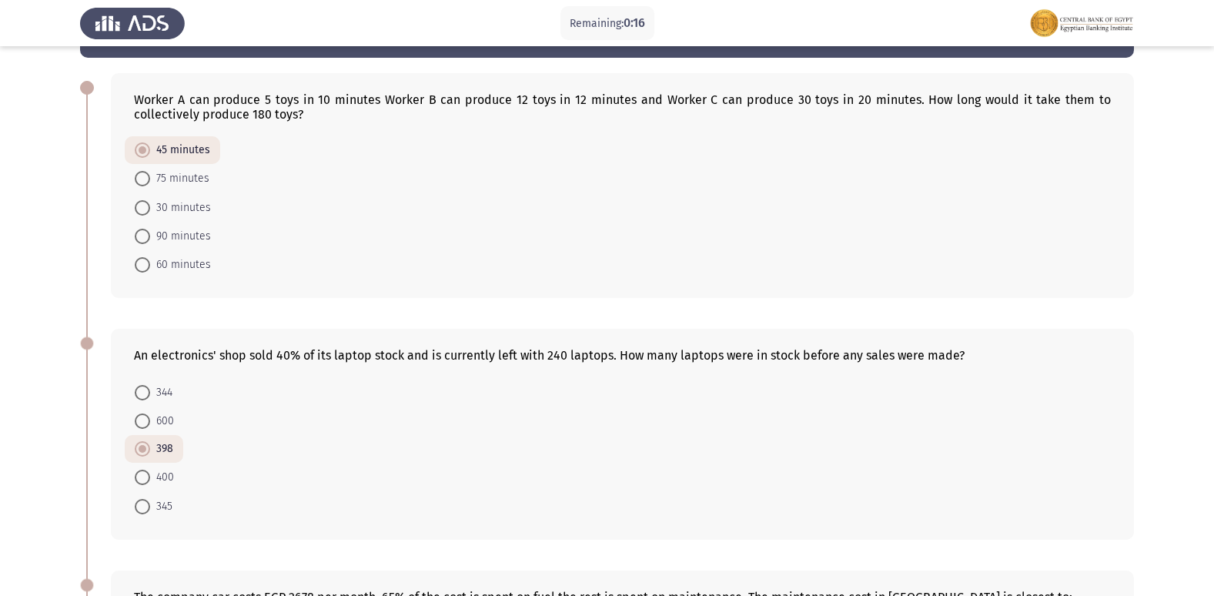
scroll to position [0, 0]
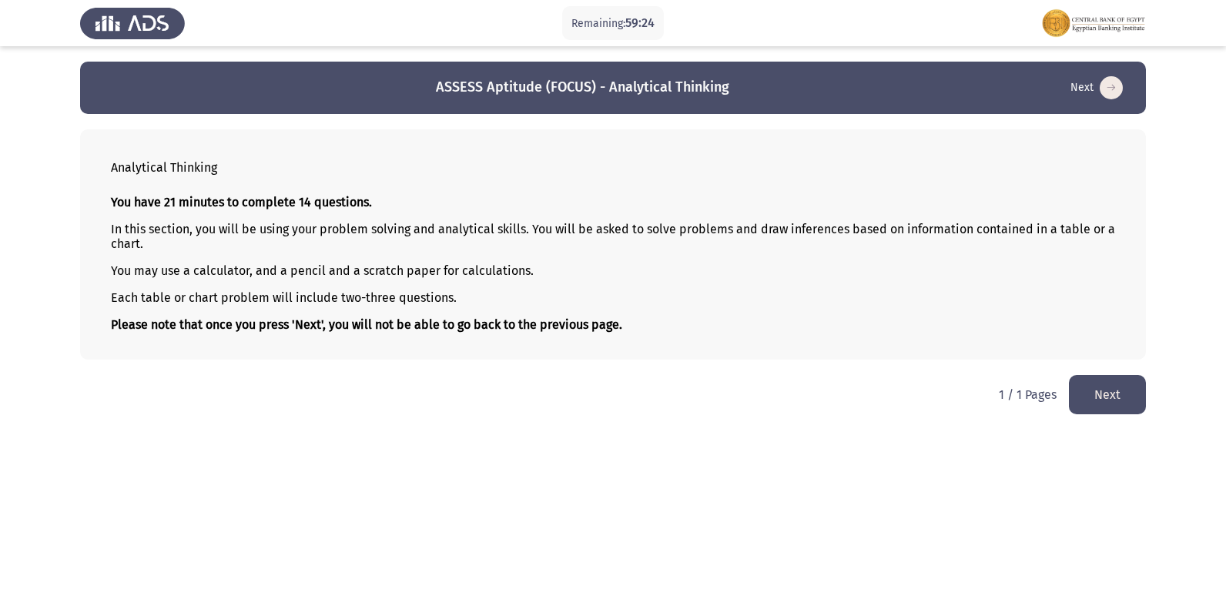
click at [1112, 387] on button "Next" at bounding box center [1107, 394] width 77 height 39
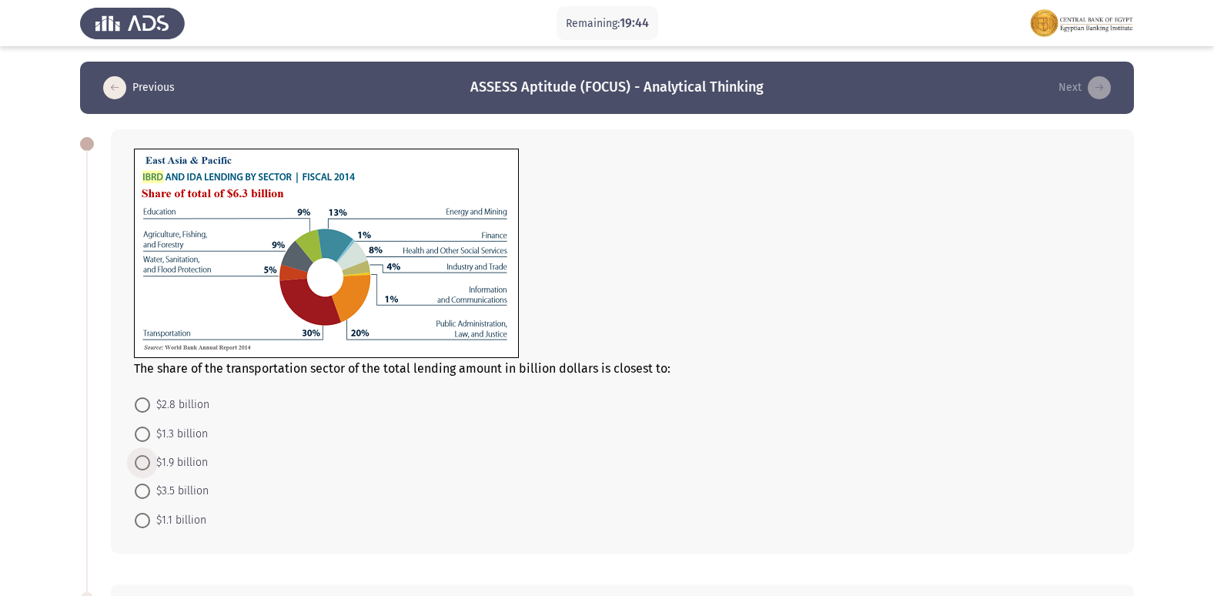
click at [140, 463] on span at bounding box center [142, 462] width 15 height 15
click at [140, 463] on input "$1.9 billion" at bounding box center [142, 462] width 15 height 15
radio input "true"
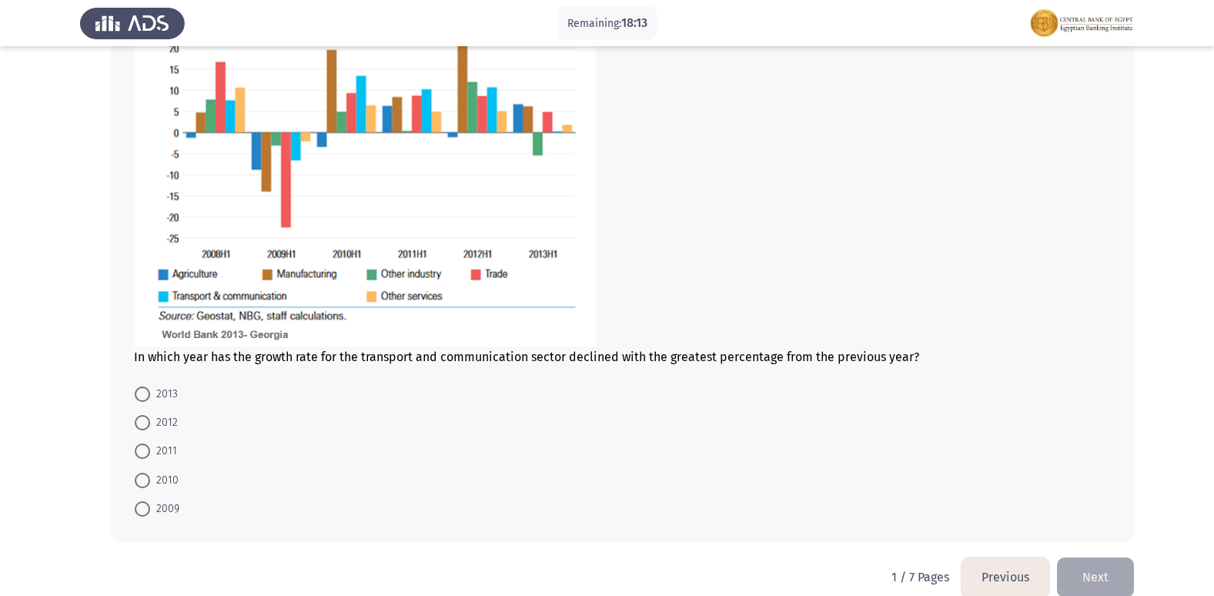
scroll to position [689, 0]
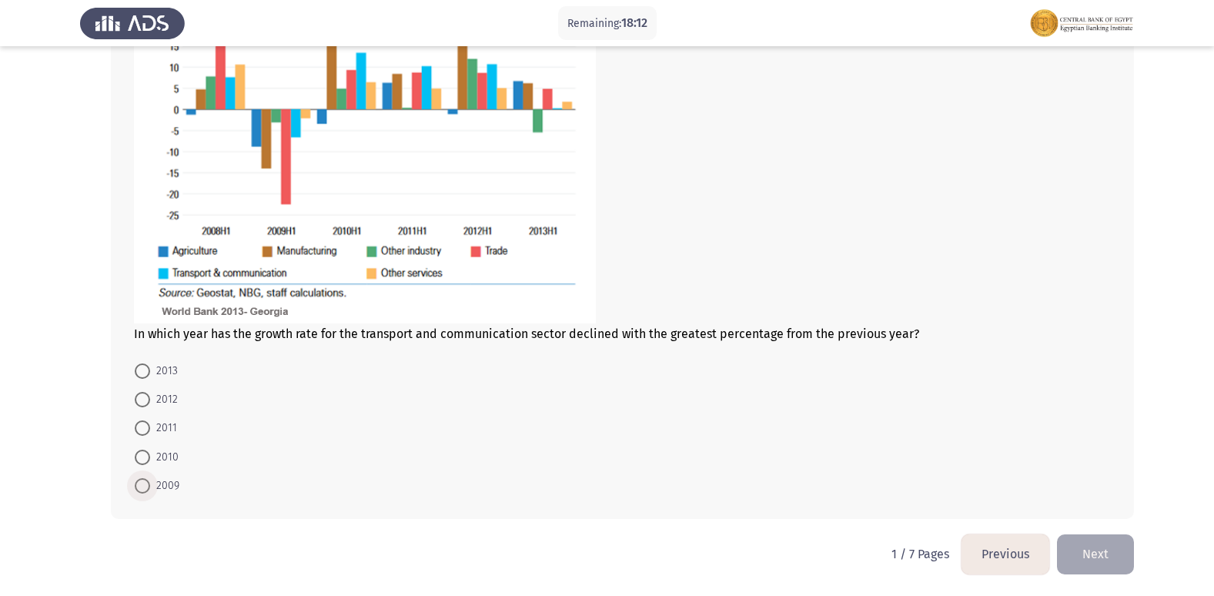
click at [138, 486] on span at bounding box center [142, 485] width 15 height 15
click at [138, 486] on input "2009" at bounding box center [142, 485] width 15 height 15
radio input "true"
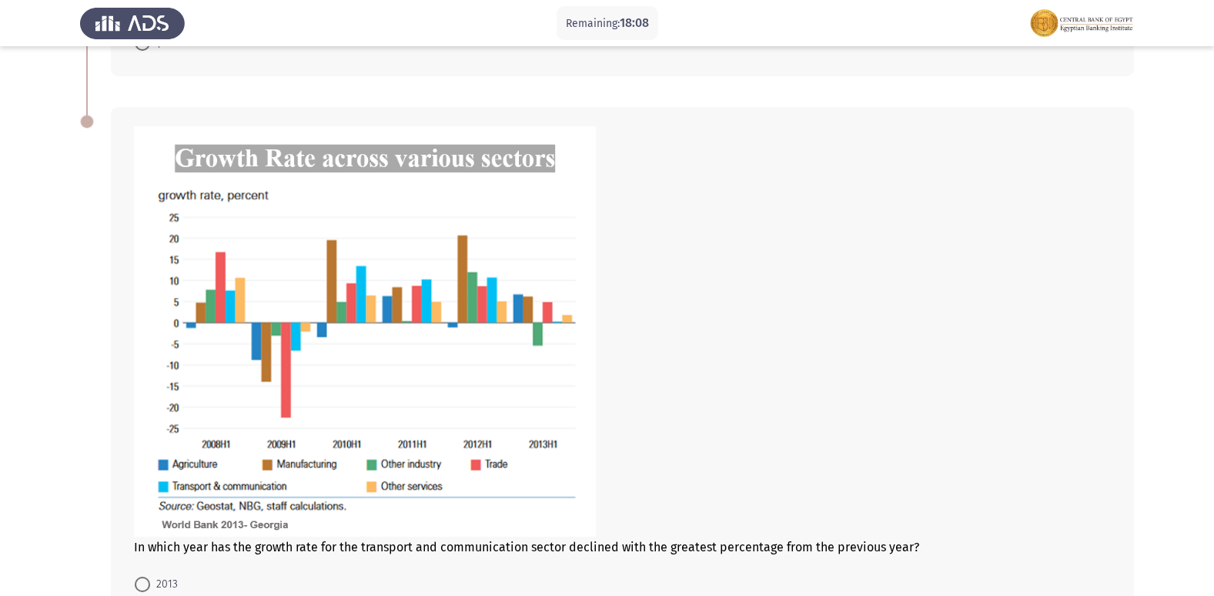
scroll to position [688, 0]
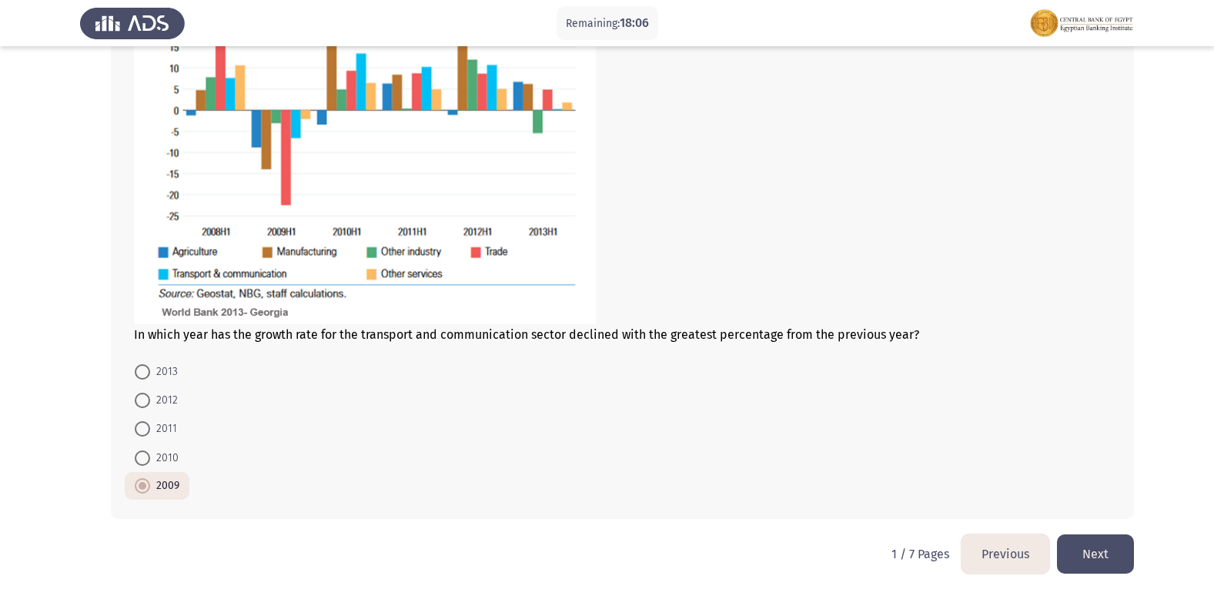
click at [1079, 550] on button "Next" at bounding box center [1095, 553] width 77 height 39
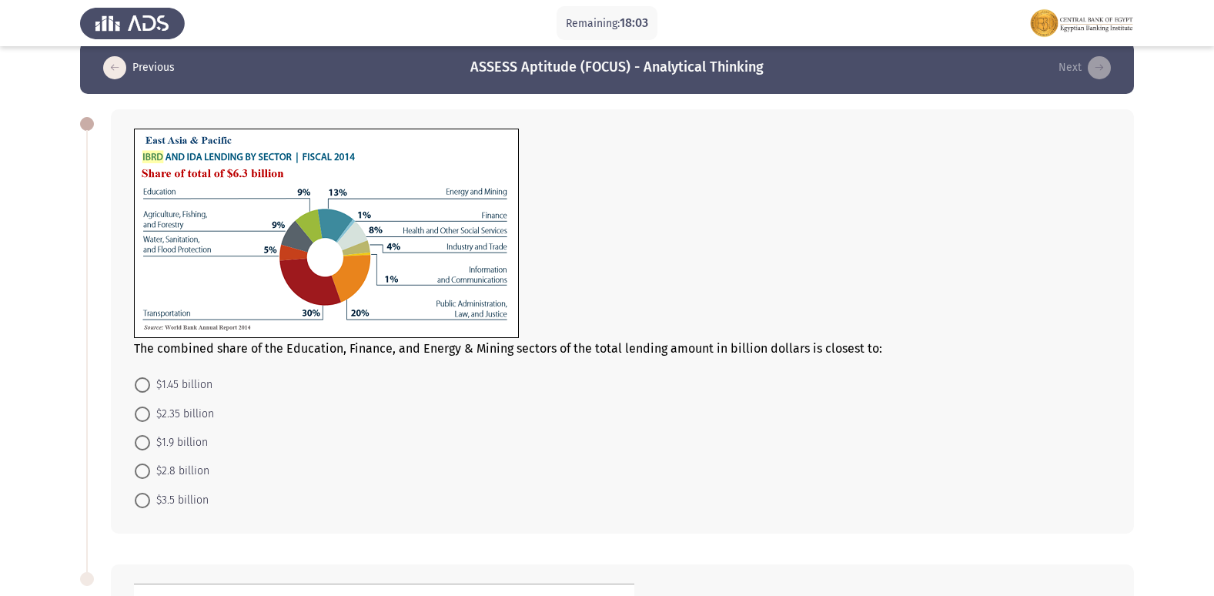
scroll to position [0, 0]
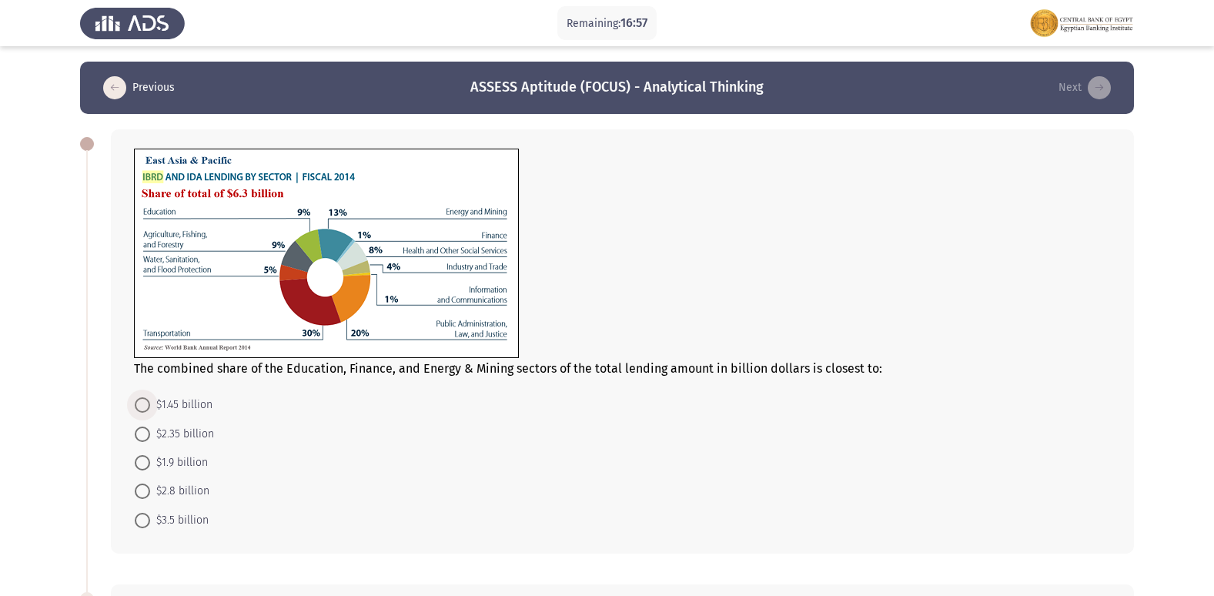
click at [138, 405] on span at bounding box center [142, 404] width 15 height 15
click at [138, 405] on input "$1.45 billion" at bounding box center [142, 404] width 15 height 15
radio input "true"
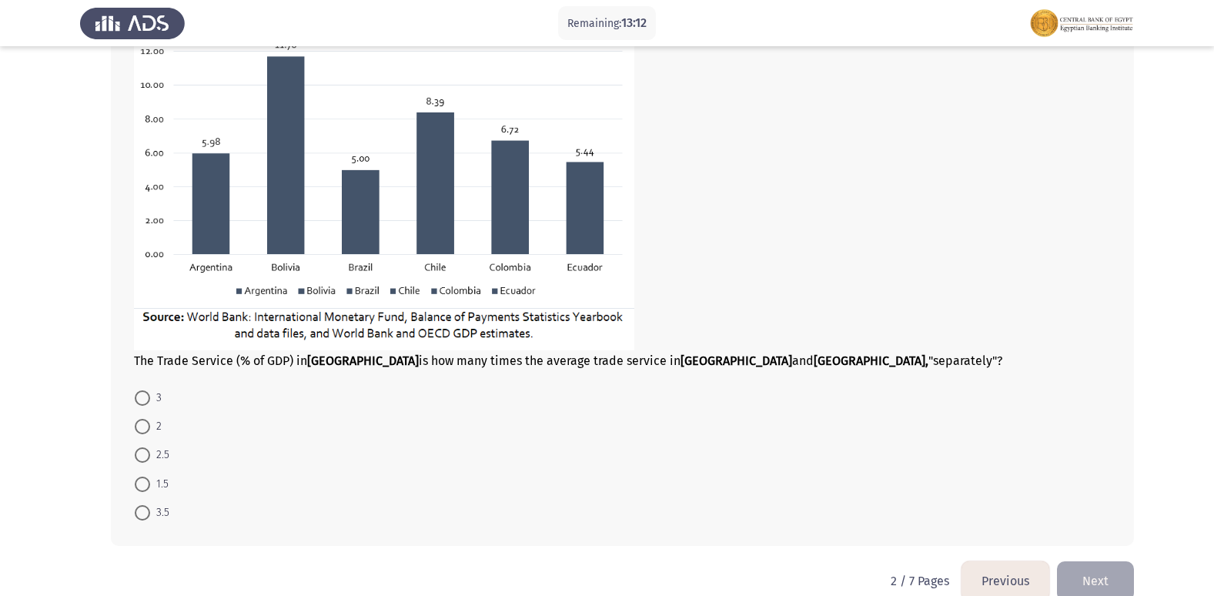
scroll to position [686, 0]
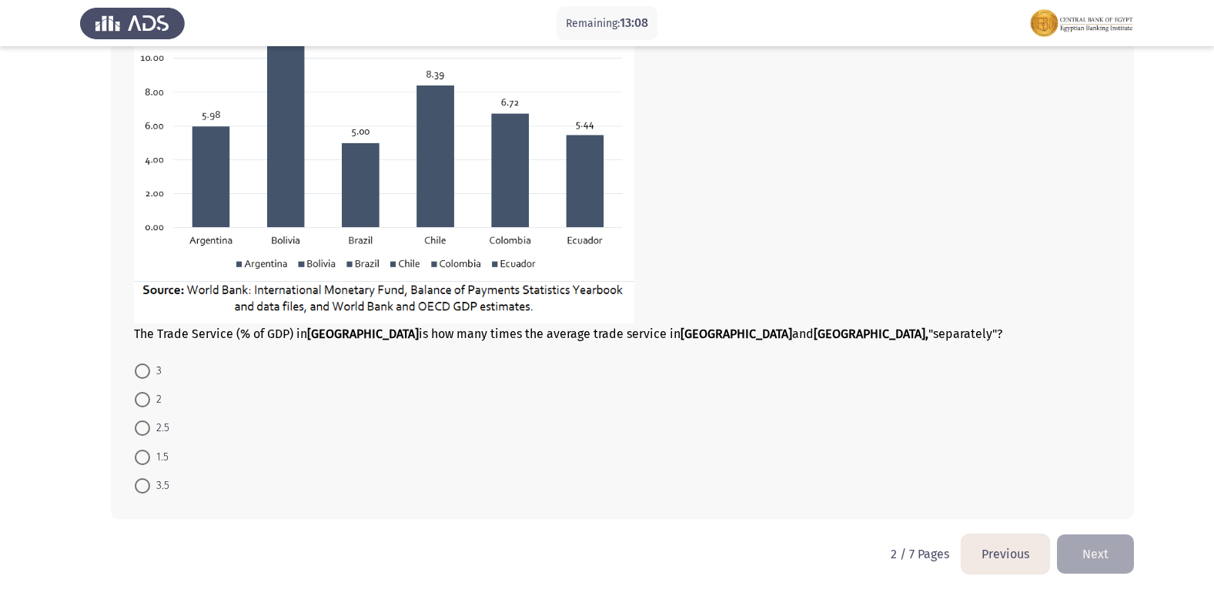
click at [139, 484] on span at bounding box center [142, 485] width 15 height 15
click at [139, 484] on input "3.5" at bounding box center [142, 485] width 15 height 15
radio input "true"
click at [1081, 554] on button "Next" at bounding box center [1095, 553] width 77 height 39
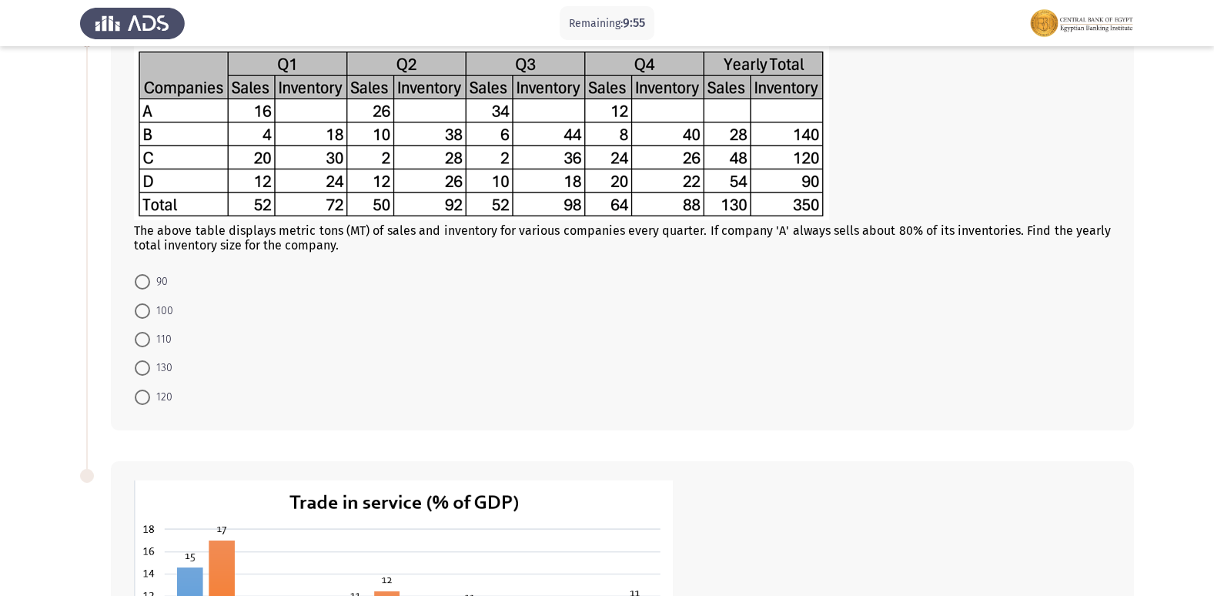
scroll to position [77, 0]
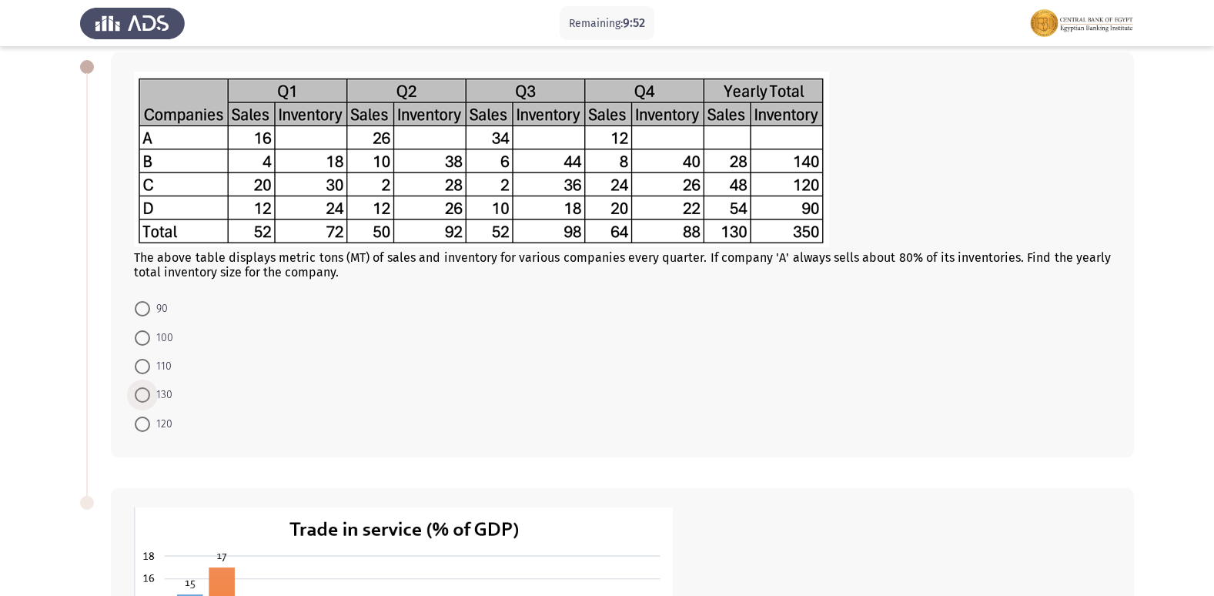
click at [142, 396] on span at bounding box center [142, 394] width 15 height 15
click at [142, 396] on input "130" at bounding box center [142, 394] width 15 height 15
radio input "true"
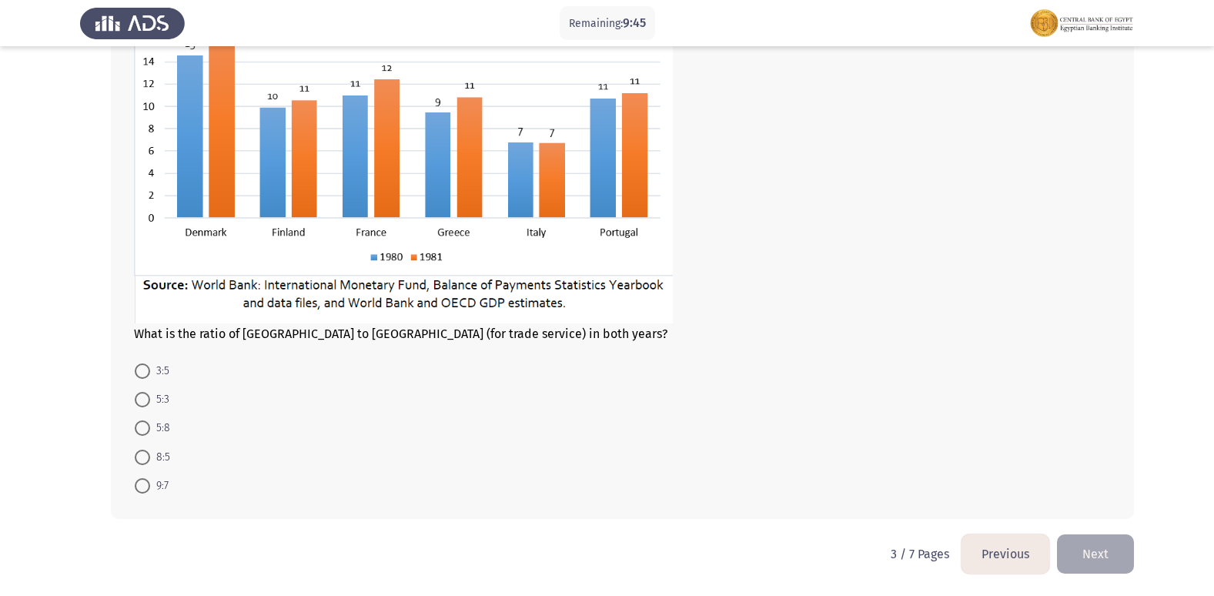
scroll to position [537, 0]
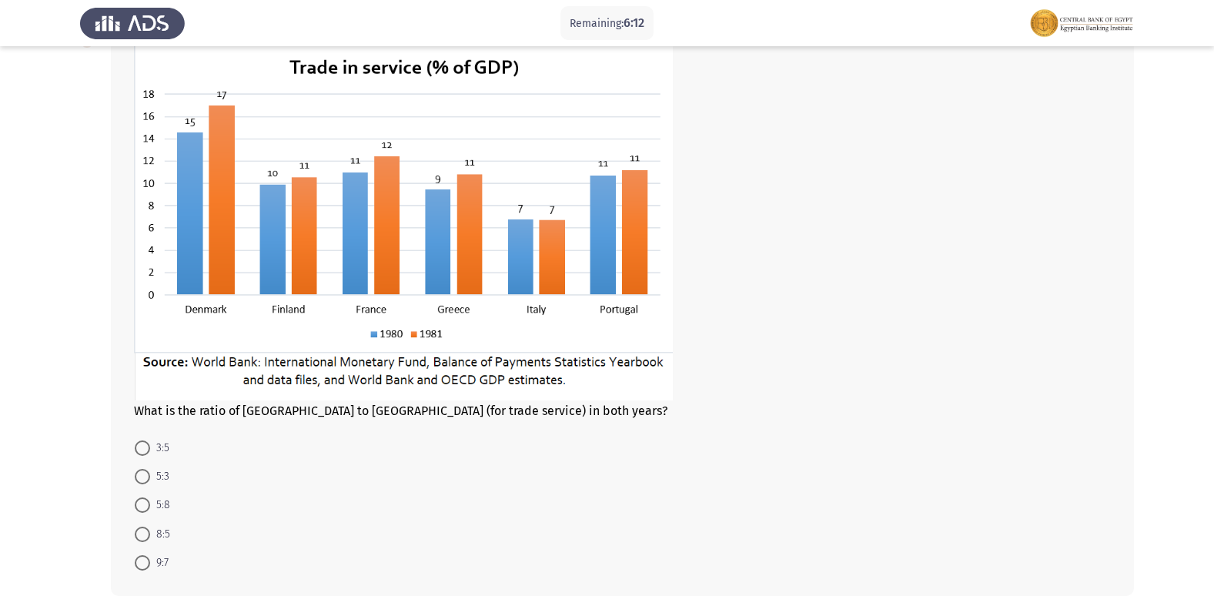
click at [144, 453] on span at bounding box center [142, 447] width 15 height 15
click at [144, 453] on input "3:5" at bounding box center [142, 447] width 15 height 15
radio input "true"
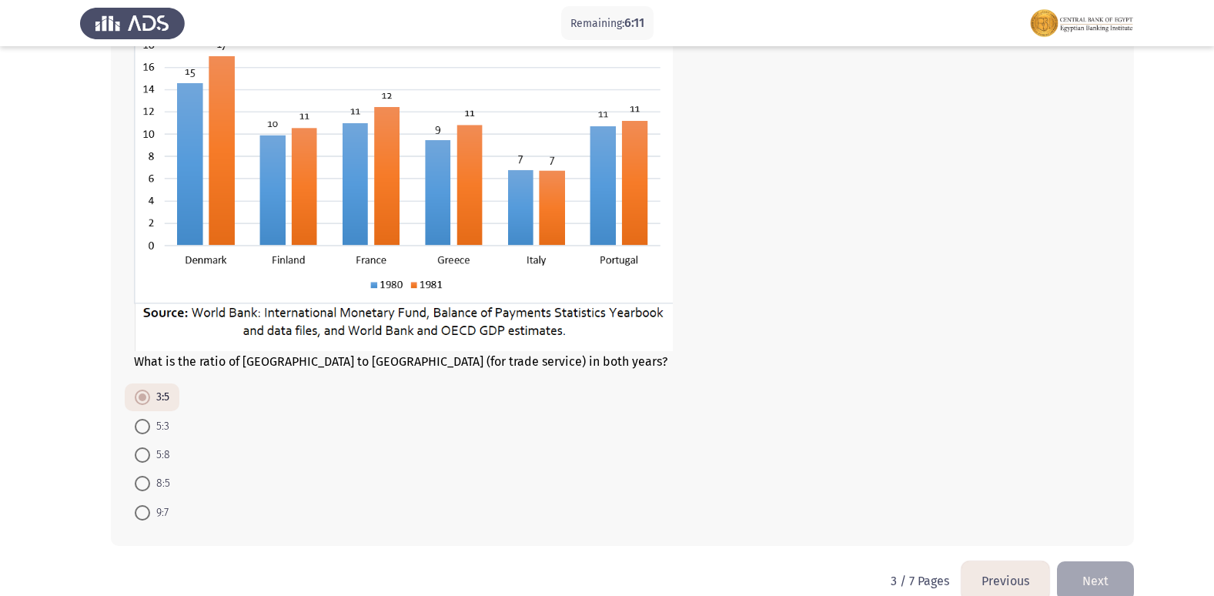
scroll to position [614, 0]
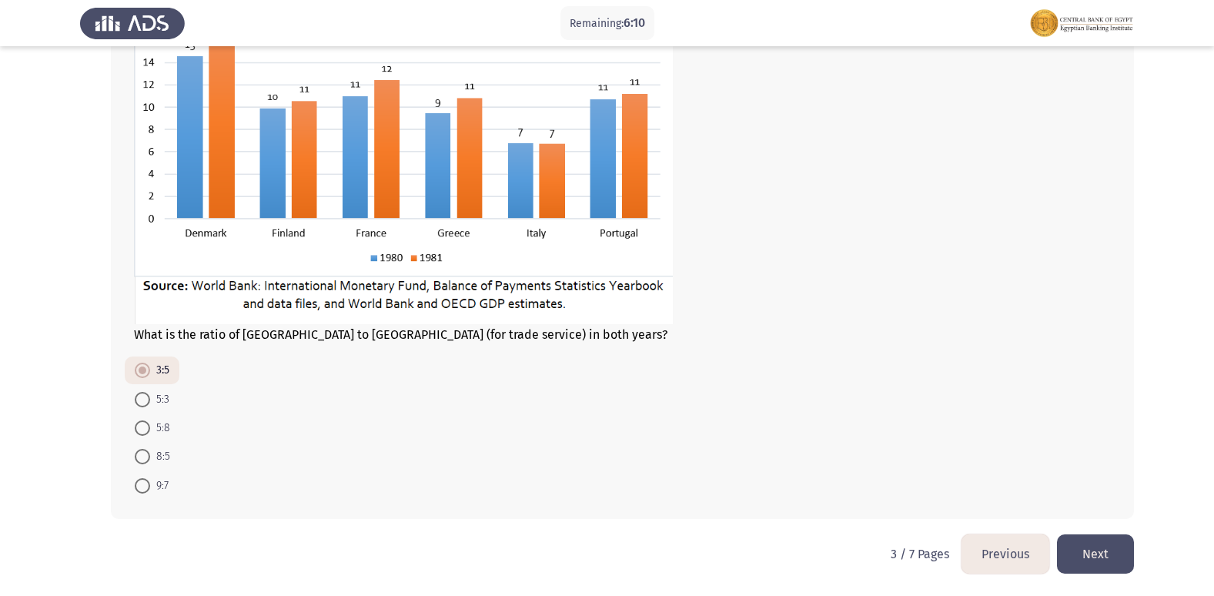
click at [1102, 565] on button "Next" at bounding box center [1095, 553] width 77 height 39
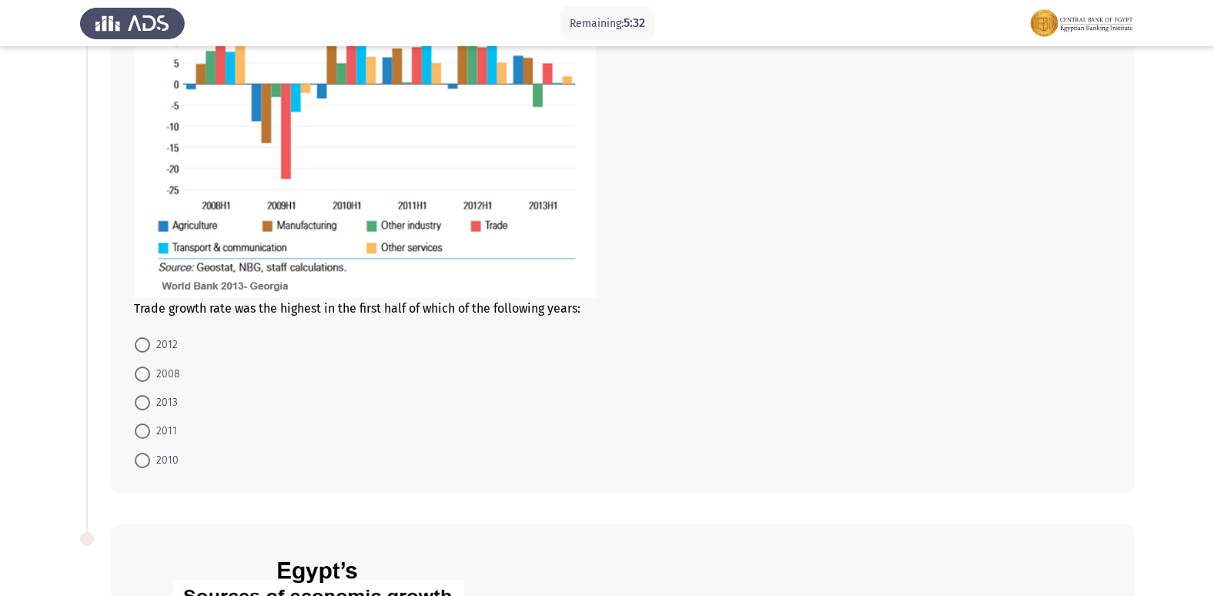
scroll to position [308, 0]
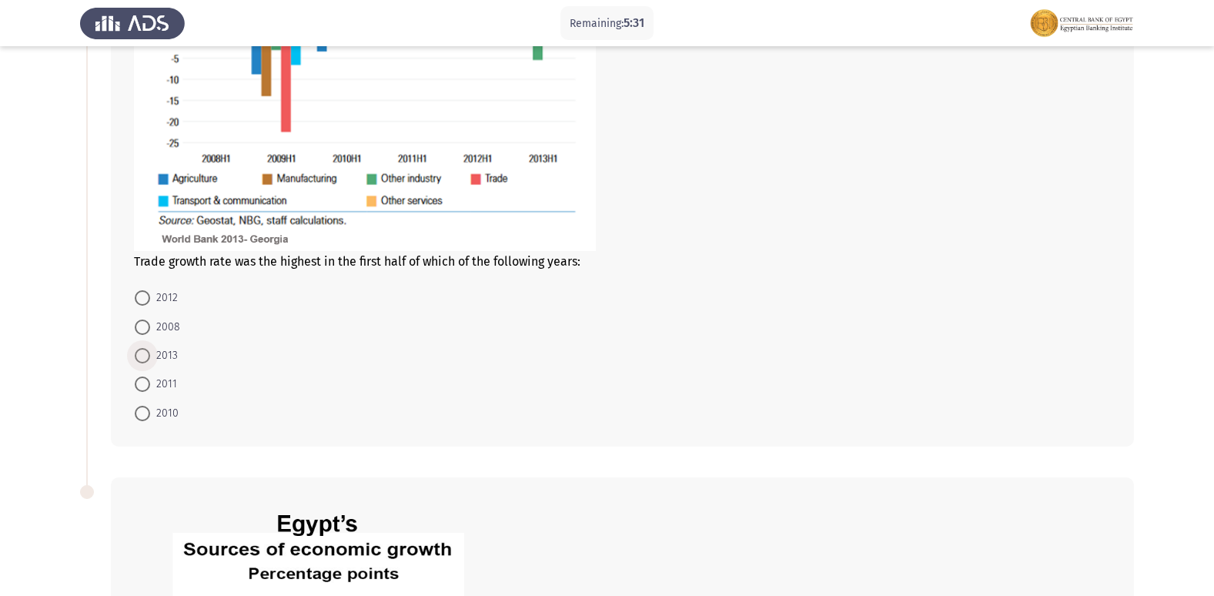
click at [150, 352] on span "2013" at bounding box center [164, 355] width 28 height 18
click at [150, 352] on input "2013" at bounding box center [142, 355] width 15 height 15
radio input "true"
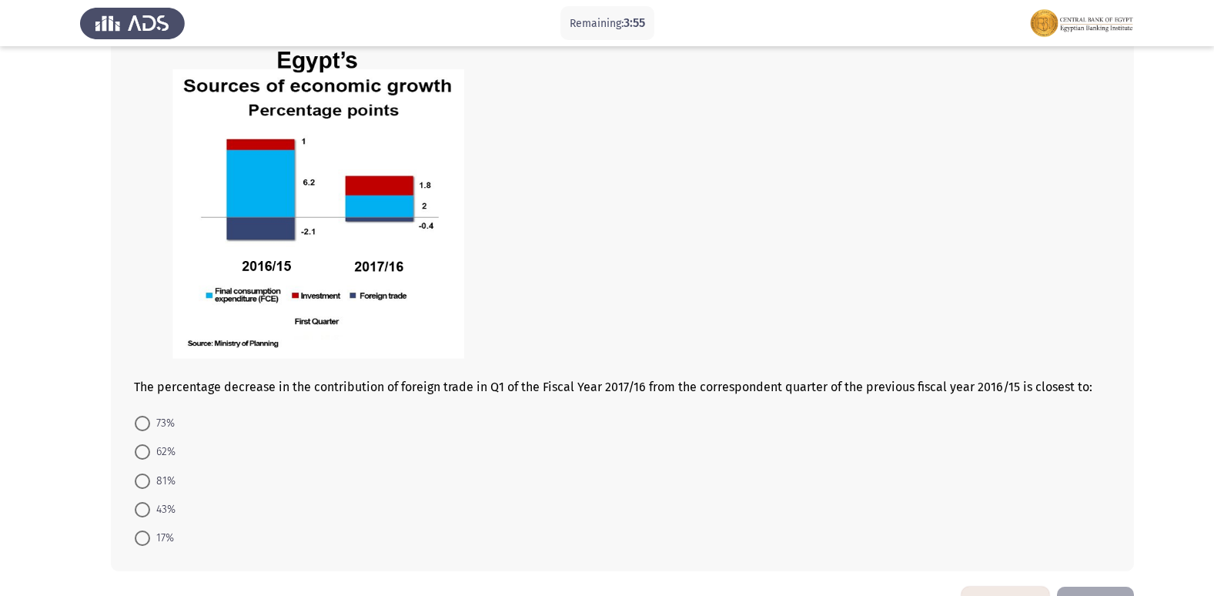
scroll to position [822, 0]
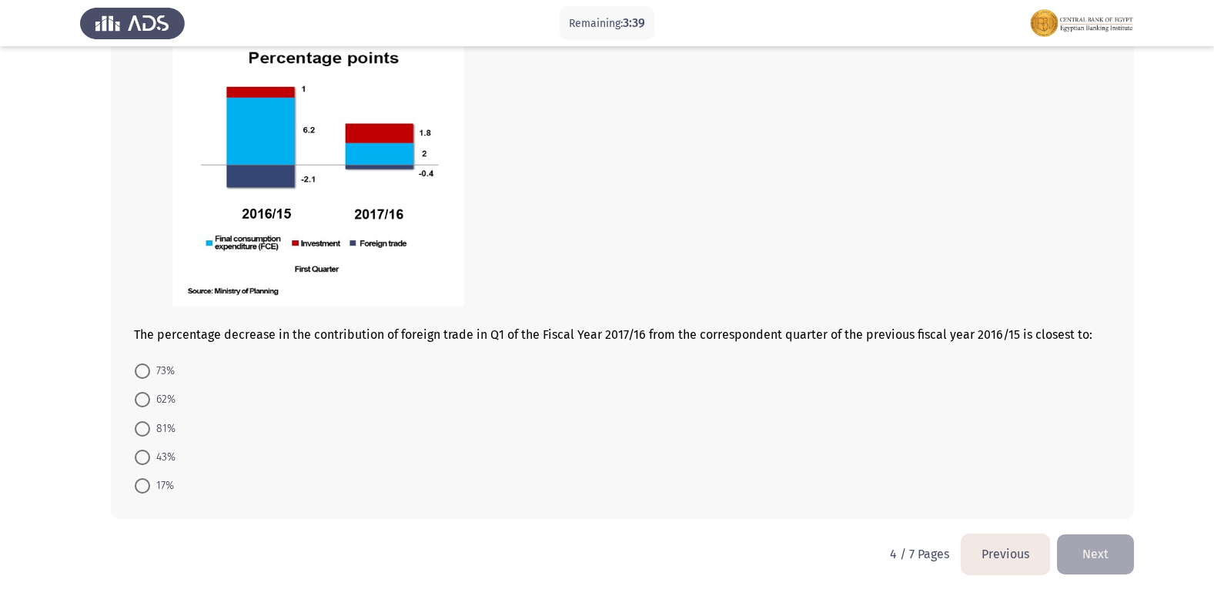
click at [139, 429] on span at bounding box center [142, 428] width 15 height 15
click at [139, 429] on input "81%" at bounding box center [142, 428] width 15 height 15
radio input "true"
click at [1096, 561] on button "Next" at bounding box center [1095, 553] width 77 height 39
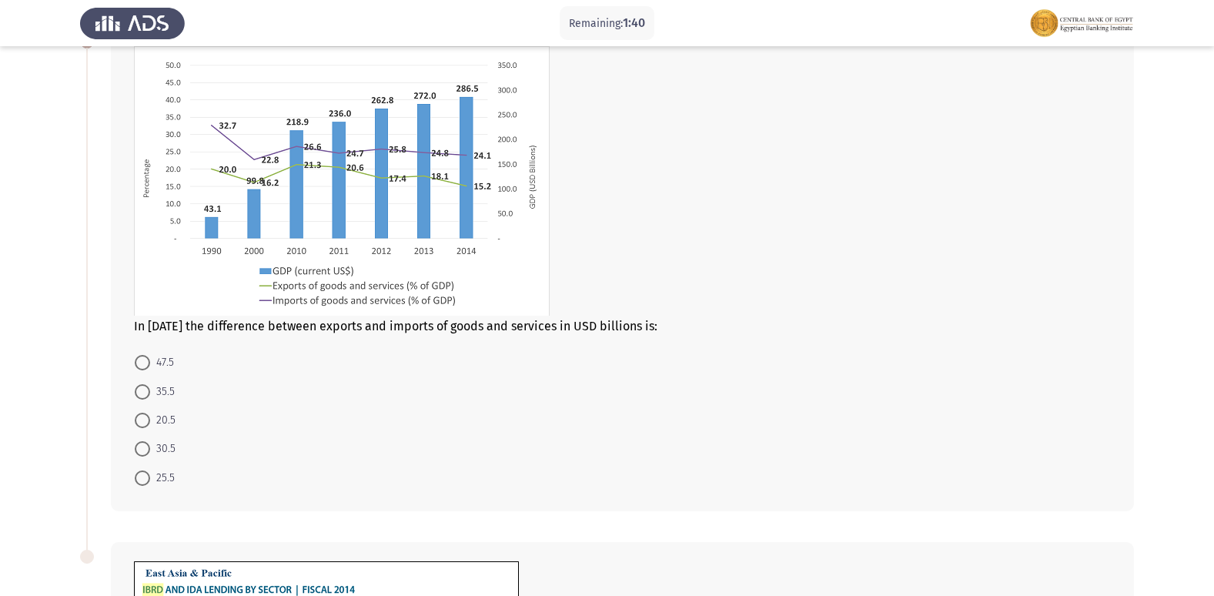
scroll to position [77, 0]
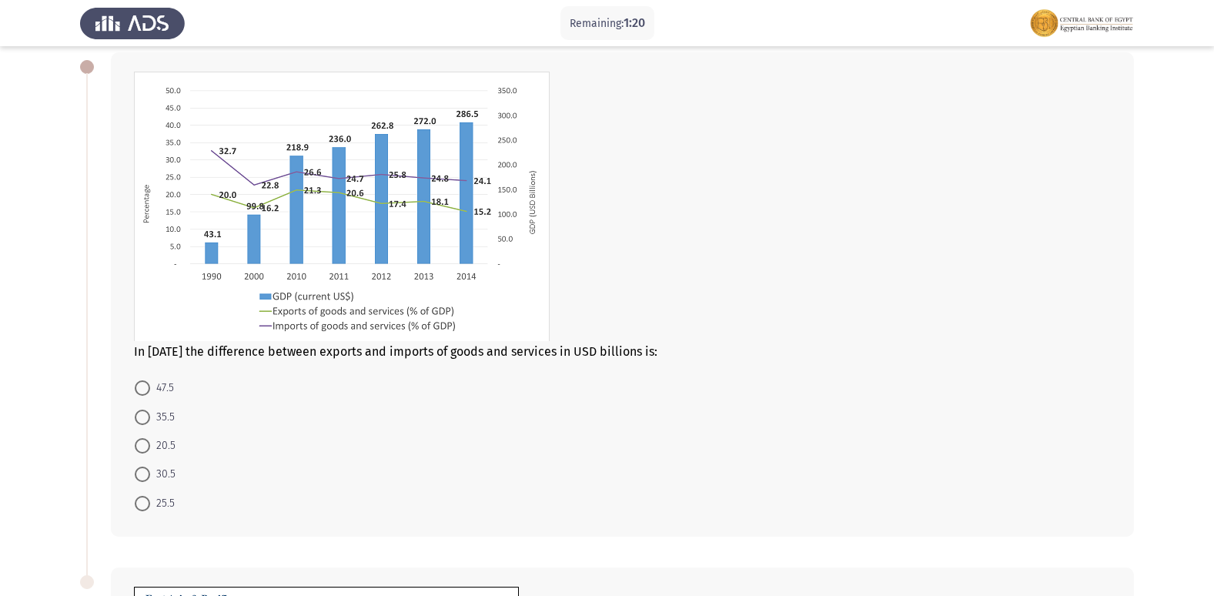
click at [139, 477] on span at bounding box center [142, 474] width 15 height 15
click at [139, 477] on input "30.5" at bounding box center [142, 474] width 15 height 15
radio input "true"
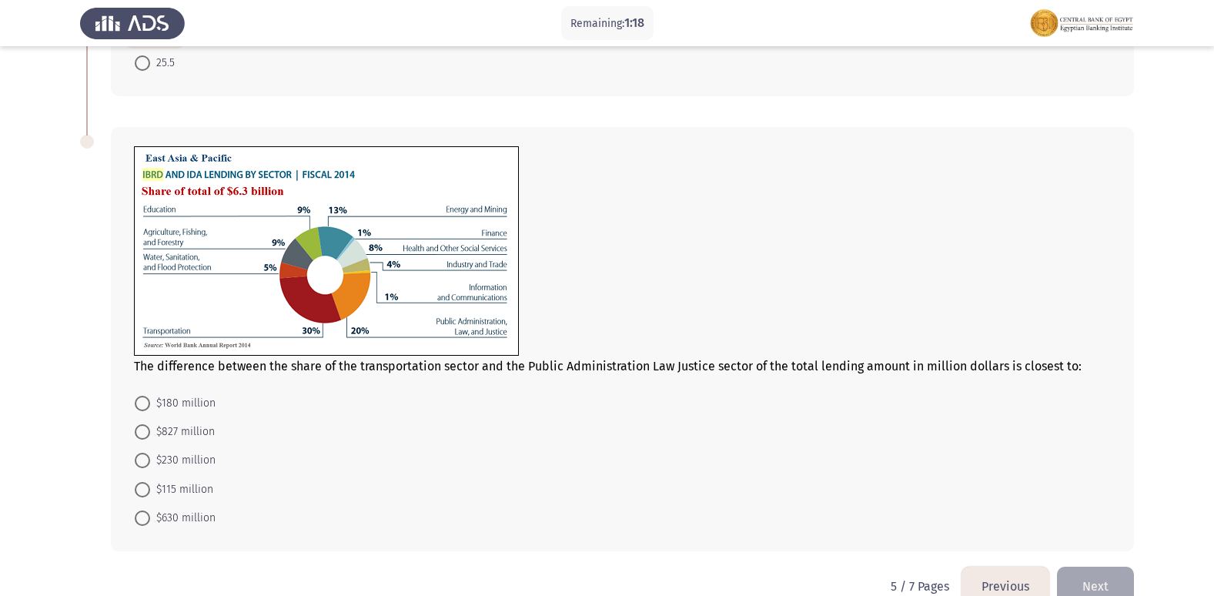
scroll to position [539, 0]
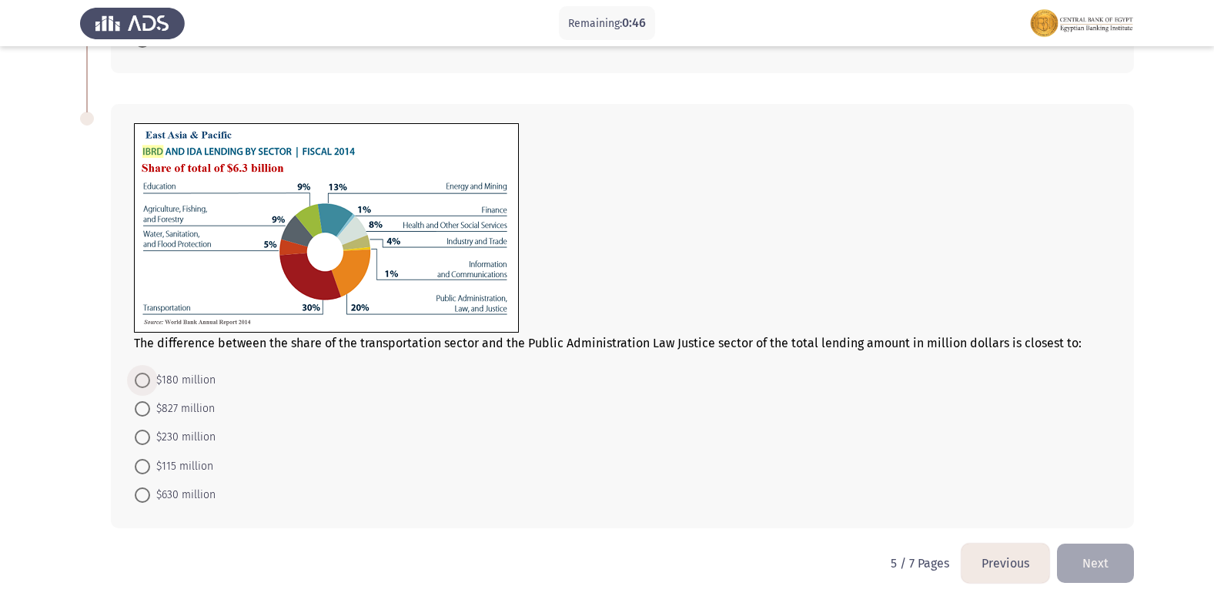
click at [137, 381] on span at bounding box center [142, 380] width 15 height 15
click at [137, 381] on input "$180 million" at bounding box center [142, 380] width 15 height 15
radio input "true"
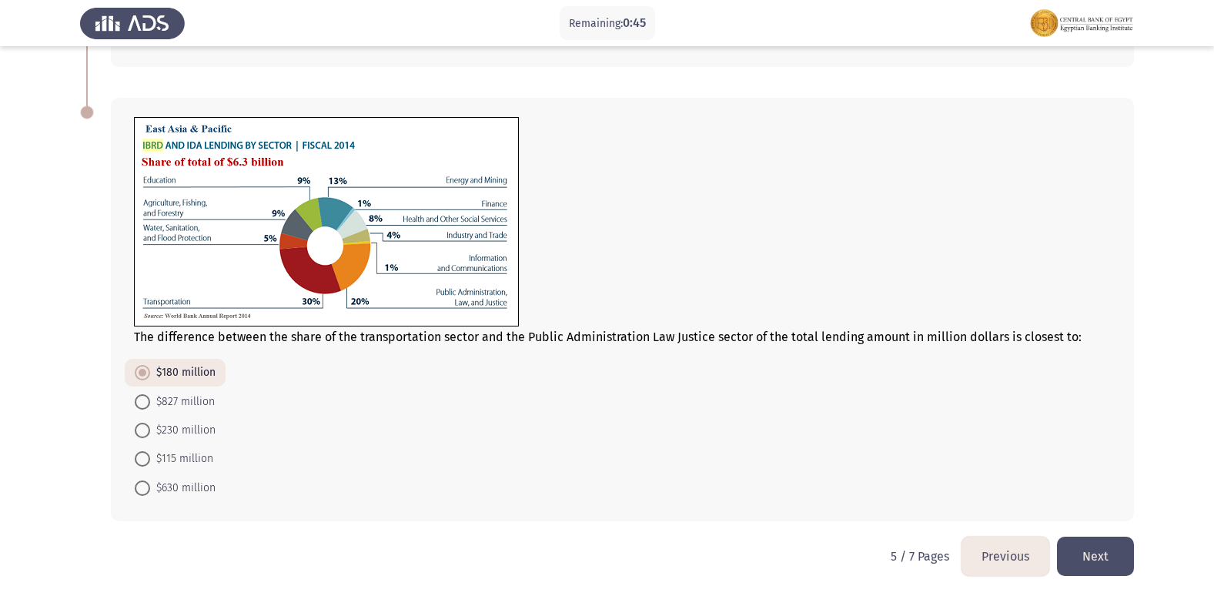
scroll to position [547, 0]
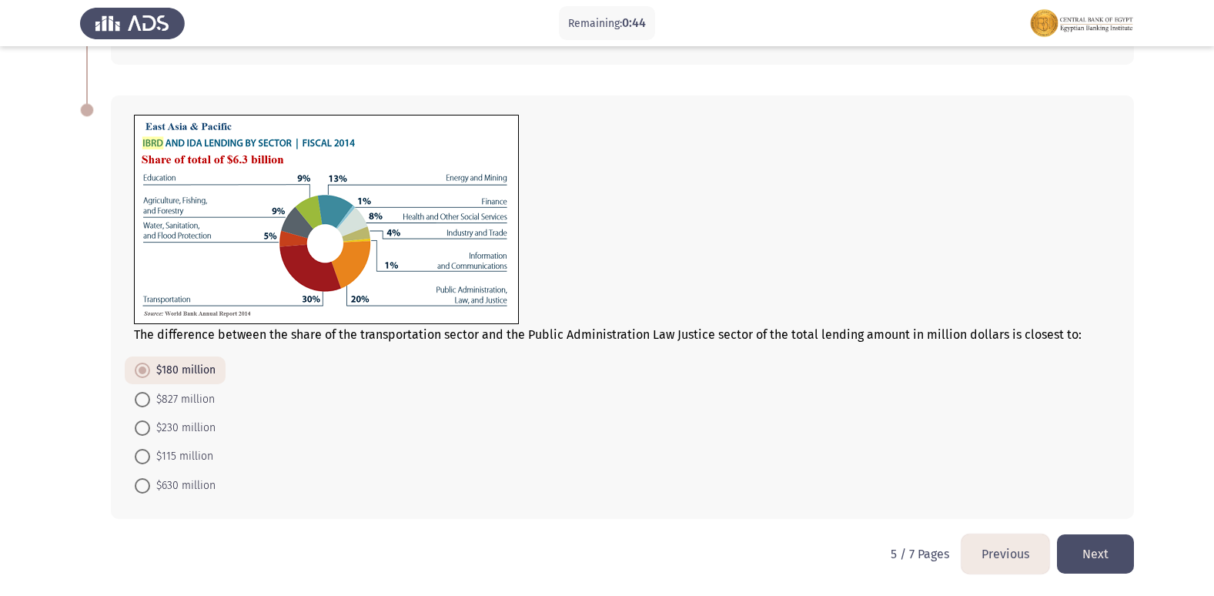
click at [1092, 549] on button "Next" at bounding box center [1095, 553] width 77 height 39
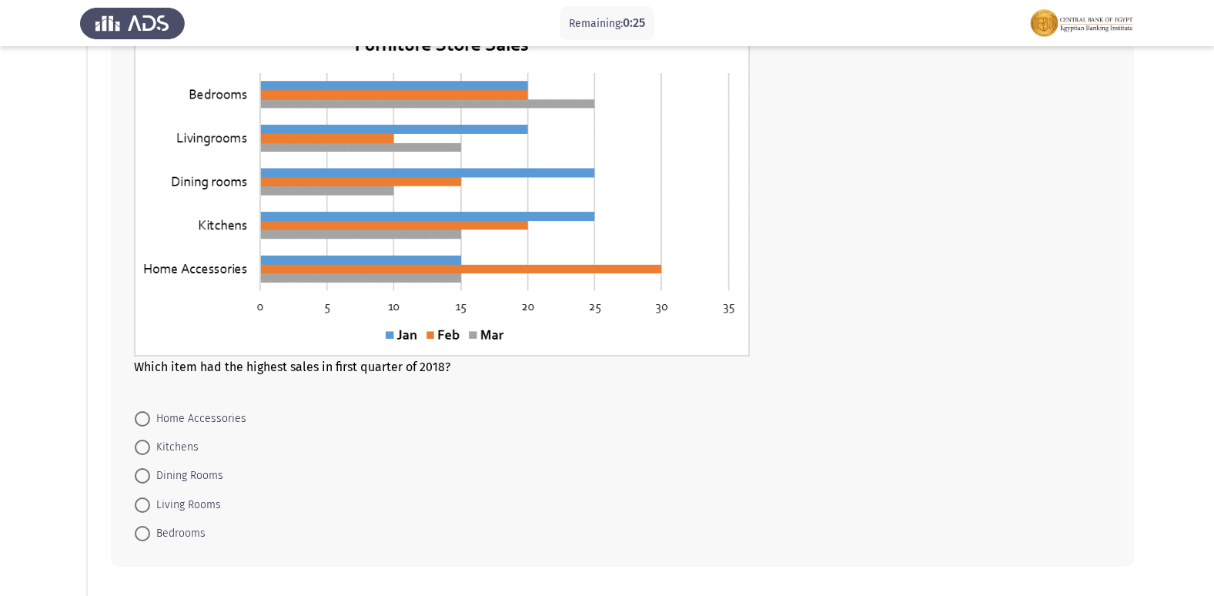
scroll to position [154, 0]
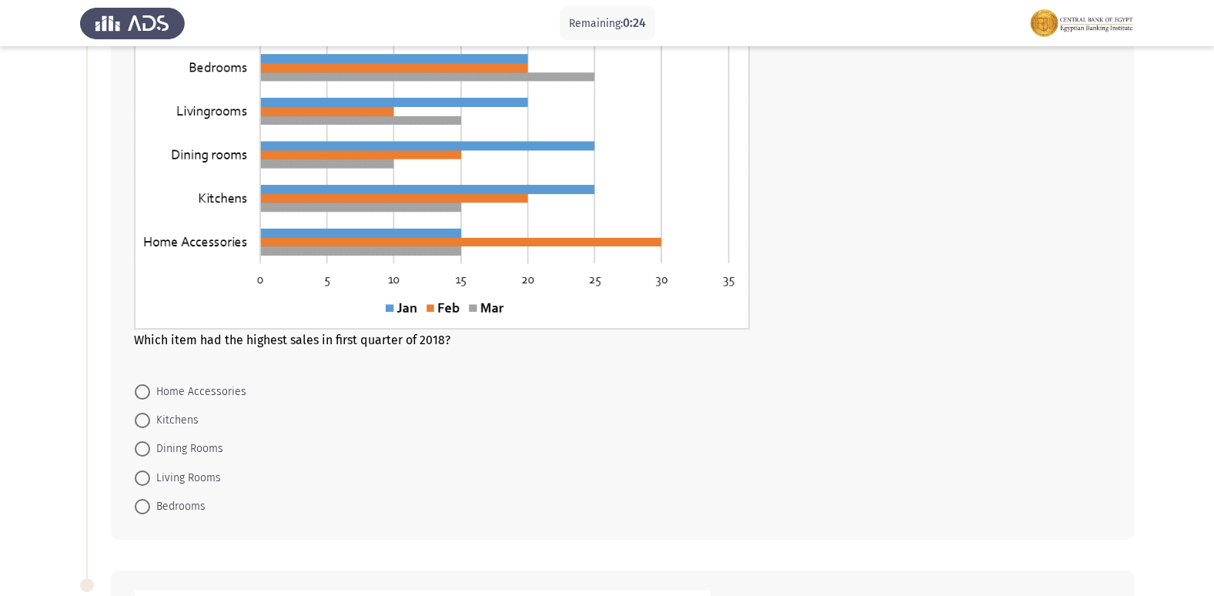
click at [146, 381] on mat-radio-button "Home Accessories" at bounding box center [191, 390] width 132 height 28
click at [144, 393] on span at bounding box center [142, 391] width 15 height 15
click at [144, 393] on input "Home Accessories" at bounding box center [142, 391] width 15 height 15
radio input "true"
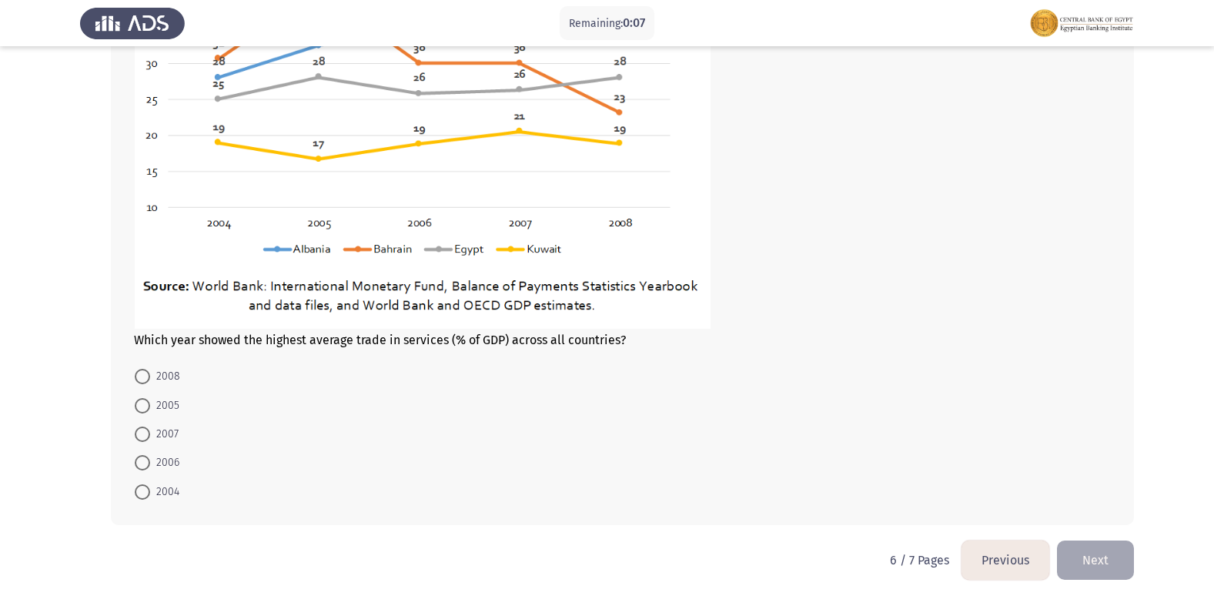
scroll to position [858, 0]
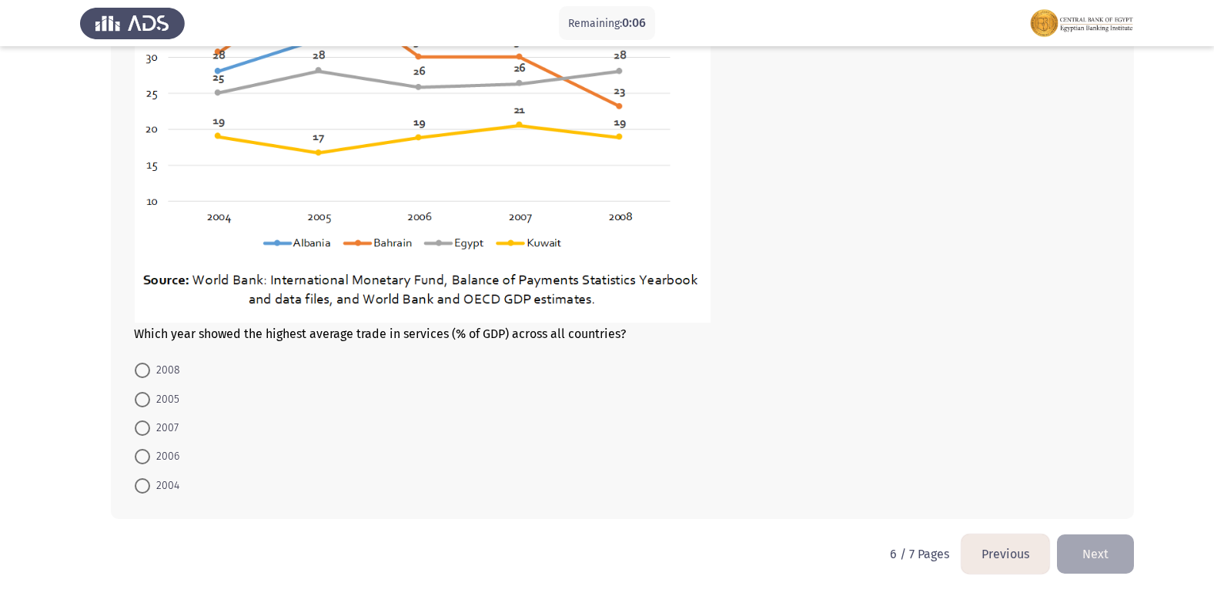
click at [138, 427] on span at bounding box center [142, 427] width 15 height 15
click at [138, 427] on input "2007" at bounding box center [142, 427] width 15 height 15
radio input "true"
click at [1106, 538] on button "Next" at bounding box center [1095, 553] width 77 height 39
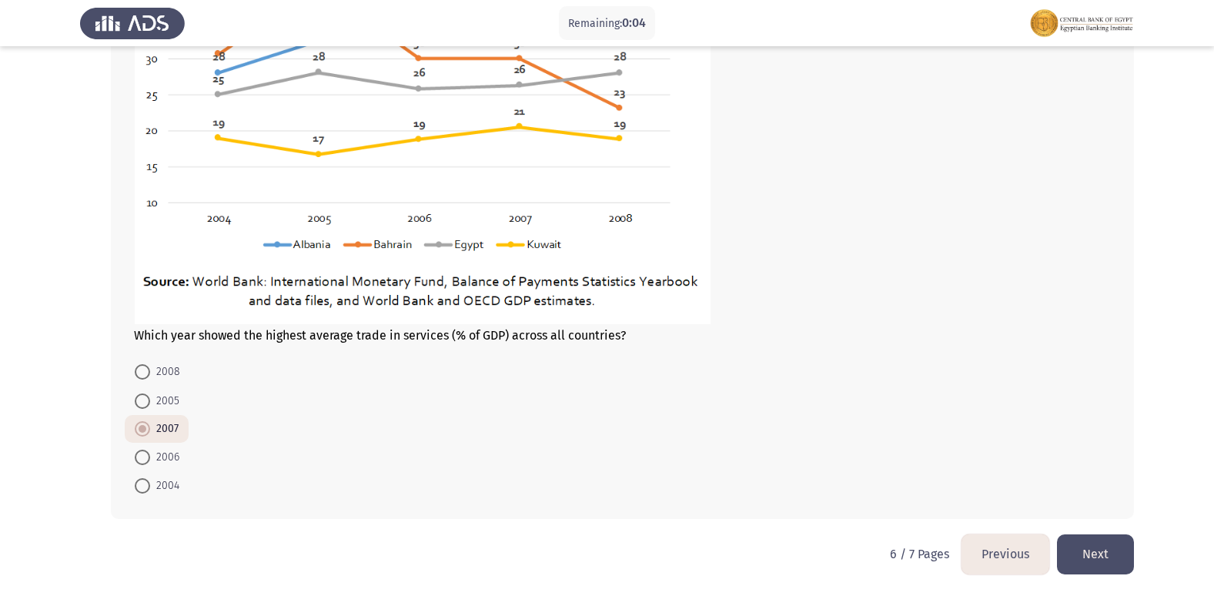
scroll to position [0, 0]
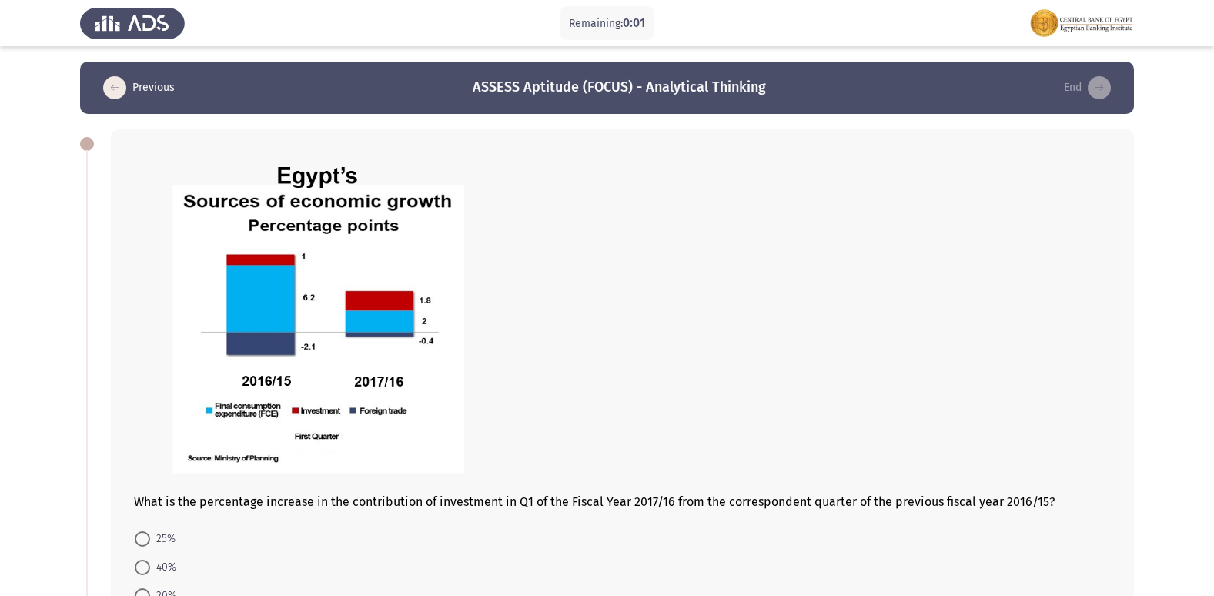
click at [149, 537] on span at bounding box center [142, 538] width 15 height 15
click at [149, 537] on input "25%" at bounding box center [142, 538] width 15 height 15
radio input "true"
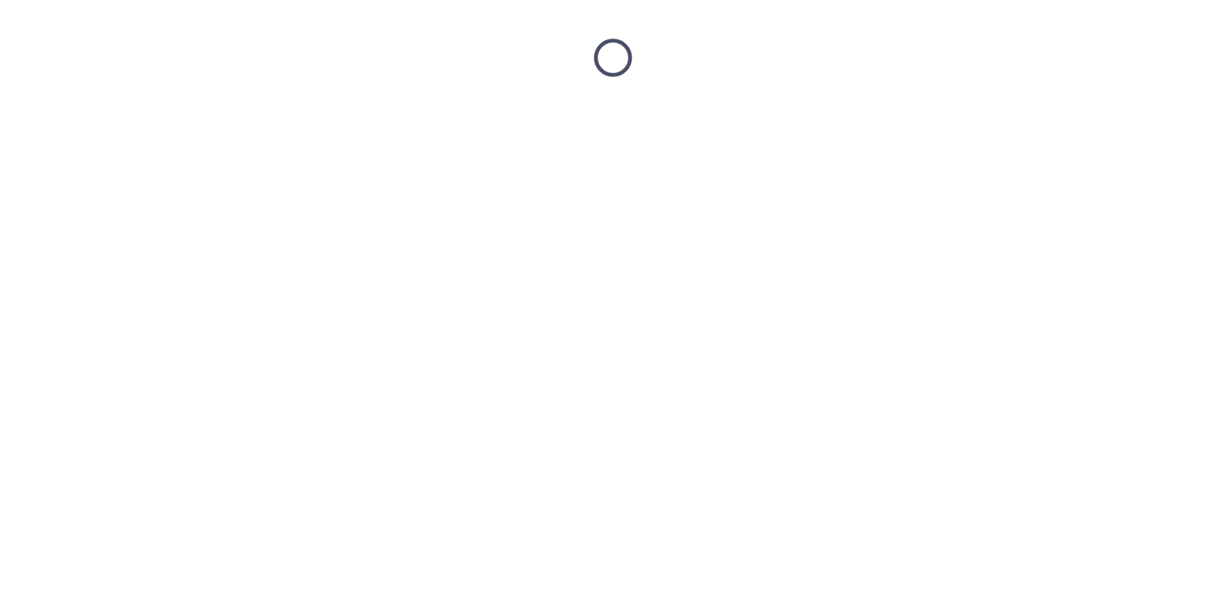
click at [182, 115] on html at bounding box center [613, 57] width 1226 height 115
